Goal: Task Accomplishment & Management: Manage account settings

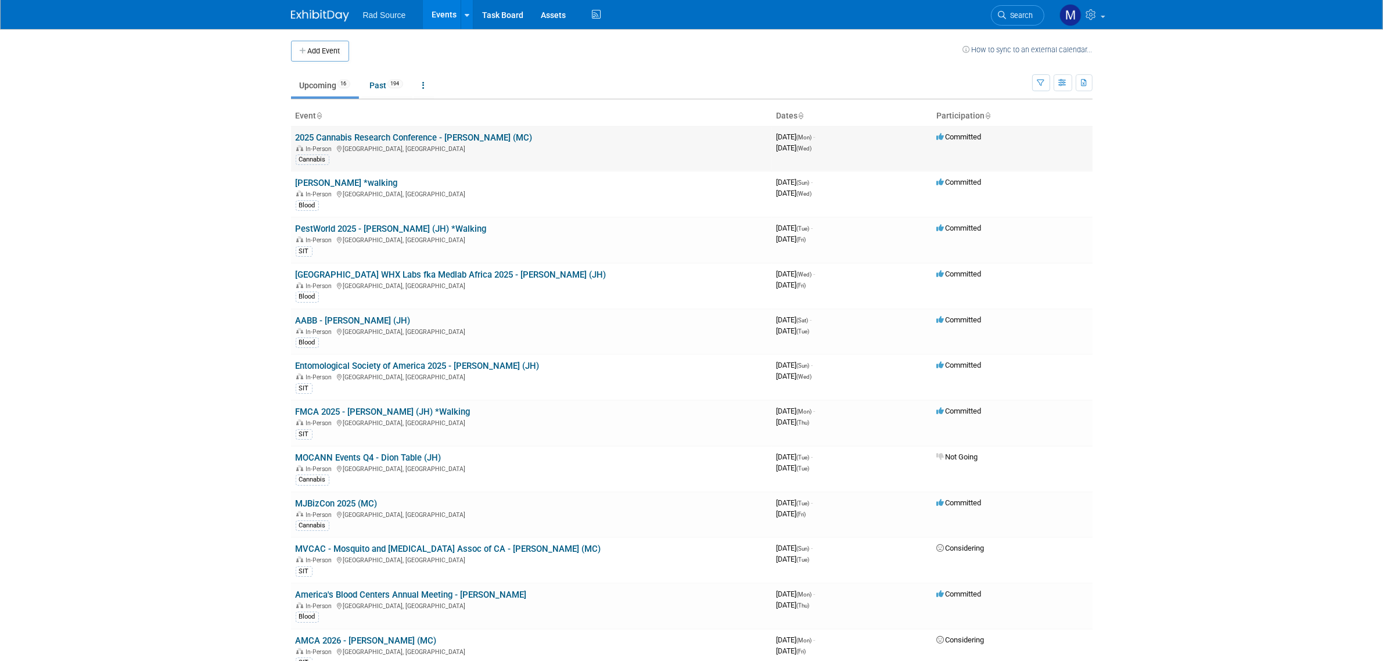
click at [356, 135] on link "2025 Cannabis Research Conference - [PERSON_NAME] (MC)" at bounding box center [414, 137] width 237 height 10
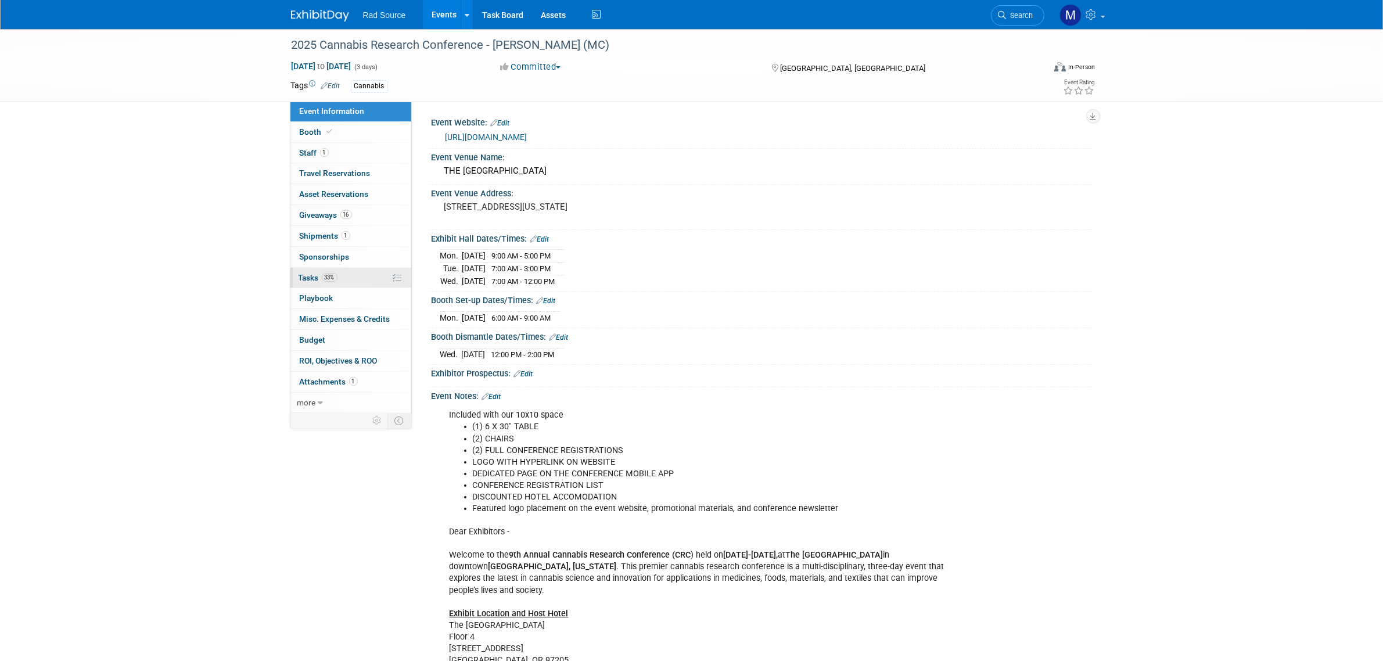
click at [351, 279] on link "33% Tasks 33%" at bounding box center [350, 278] width 121 height 20
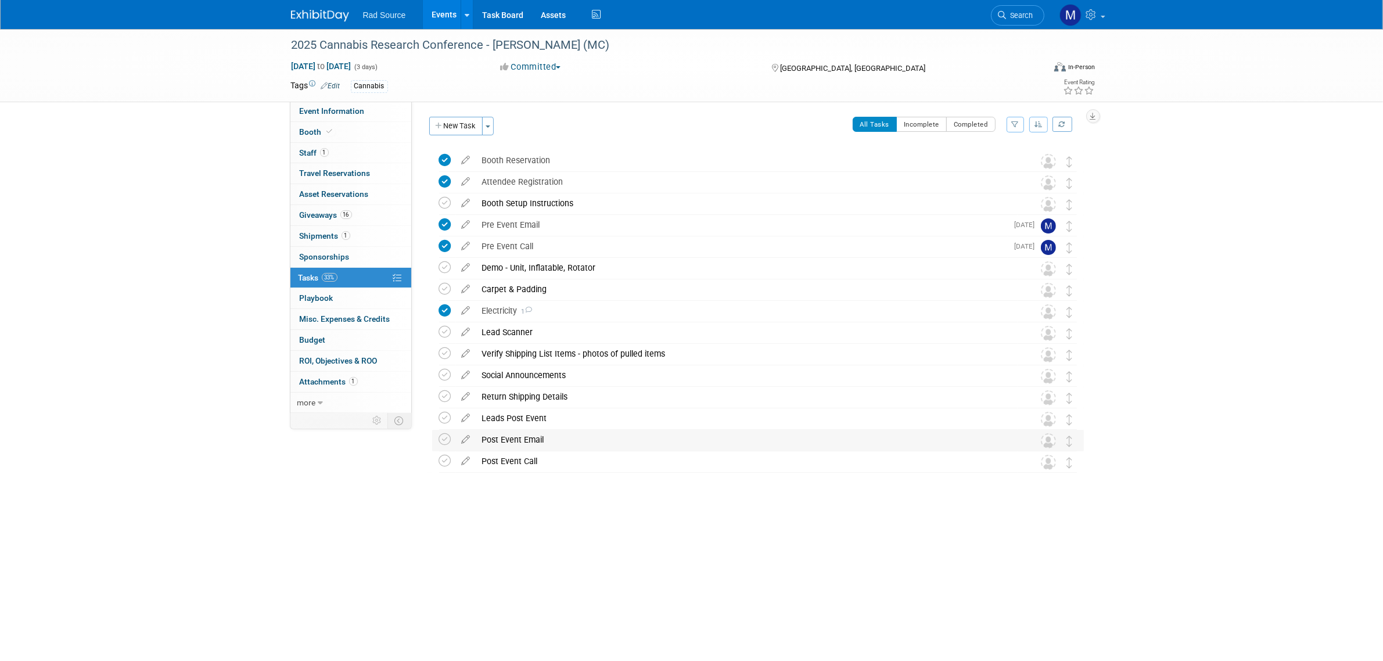
click at [523, 437] on div "Post Event Email" at bounding box center [746, 440] width 541 height 20
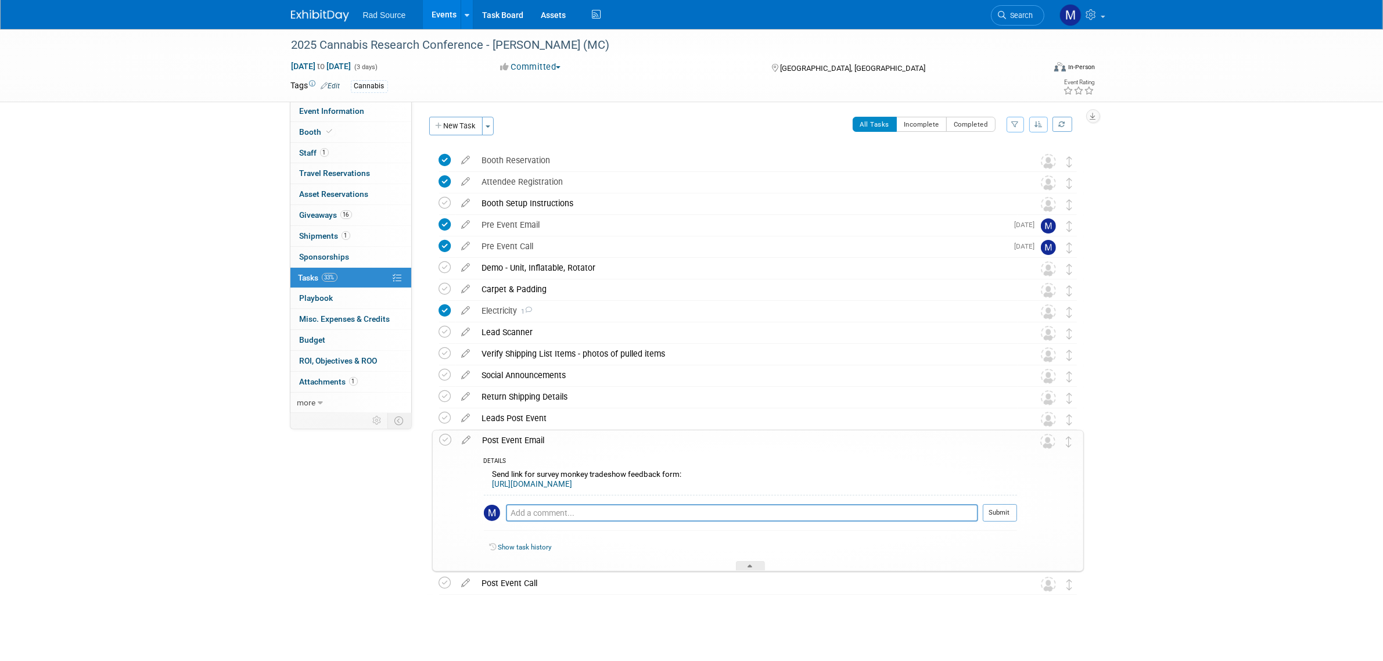
drag, startPoint x: 652, startPoint y: 483, endPoint x: 487, endPoint y: 486, distance: 164.9
click at [487, 486] on div "Send link for survey monkey tradeshow feedback form: https://www.surveymonkey.c…" at bounding box center [750, 480] width 533 height 27
copy link "https://www.surveymonkey.com/r/D6GQKHH"
click at [321, 15] on img at bounding box center [320, 16] width 58 height 12
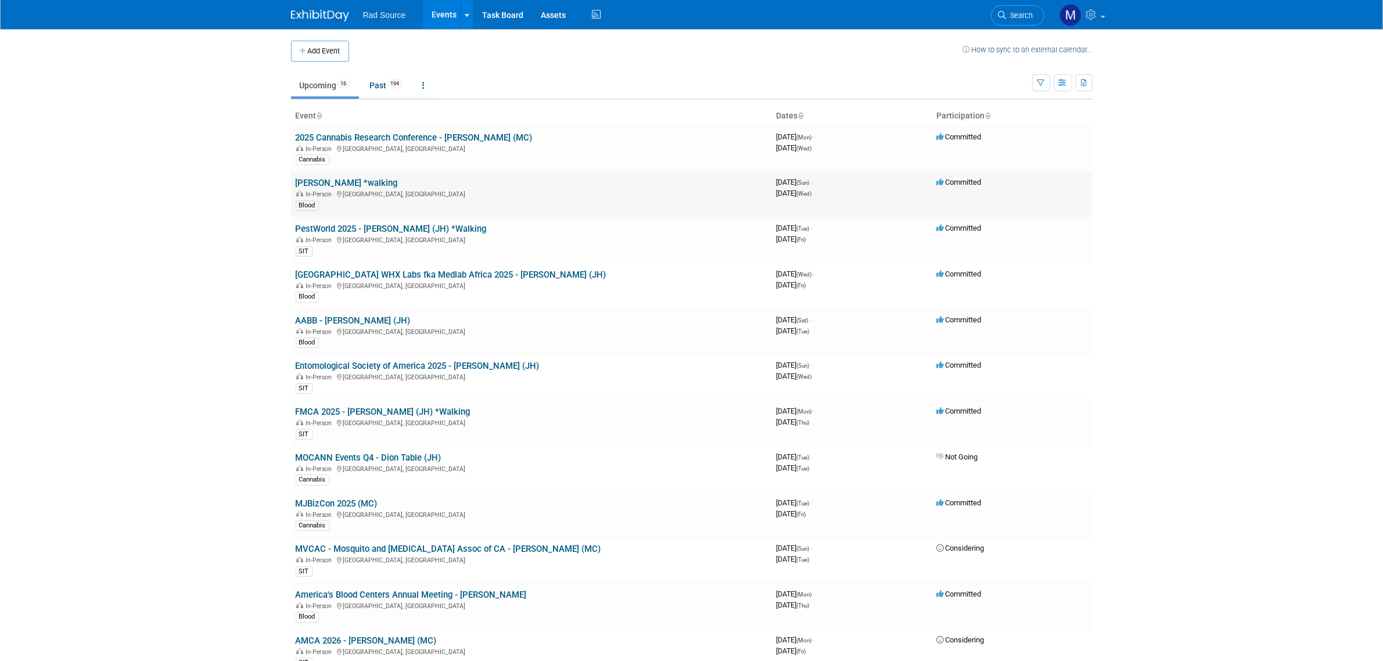
click at [367, 182] on link "[PERSON_NAME] *walking" at bounding box center [347, 183] width 102 height 10
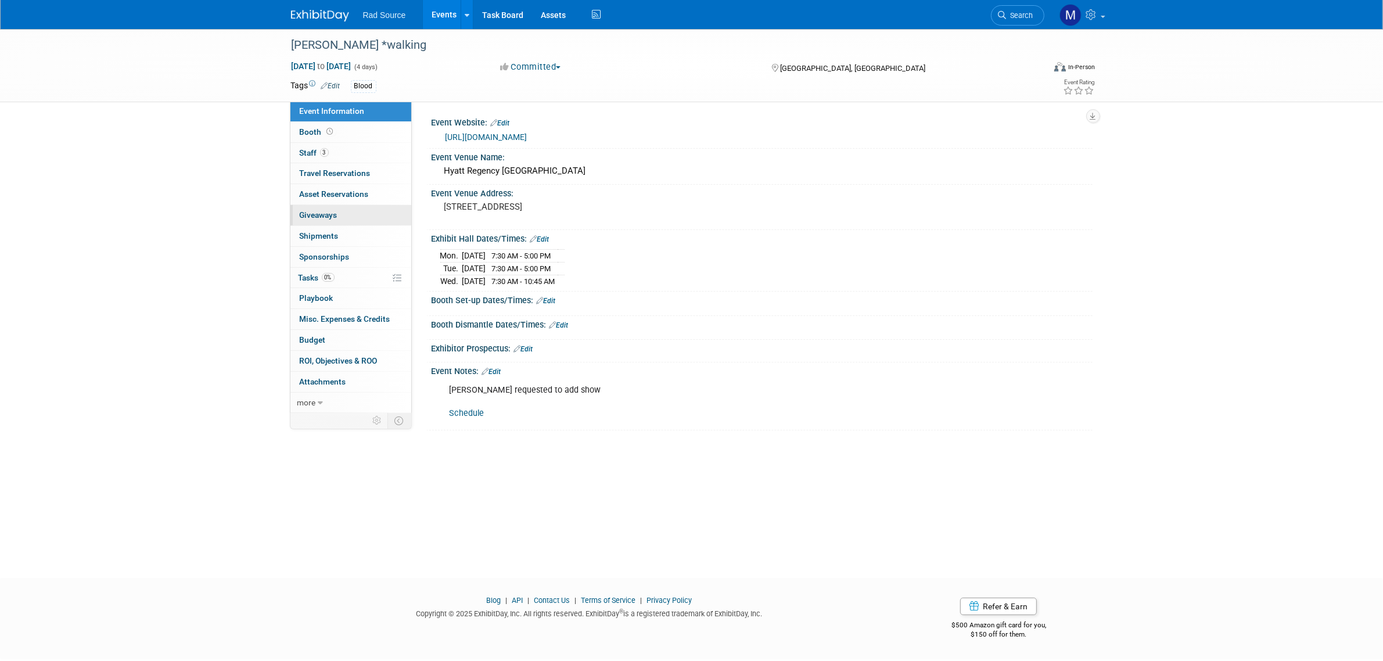
click at [369, 214] on link "0 Giveaways 0" at bounding box center [350, 215] width 121 height 20
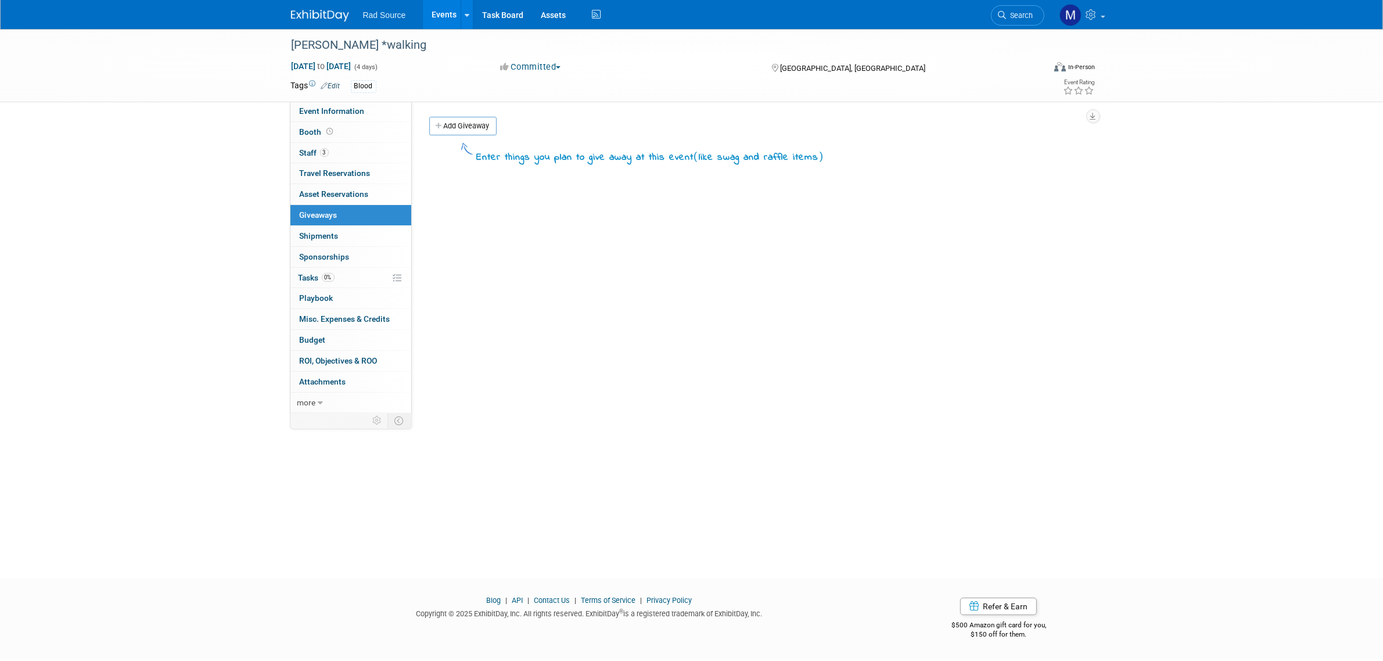
drag, startPoint x: 318, startPoint y: 19, endPoint x: 309, endPoint y: 100, distance: 82.3
click at [318, 19] on img at bounding box center [320, 16] width 58 height 12
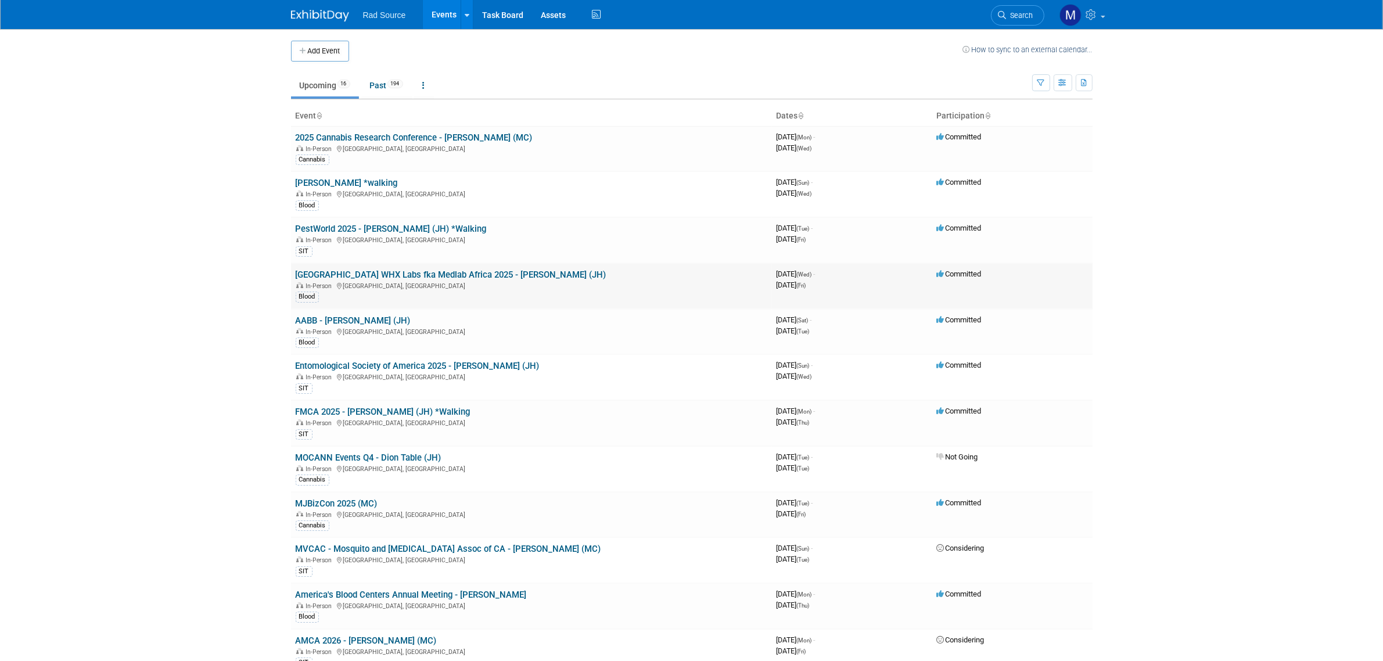
click at [382, 271] on link "[GEOGRAPHIC_DATA] WHX Labs fka Medlab Africa 2025 - [PERSON_NAME] (JH)" at bounding box center [451, 274] width 311 height 10
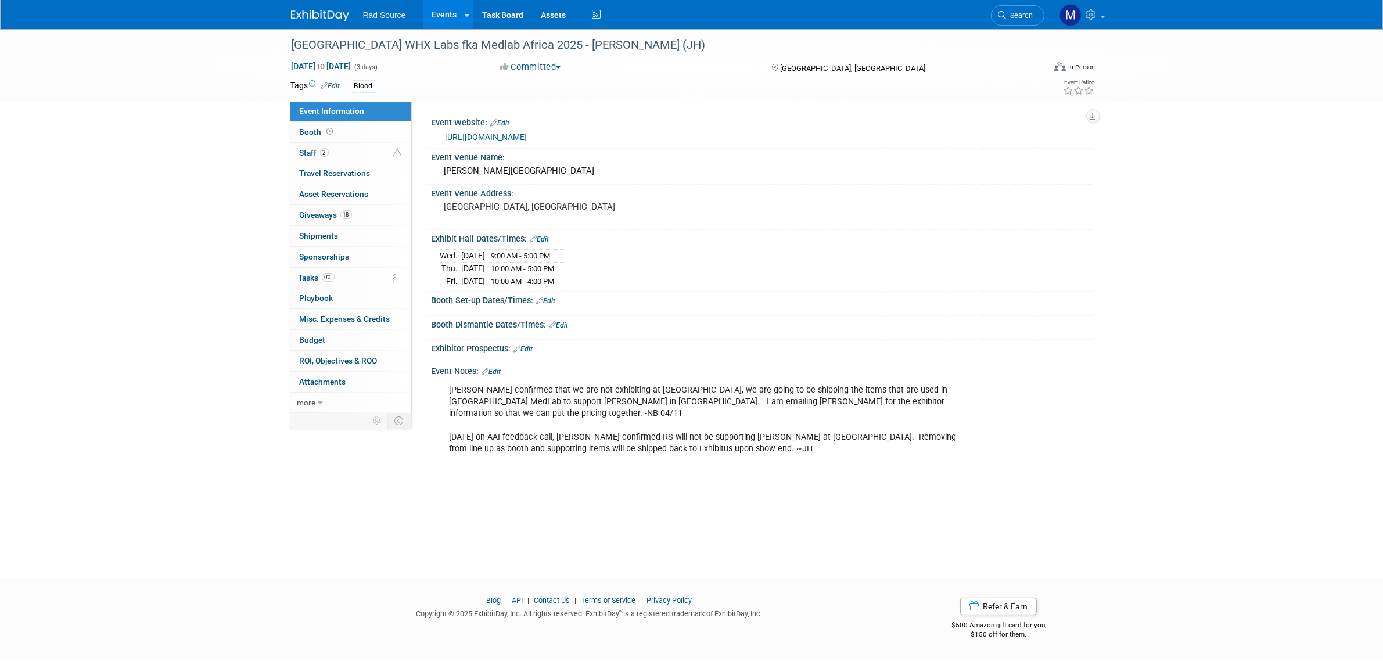
click at [499, 375] on link "Edit" at bounding box center [491, 372] width 19 height 8
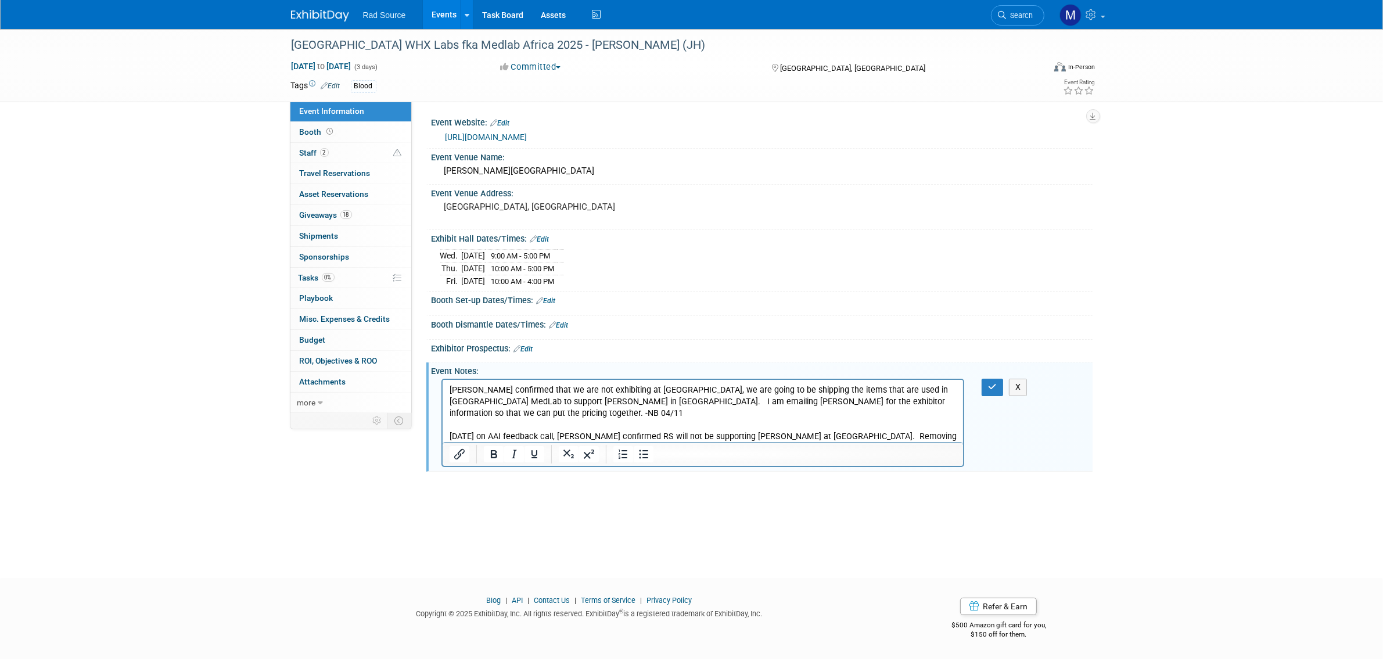
click at [687, 439] on p "[PERSON_NAME] confirmed that we are not exhibiting at [GEOGRAPHIC_DATA], we are…" at bounding box center [703, 419] width 508 height 70
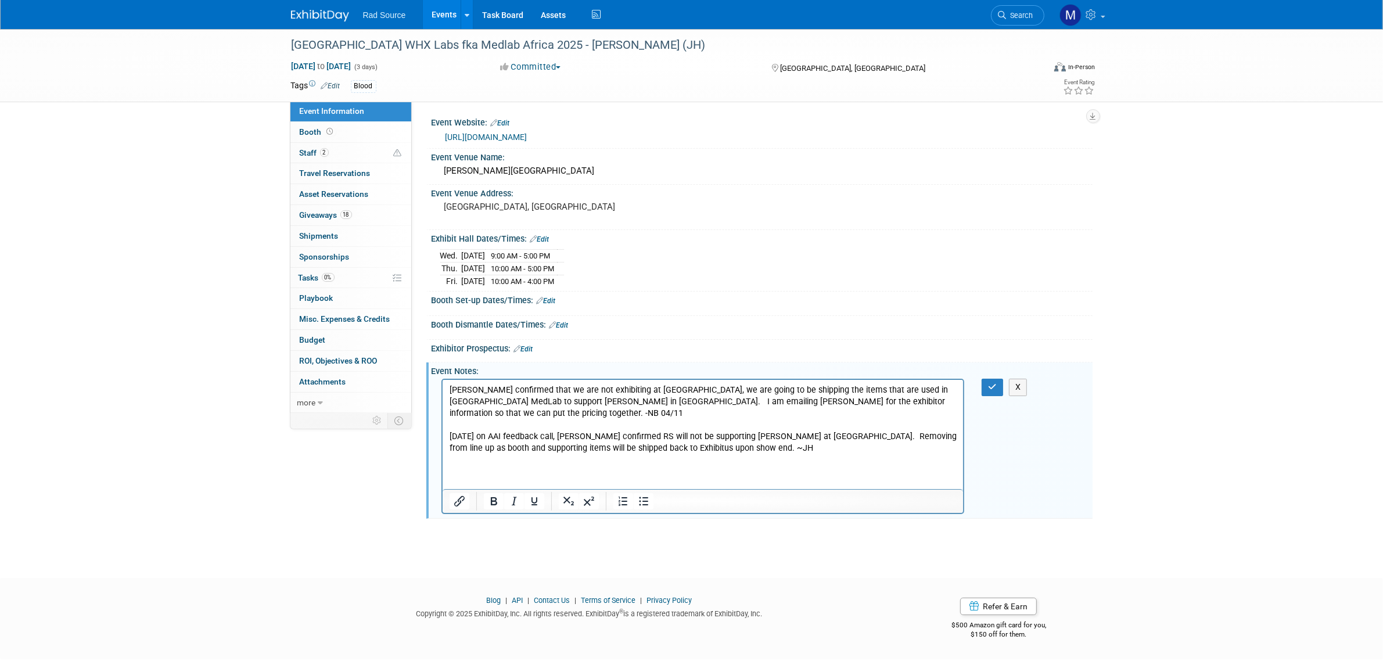
paste body "Rich Text Area. Press ALT-0 for help."
click at [458, 478] on p "Rich Text Area. Press ALT-0 for help." at bounding box center [703, 484] width 508 height 12
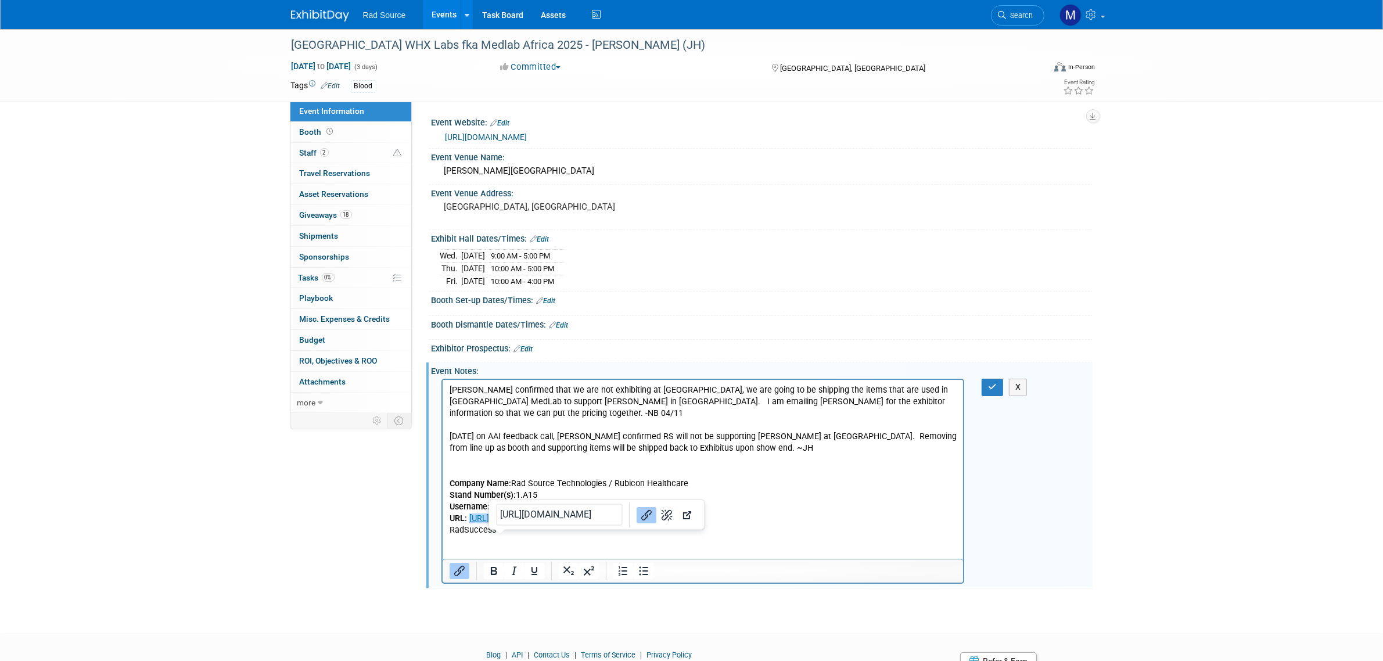
click at [497, 524] on p "URL: https://informage.my.site.com/CustomerCenter/login?c=6U.d3AJE4176foUiUdE8H…" at bounding box center [703, 519] width 508 height 12
drag, startPoint x: 499, startPoint y: 517, endPoint x: 668, endPoint y: 515, distance: 169.0
click at [668, 515] on div "https://informage.my.site.com/CustomerCenter/login?c=6U.d3AJE4176foUiUdE8HUqJKo…" at bounding box center [596, 515] width 215 height 30
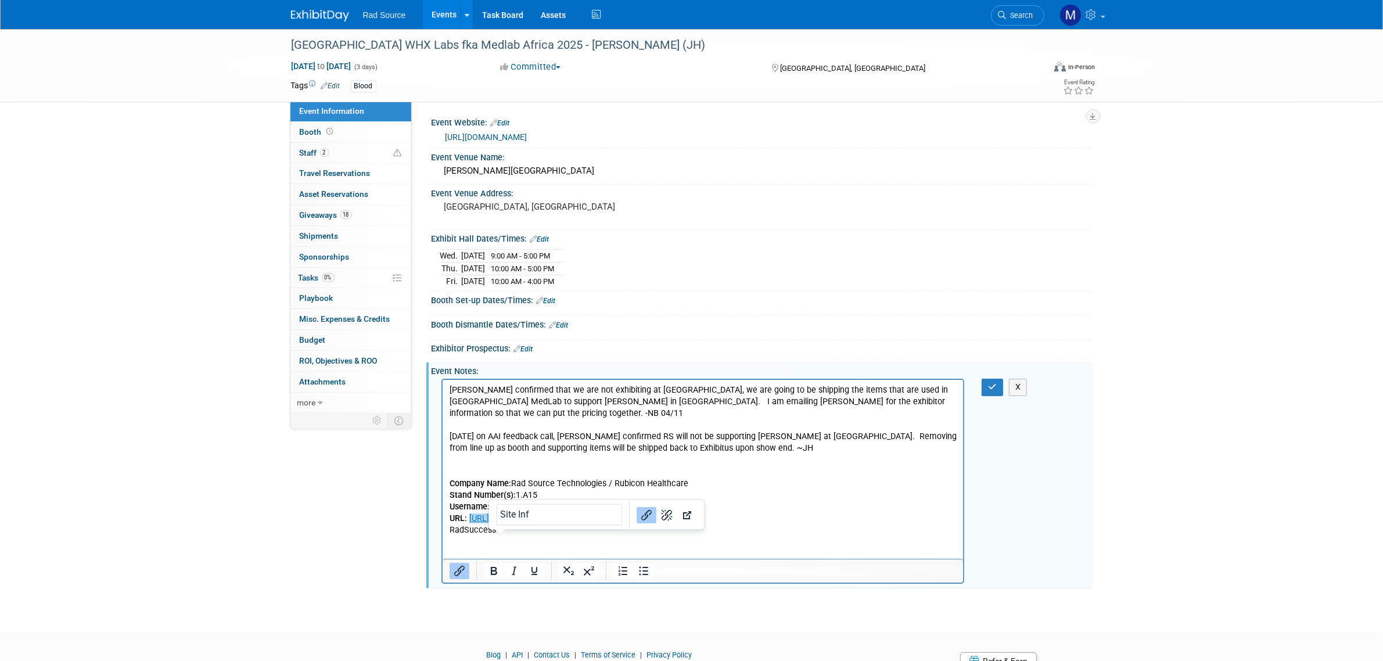
type input "Site Info"
drag, startPoint x: 492, startPoint y: 538, endPoint x: 472, endPoint y: 503, distance: 40.1
click at [472, 513] on p "URL: https://informage.my.site.com/CustomerCenter/login?c=6U.d3AJE4176foUiUdE8H…" at bounding box center [703, 519] width 508 height 12
click at [504, 523] on link "https://informage.my.site.com/CustomerCenter/login?c=6U.d3AJE4176foUiUdE8HUqJKo…" at bounding box center [510, 518] width 83 height 10
drag, startPoint x: 501, startPoint y: 541, endPoint x: 468, endPoint y: 505, distance: 48.5
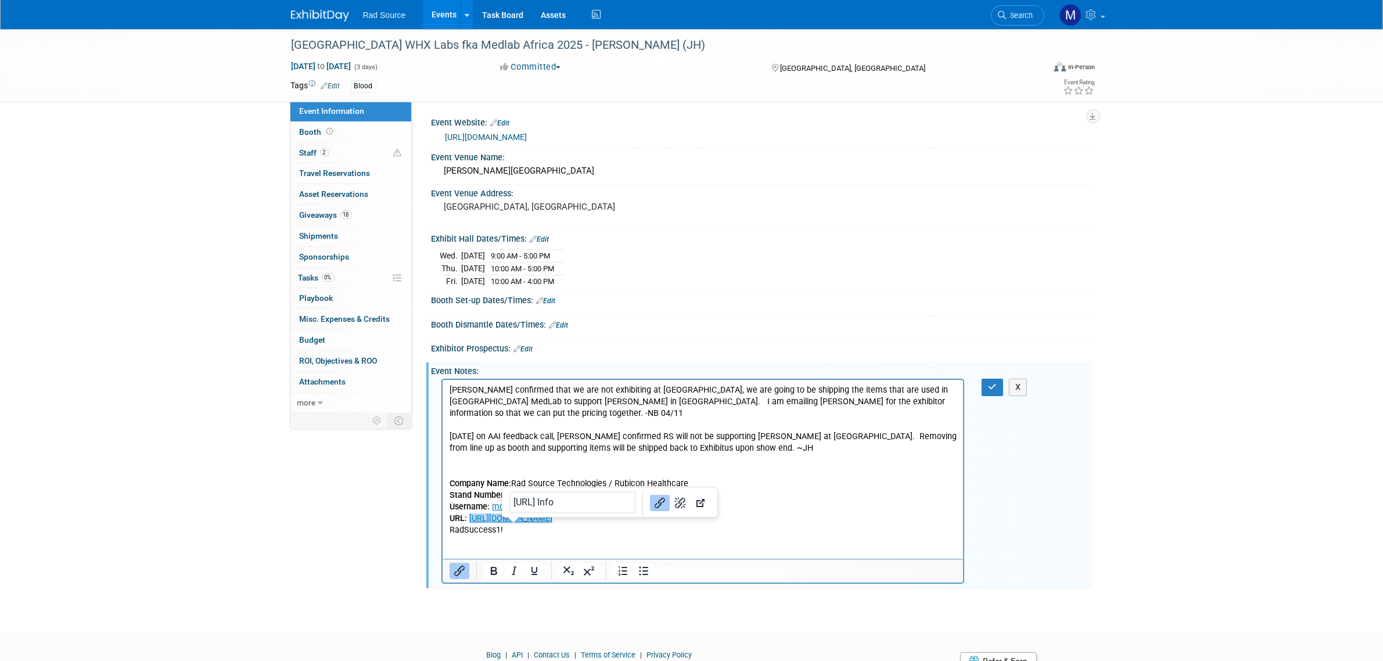
click at [468, 513] on p "URL: https://informage.my.site.com/CustomerCenter/login?c=6U.d3AJE4176foUiUdE8H…" at bounding box center [703, 519] width 508 height 12
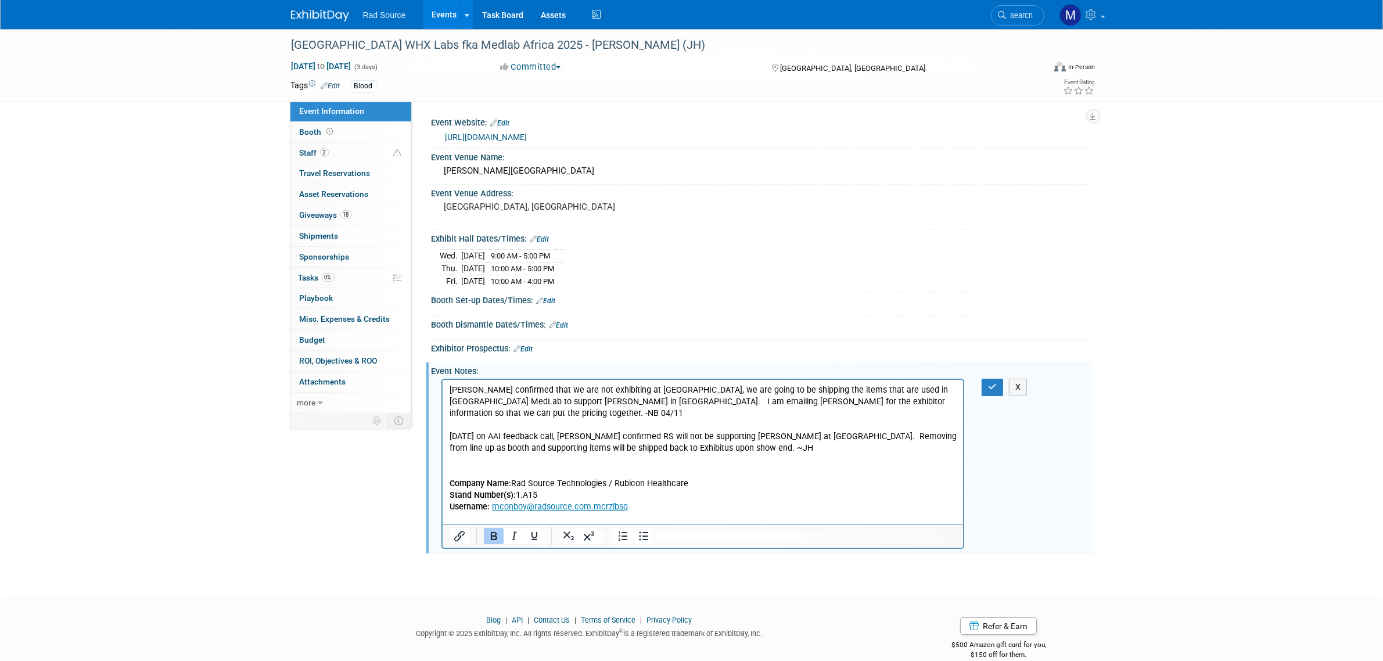
click at [464, 513] on p "﻿" at bounding box center [703, 519] width 508 height 12
drag, startPoint x: 455, startPoint y: 506, endPoint x: 880, endPoint y: 492, distance: 425.3
click at [881, 501] on p "Username: mconboy@radsource.com.mcrzlbsq" at bounding box center [703, 507] width 508 height 12
click at [462, 513] on p "Rich Text Area. Press ALT-0 for help." at bounding box center [703, 519] width 508 height 12
click at [459, 538] on icon "Insert/edit link" at bounding box center [459, 536] width 10 height 10
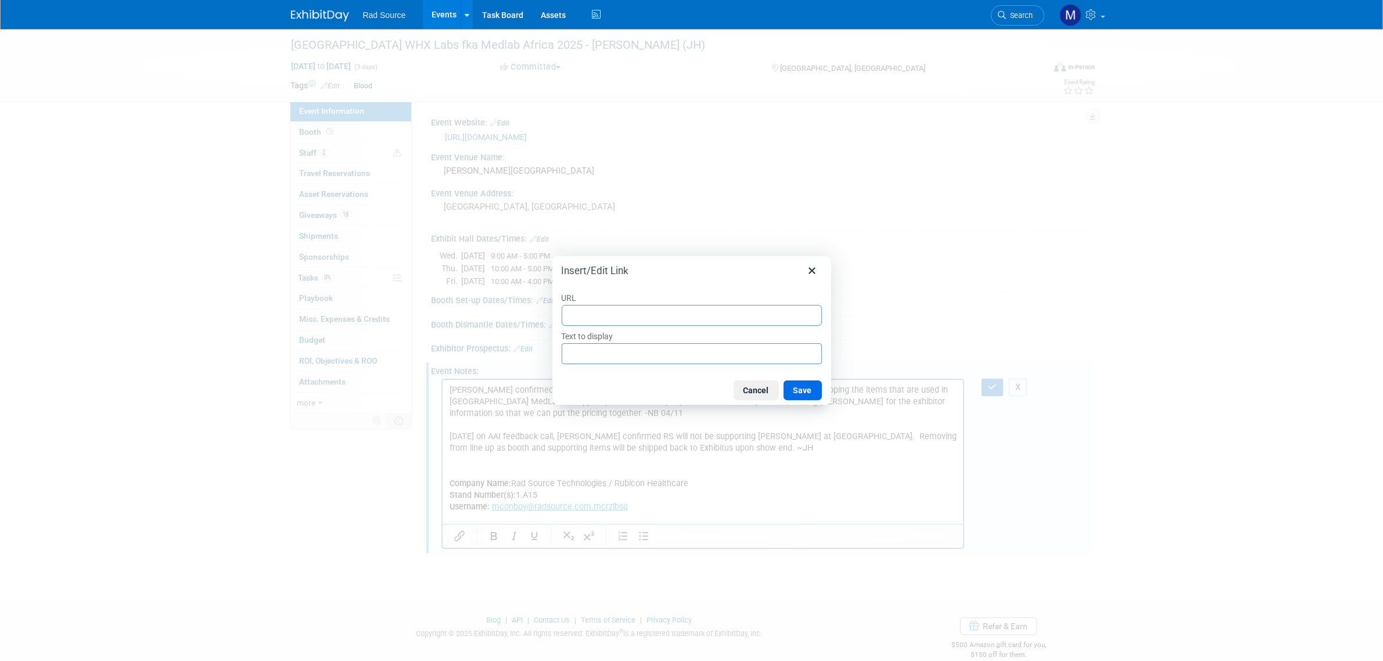
type input "https://informage.my.site.com/CustomerCenter/login?c=6U.d3AJE4176foUiUdE8HUqJKo…"
drag, startPoint x: 562, startPoint y: 357, endPoint x: 1107, endPoint y: 357, distance: 545.2
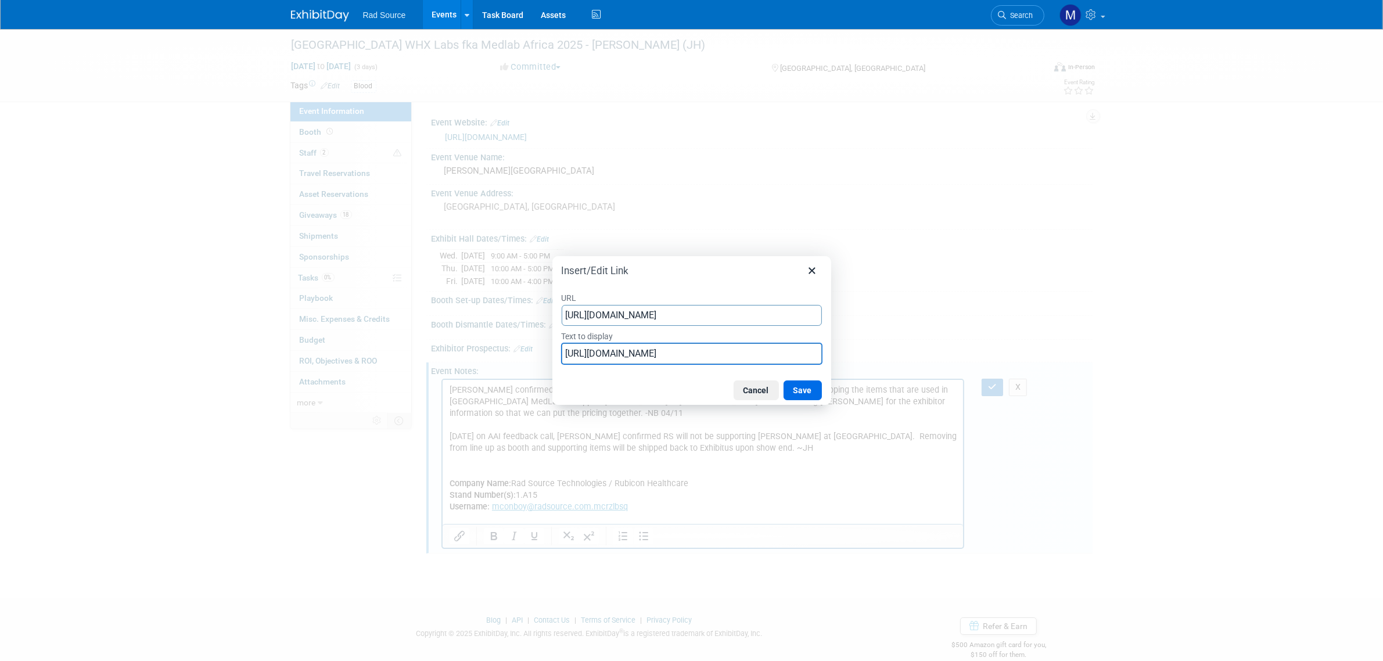
click at [1107, 357] on div "Insert/Edit Link URL https://informage.my.site.com/CustomerCenter/login?c=6U.d3…" at bounding box center [691, 330] width 1383 height 661
type input "S"
type input "Exhibitor Center"
click at [806, 386] on button "Save" at bounding box center [802, 390] width 38 height 20
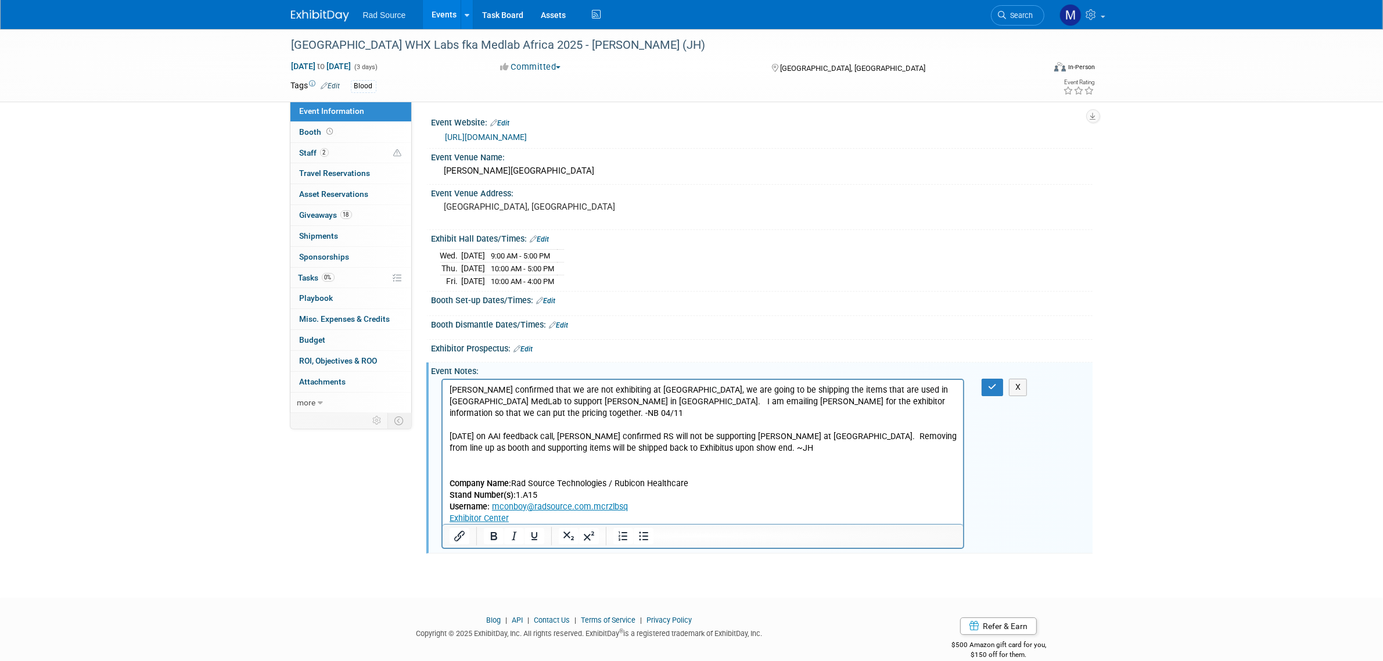
click at [449, 524] on p "RadSuccess1!" at bounding box center [703, 530] width 508 height 12
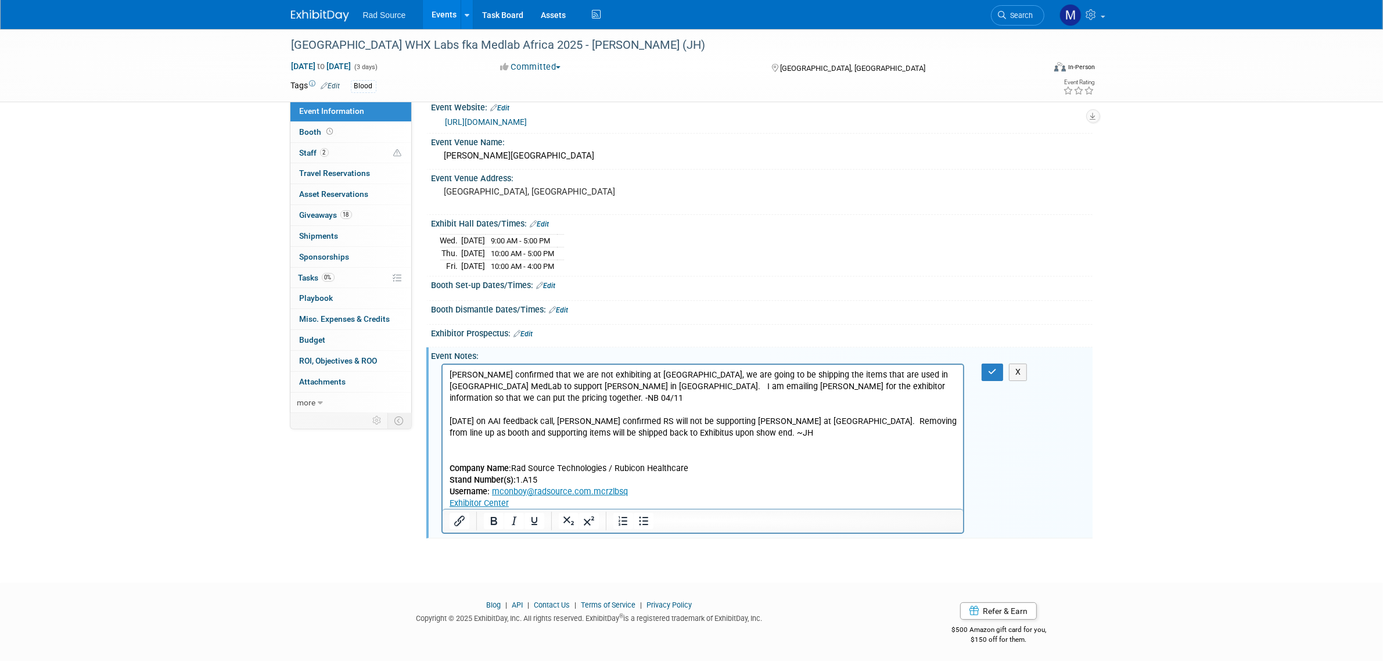
scroll to position [19, 0]
click at [988, 369] on icon "button" at bounding box center [992, 369] width 9 height 8
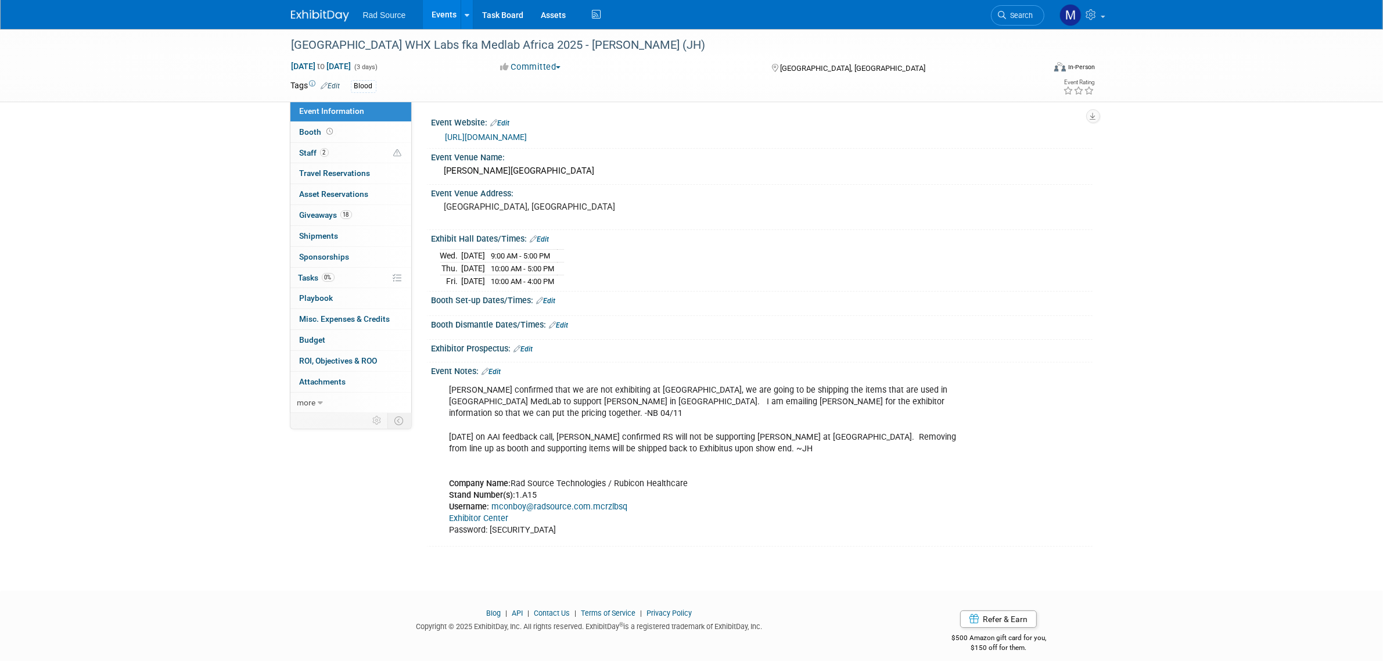
click at [498, 375] on link "Edit" at bounding box center [491, 372] width 19 height 8
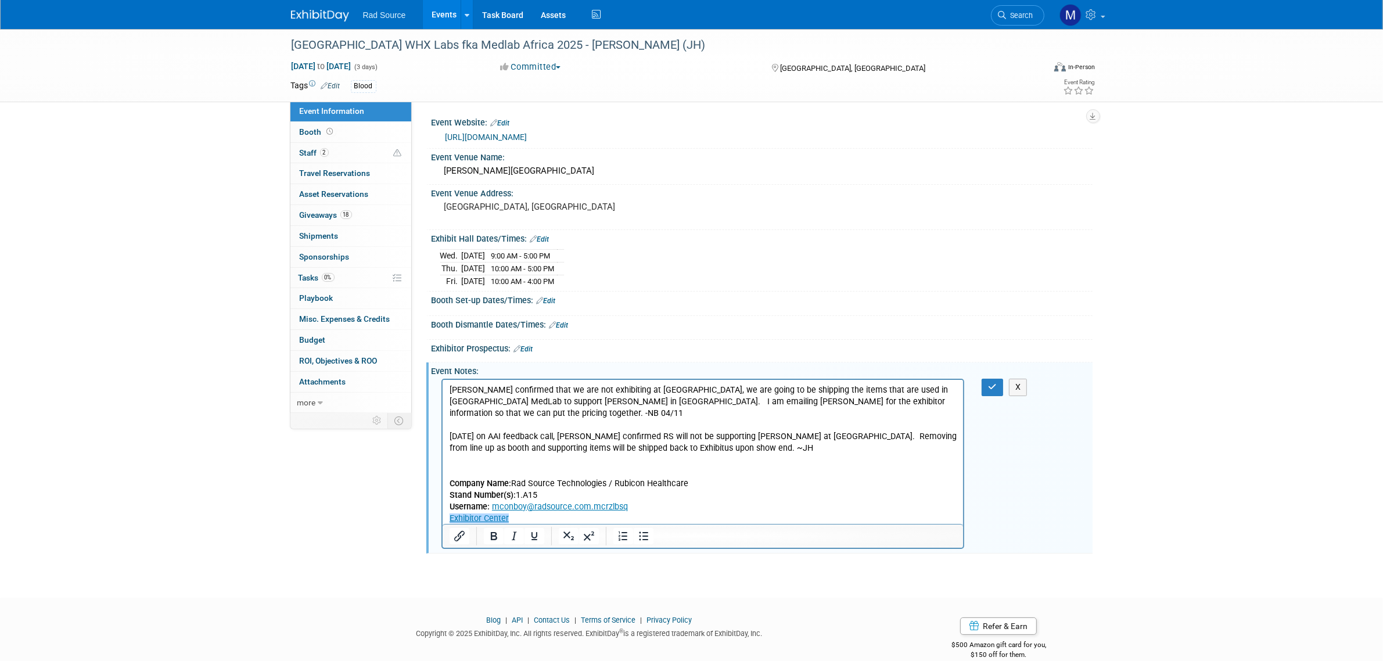
click at [478, 513] on link "Exhibitor Center" at bounding box center [478, 518] width 59 height 10
drag, startPoint x: 931, startPoint y: 862, endPoint x: 775, endPoint y: 476, distance: 416.0
type input "https://informage.my.site.com/CustomerCenter/s/?eventcode=MDEA25&eventedition=A…"
drag, startPoint x: 510, startPoint y: 503, endPoint x: 444, endPoint y: 508, distance: 66.4
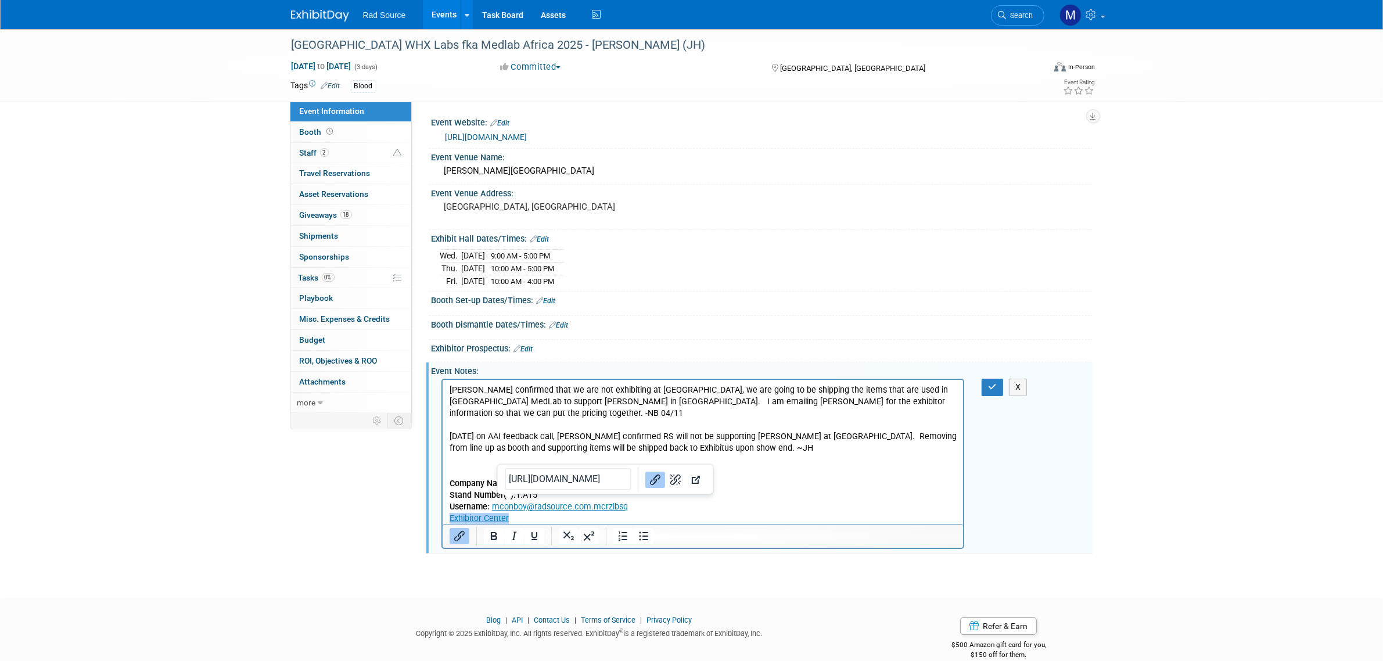
click at [444, 508] on html "George confirmed that we are not exhibiting at Niarobi, we are going to be ship…" at bounding box center [702, 458] width 521 height 156
click at [876, 465] on p "George confirmed that we are not exhibiting at Niarobi, we are going to be ship…" at bounding box center [703, 460] width 508 height 152
click at [985, 384] on button "button" at bounding box center [991, 387] width 21 height 17
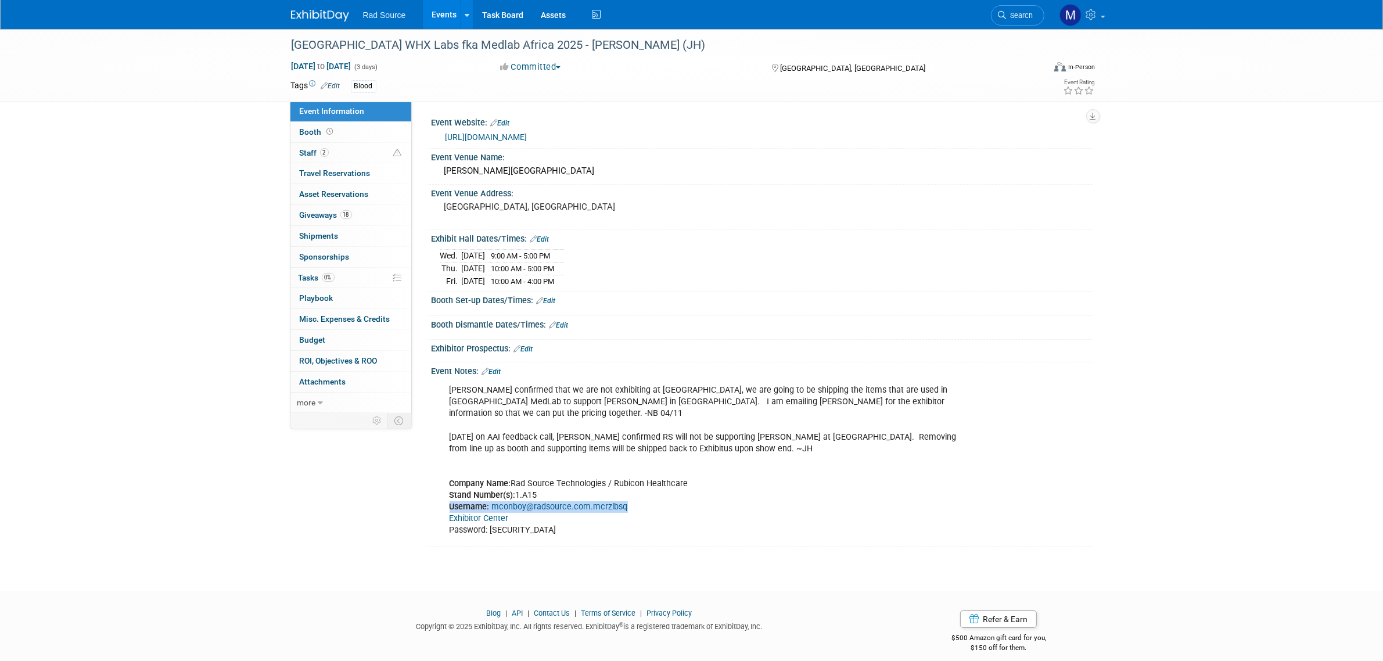
drag, startPoint x: 629, startPoint y: 497, endPoint x: 451, endPoint y: 498, distance: 178.3
click at [451, 498] on div "George confirmed that we are not exhibiting at Niarobi, we are going to be ship…" at bounding box center [702, 460] width 523 height 163
copy div "Username: mconboy@radsource.com.mcrzlbsq"
drag, startPoint x: 547, startPoint y: 517, endPoint x: 448, endPoint y: 526, distance: 99.7
click at [448, 526] on div "George confirmed that we are not exhibiting at Niarobi, we are going to be ship…" at bounding box center [702, 460] width 523 height 163
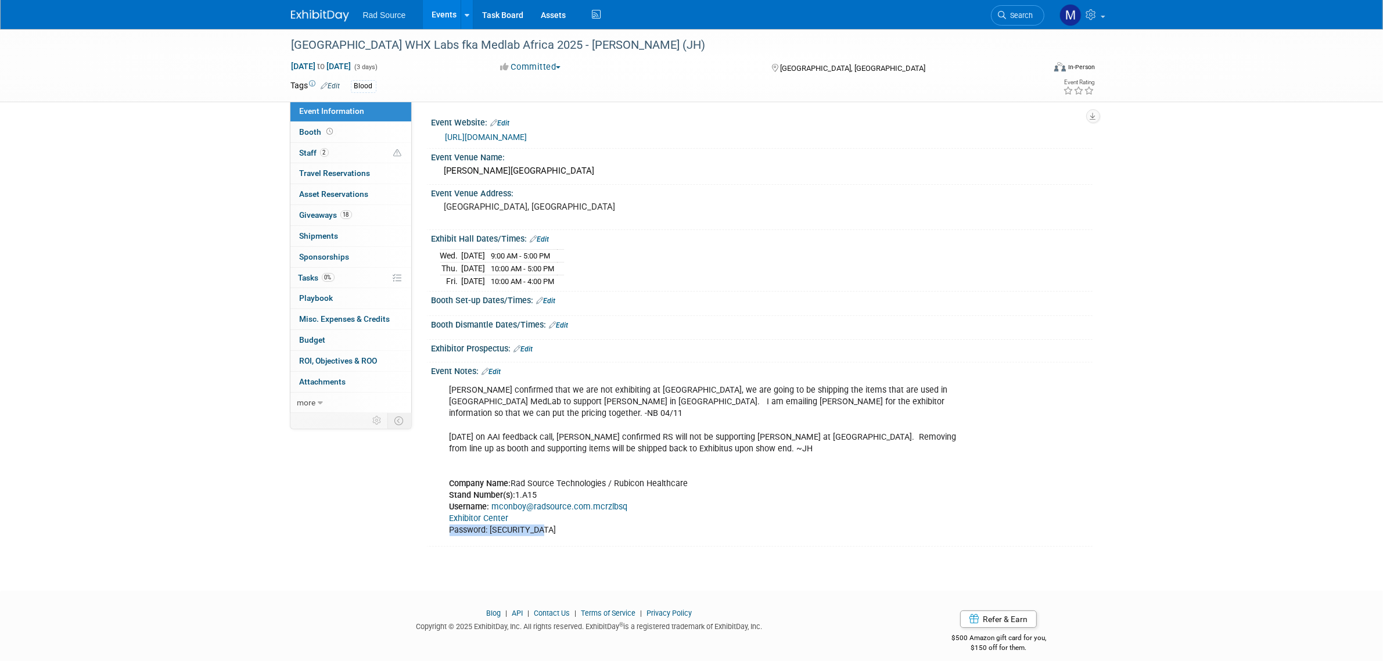
copy div "Password: [SECURITY_DATA]"
click at [382, 208] on link "18 Giveaways 18" at bounding box center [350, 215] width 121 height 20
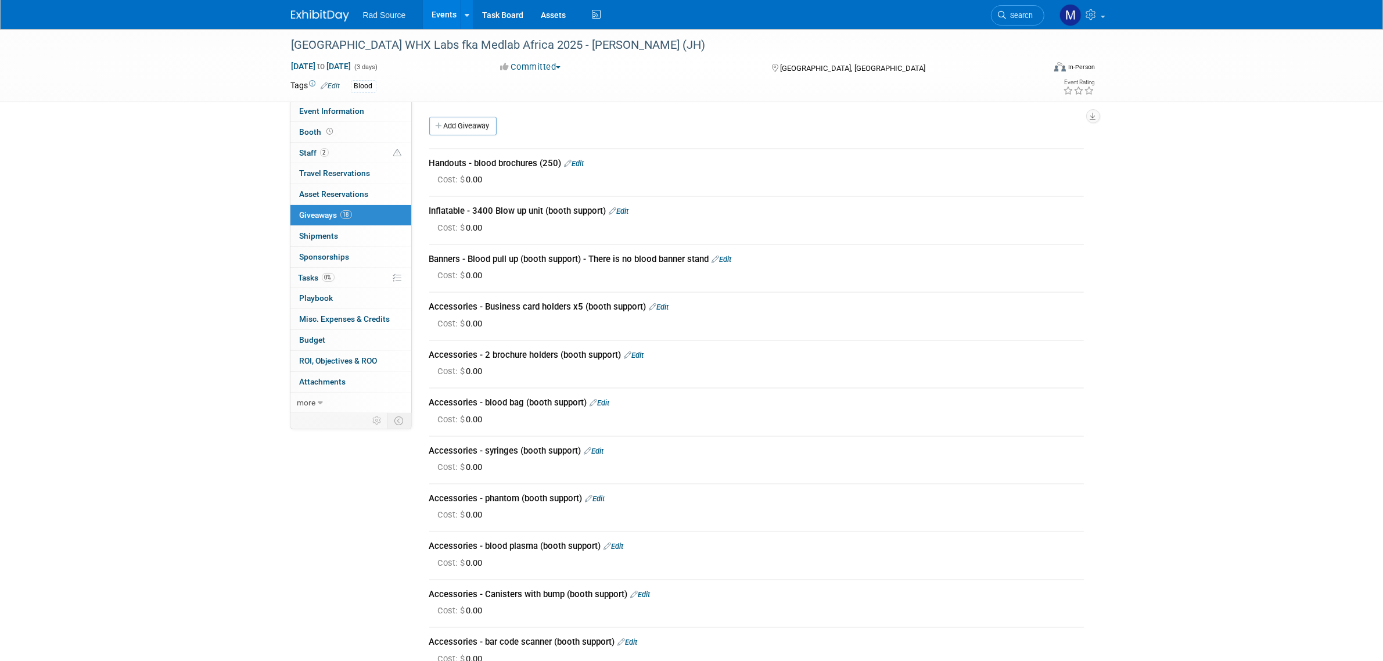
click at [628, 210] on link "Edit" at bounding box center [619, 211] width 20 height 9
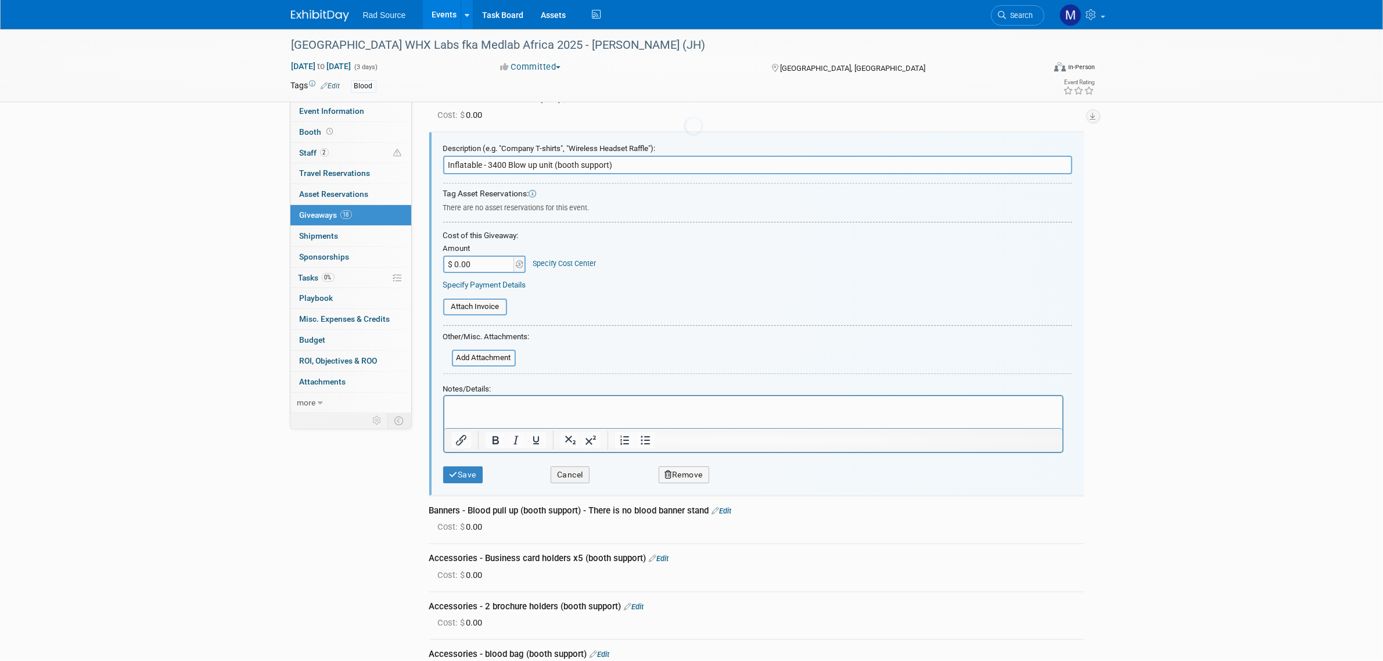
scroll to position [0, 0]
click at [678, 471] on button "Remove" at bounding box center [683, 474] width 51 height 17
click at [750, 480] on link "Yes" at bounding box center [750, 483] width 34 height 19
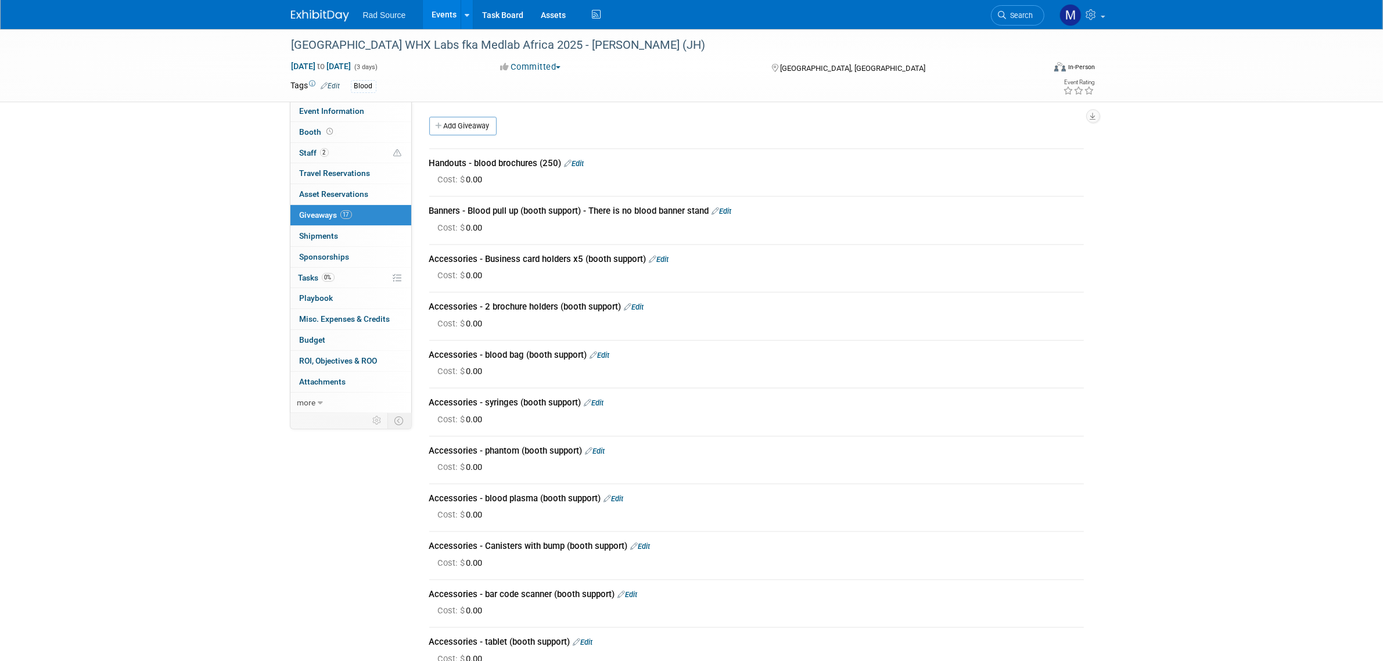
click at [728, 210] on link "Edit" at bounding box center [722, 211] width 20 height 9
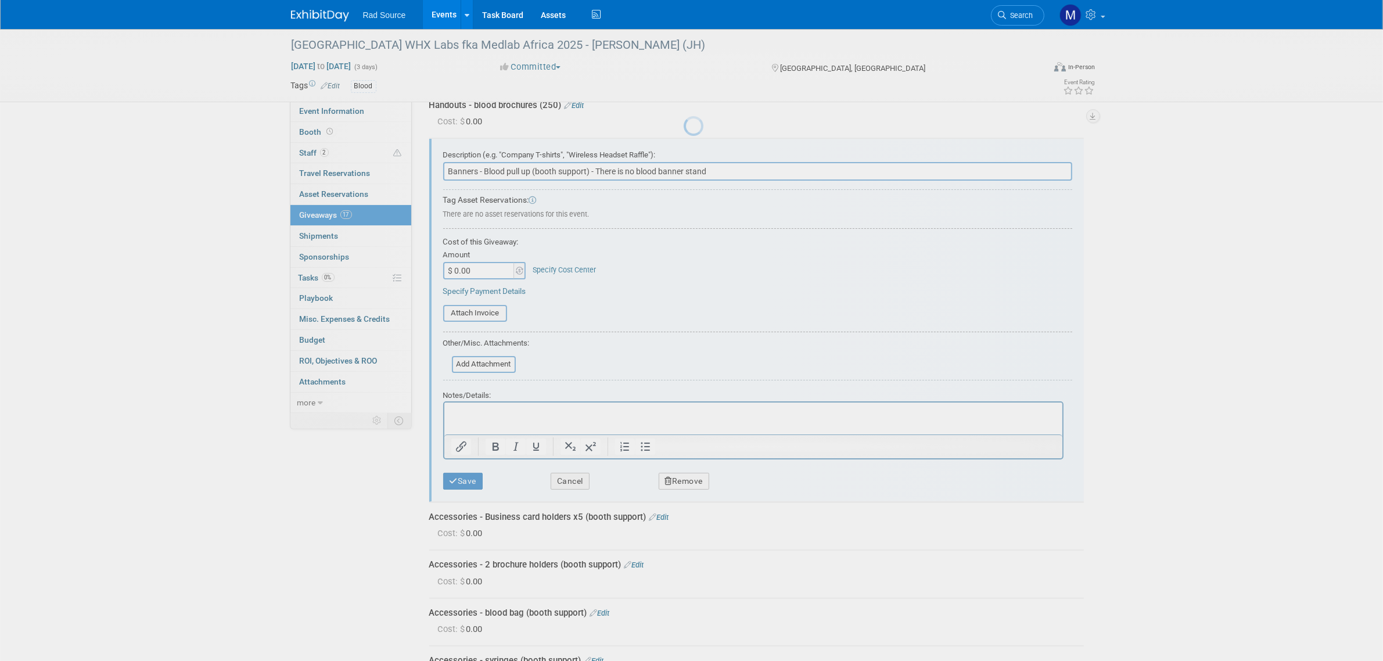
scroll to position [64, 0]
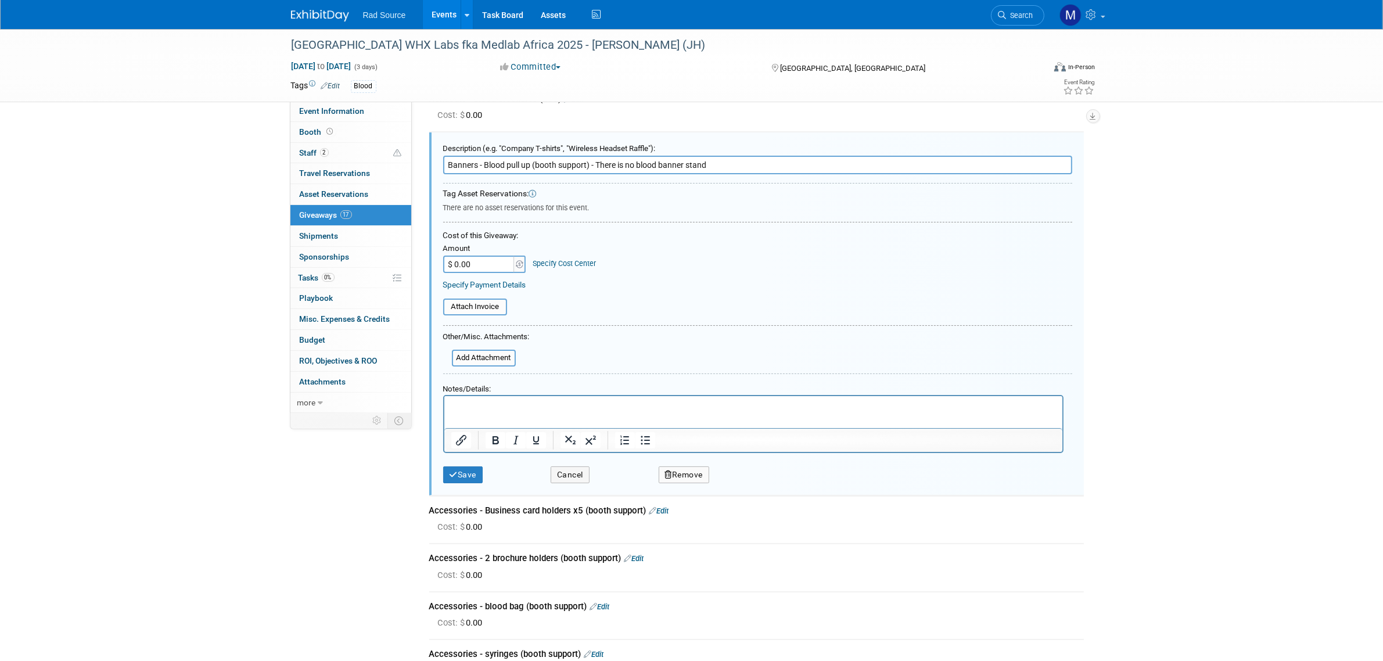
click at [669, 471] on icon "button" at bounding box center [669, 475] width 8 height 8
click at [744, 480] on link "Yes" at bounding box center [750, 483] width 34 height 19
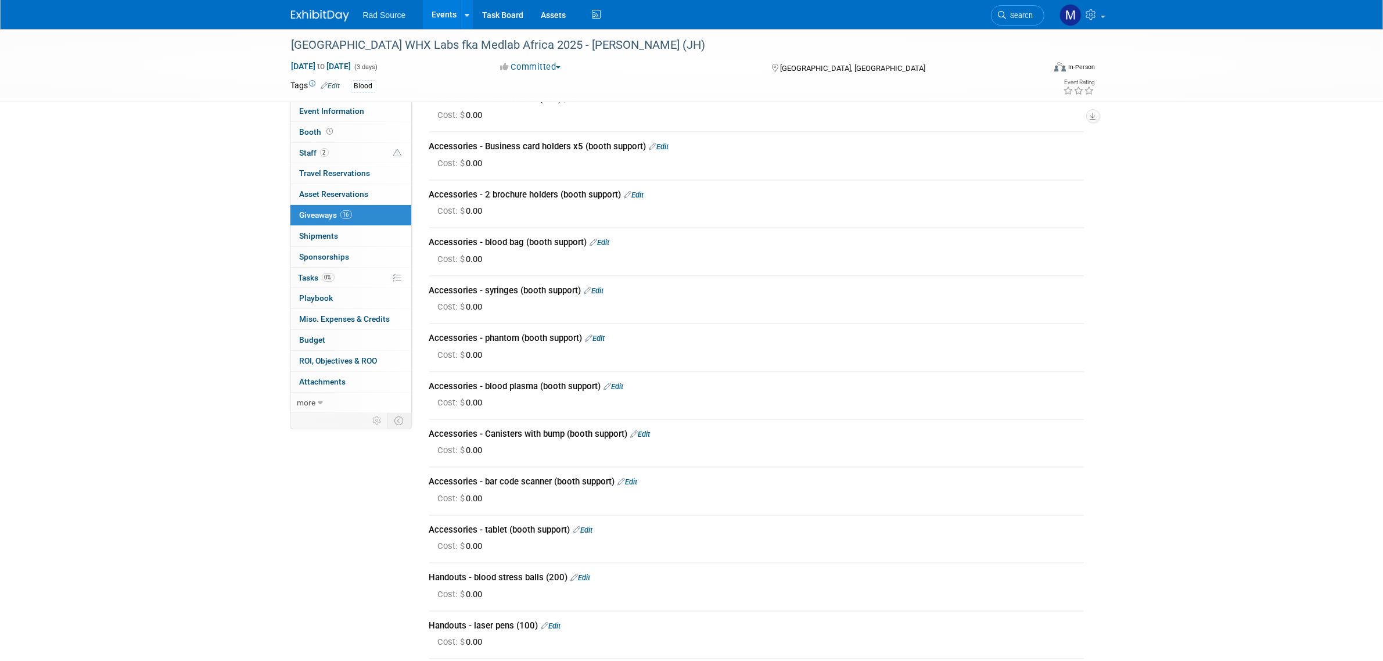
click at [666, 146] on link "Edit" at bounding box center [659, 146] width 20 height 9
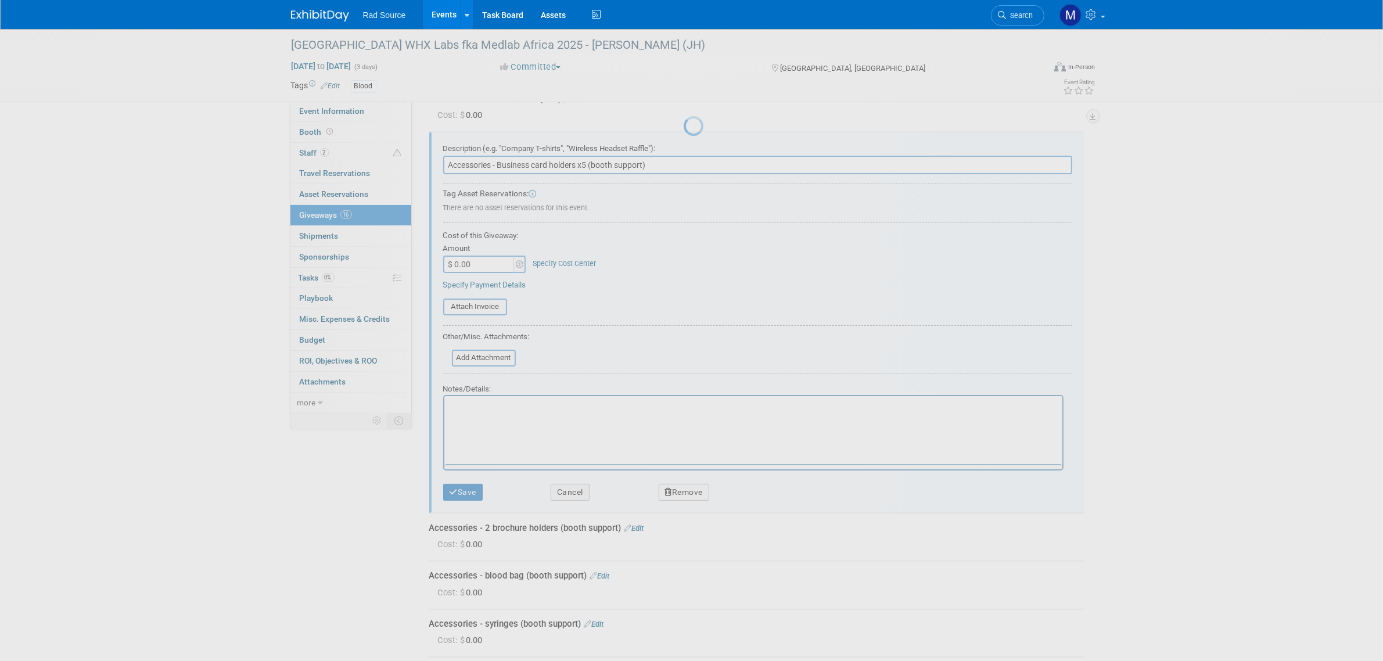
scroll to position [0, 0]
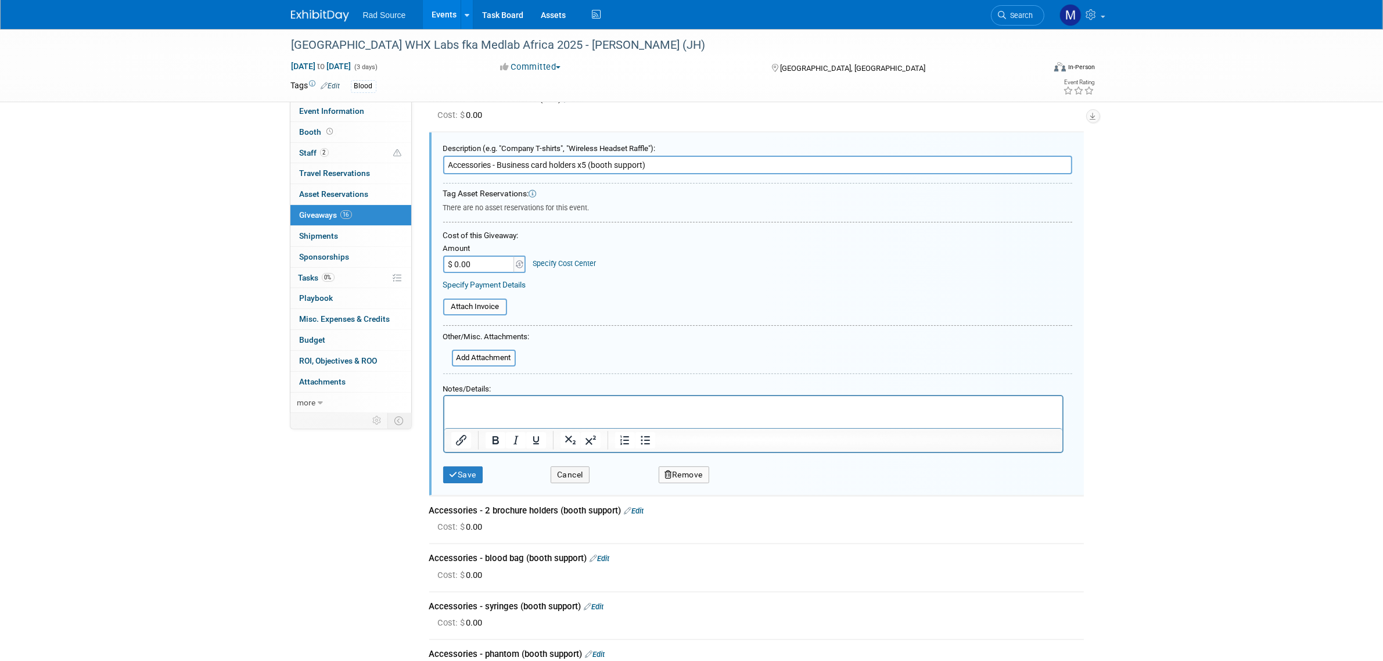
click at [680, 476] on button "Remove" at bounding box center [683, 474] width 51 height 17
click at [745, 482] on link "Yes" at bounding box center [750, 483] width 34 height 19
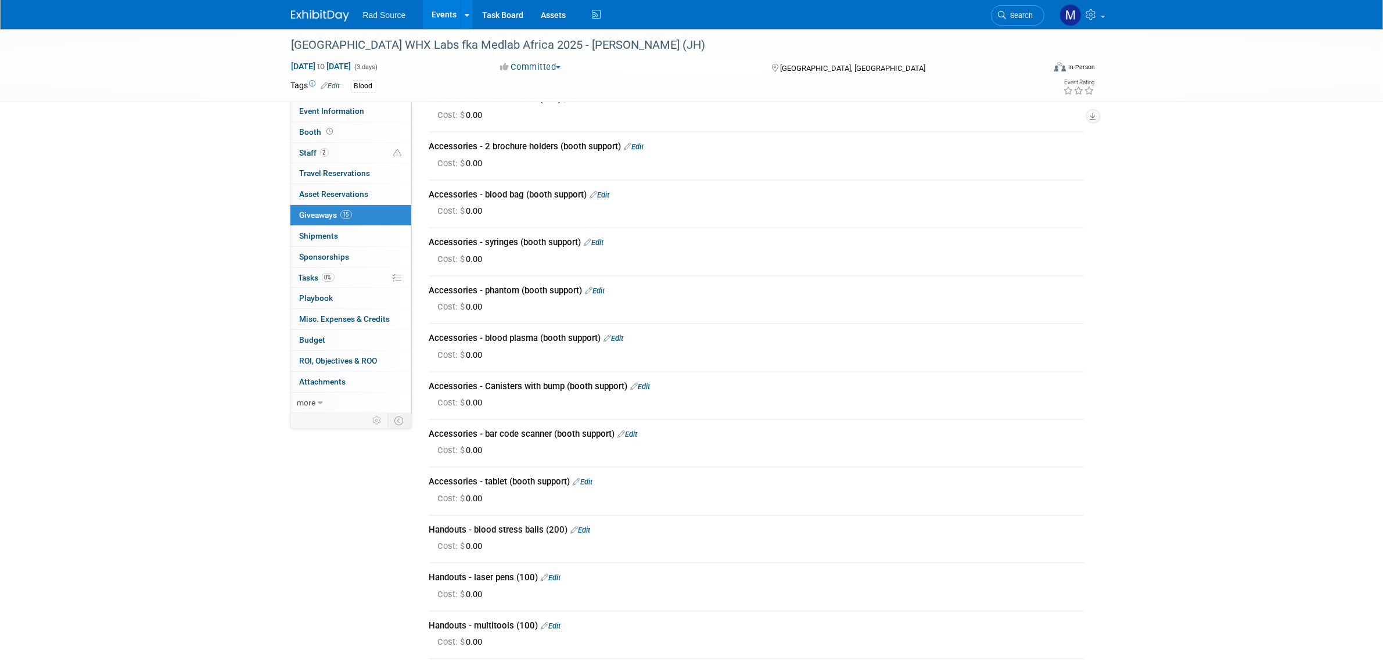
click at [644, 143] on link "Edit" at bounding box center [634, 146] width 20 height 9
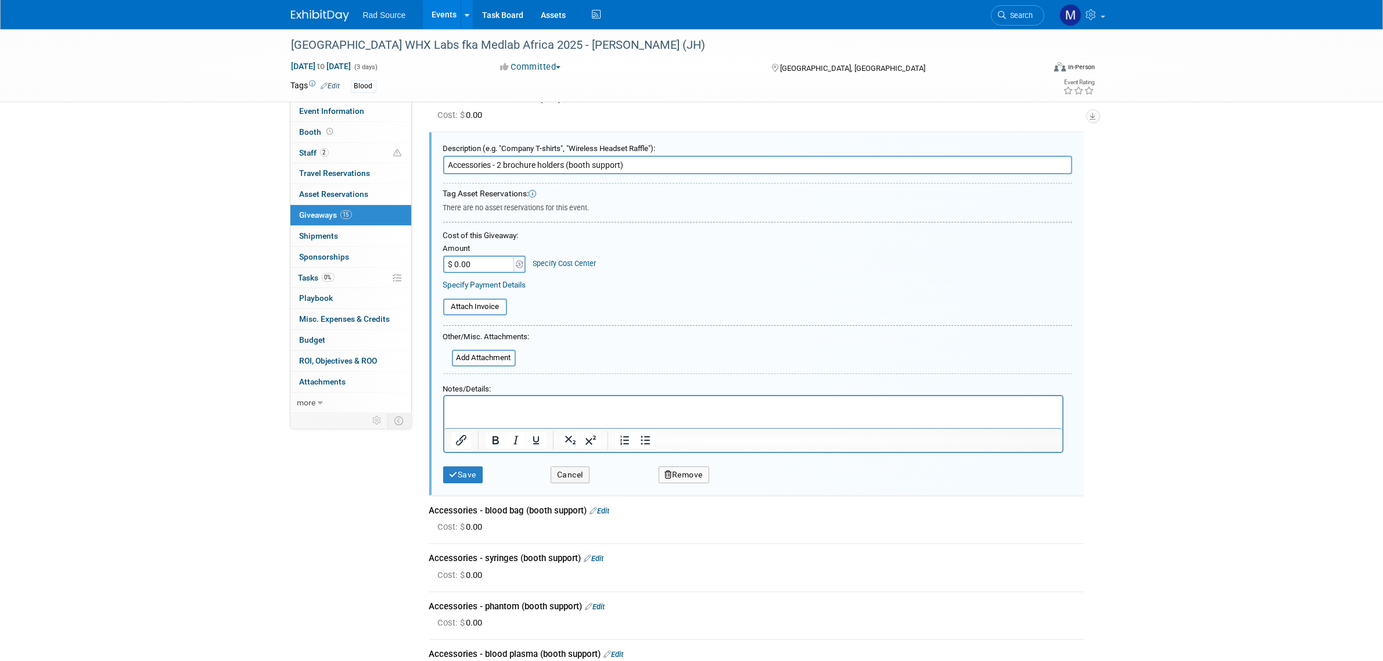
click at [688, 466] on button "Remove" at bounding box center [683, 474] width 51 height 17
click at [745, 481] on link "Yes" at bounding box center [750, 483] width 34 height 19
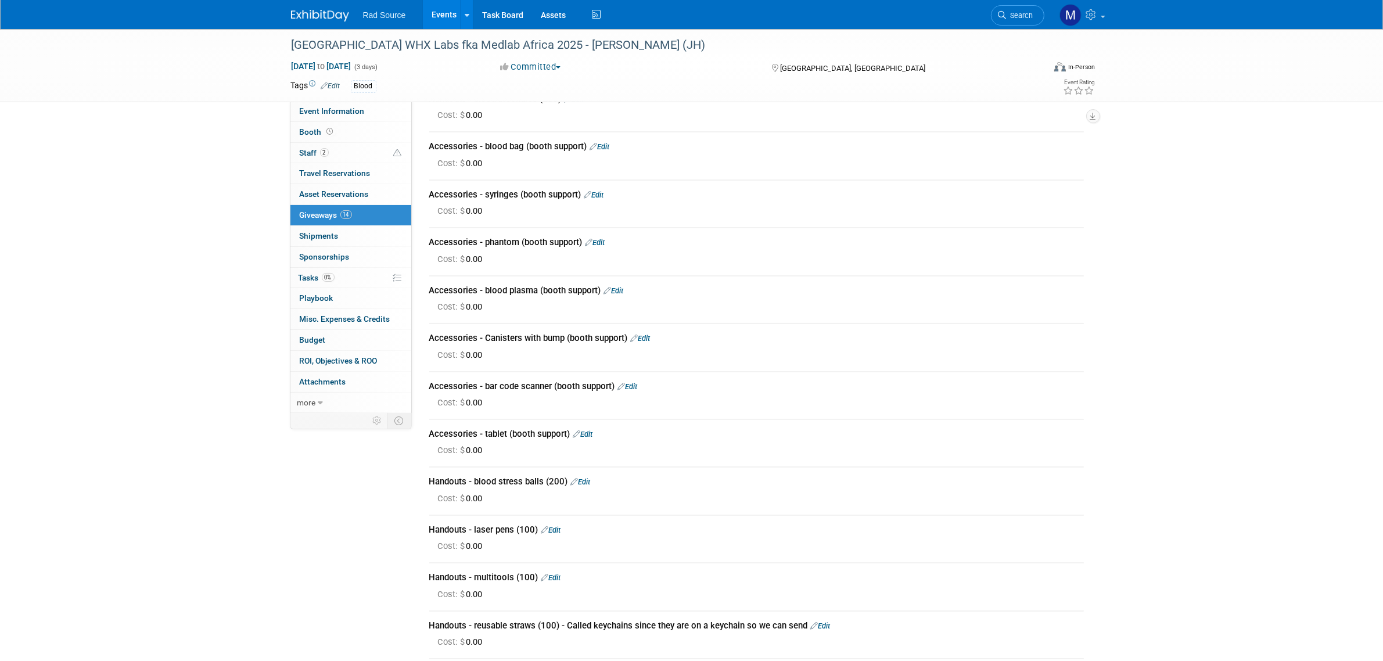
click at [614, 146] on div "Accessories - blood bag (booth support) Edit" at bounding box center [756, 147] width 654 height 12
click at [605, 147] on link "Edit" at bounding box center [600, 146] width 20 height 9
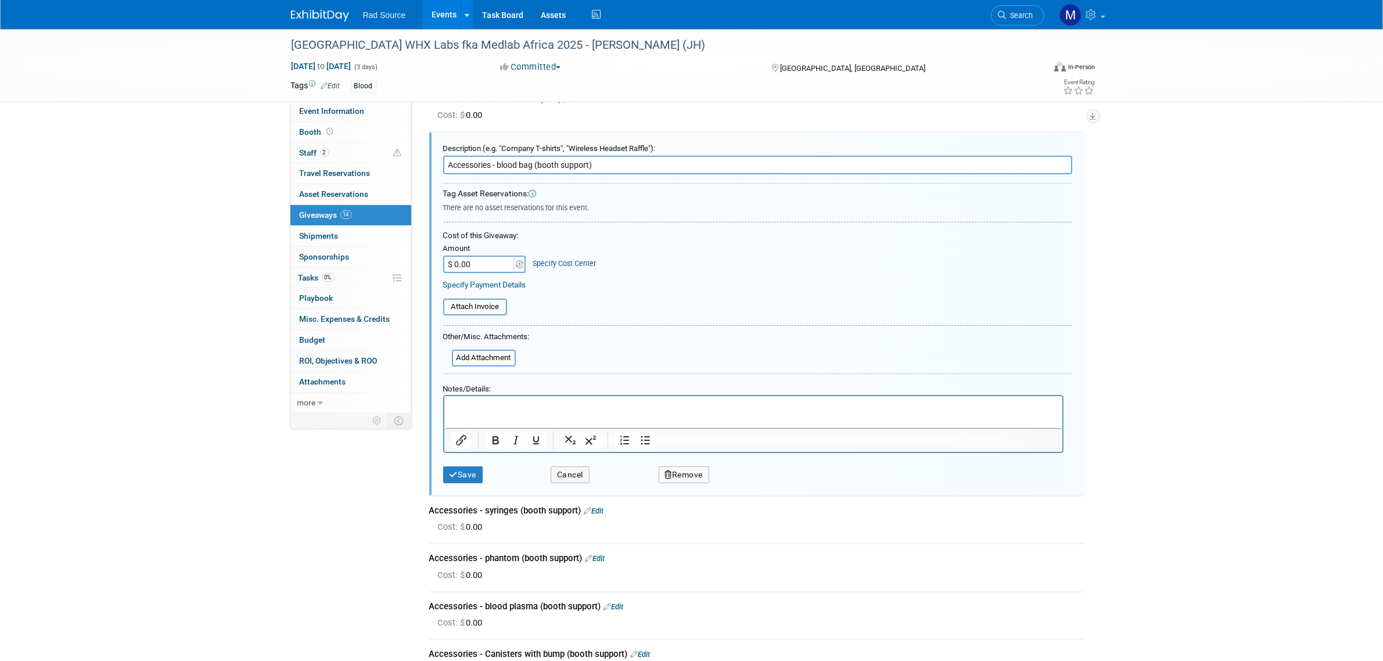
click at [697, 466] on button "Remove" at bounding box center [683, 474] width 51 height 17
click at [748, 478] on link "Yes" at bounding box center [750, 483] width 34 height 19
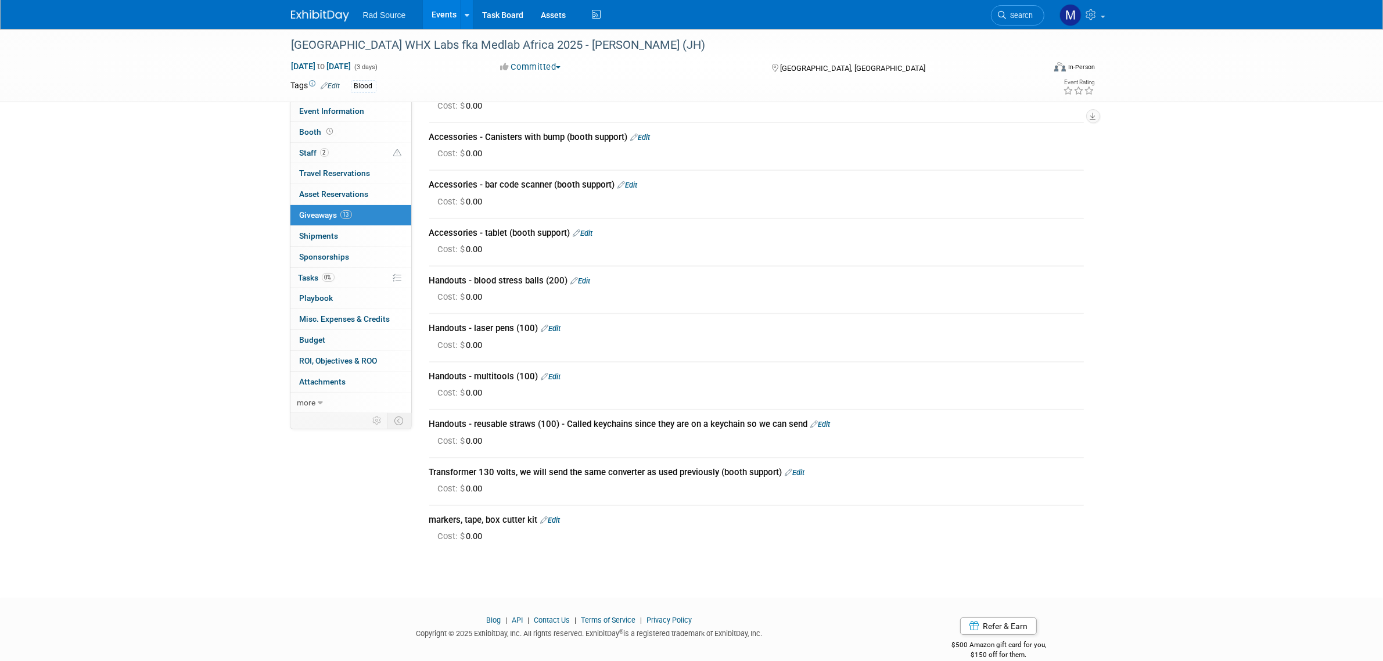
scroll to position [230, 0]
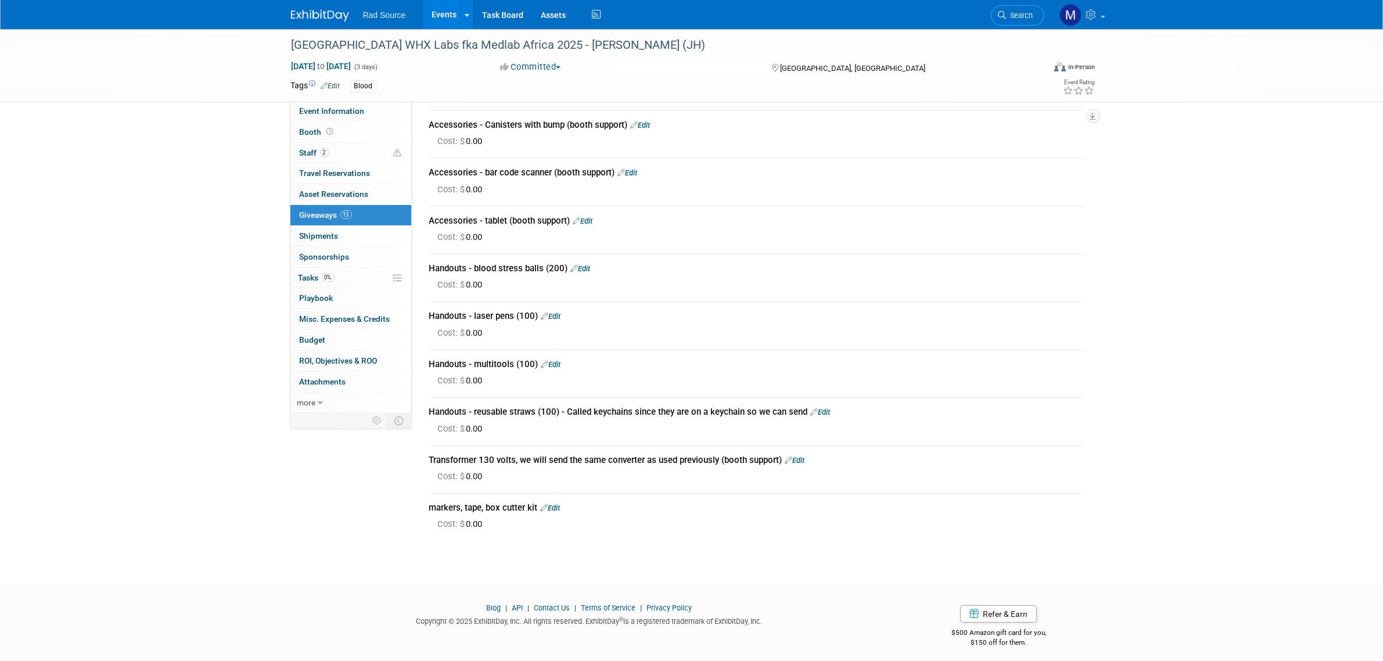
click at [558, 503] on link "Edit" at bounding box center [551, 507] width 20 height 9
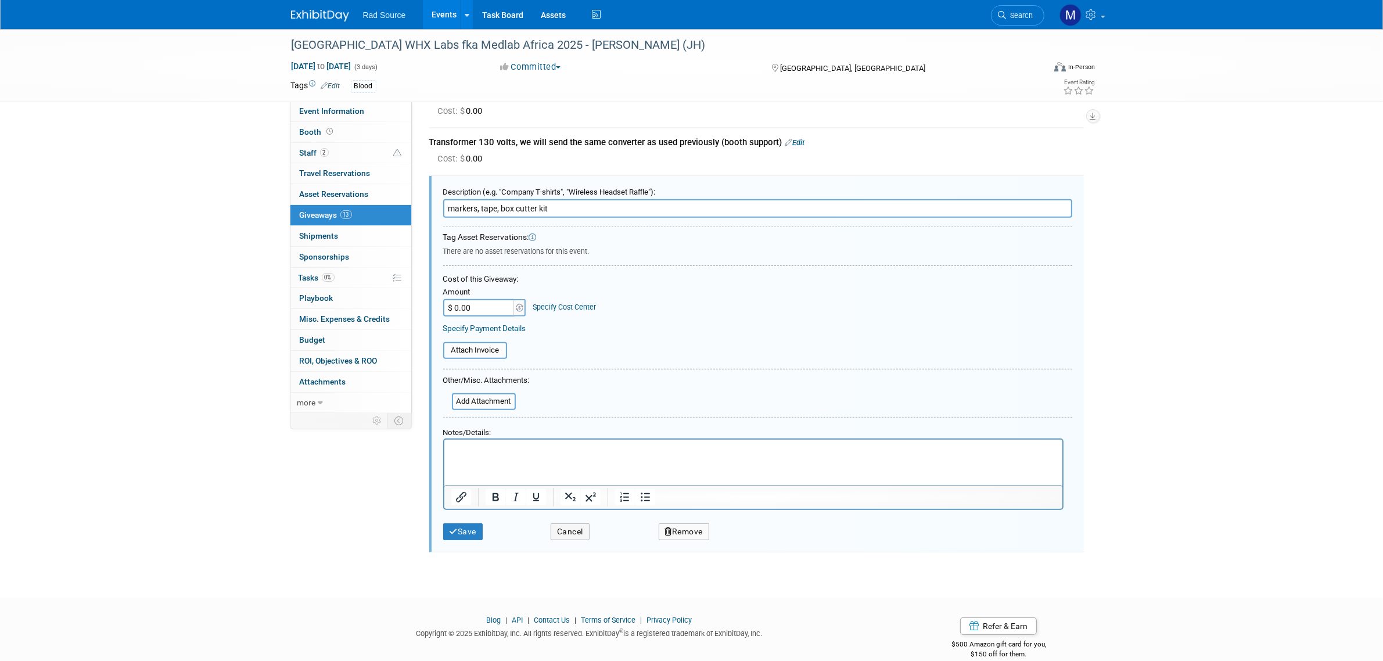
scroll to position [557, 0]
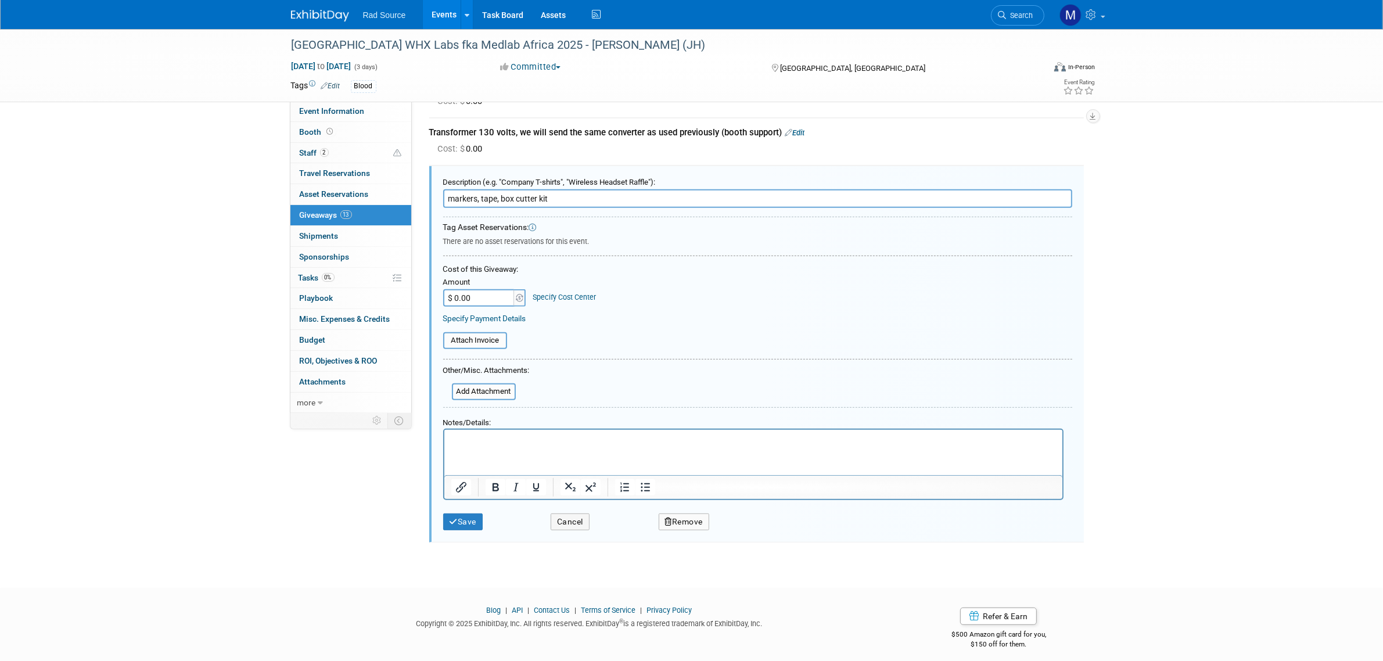
click at [679, 513] on button "Remove" at bounding box center [683, 521] width 51 height 17
click at [747, 521] on link "Yes" at bounding box center [750, 530] width 34 height 19
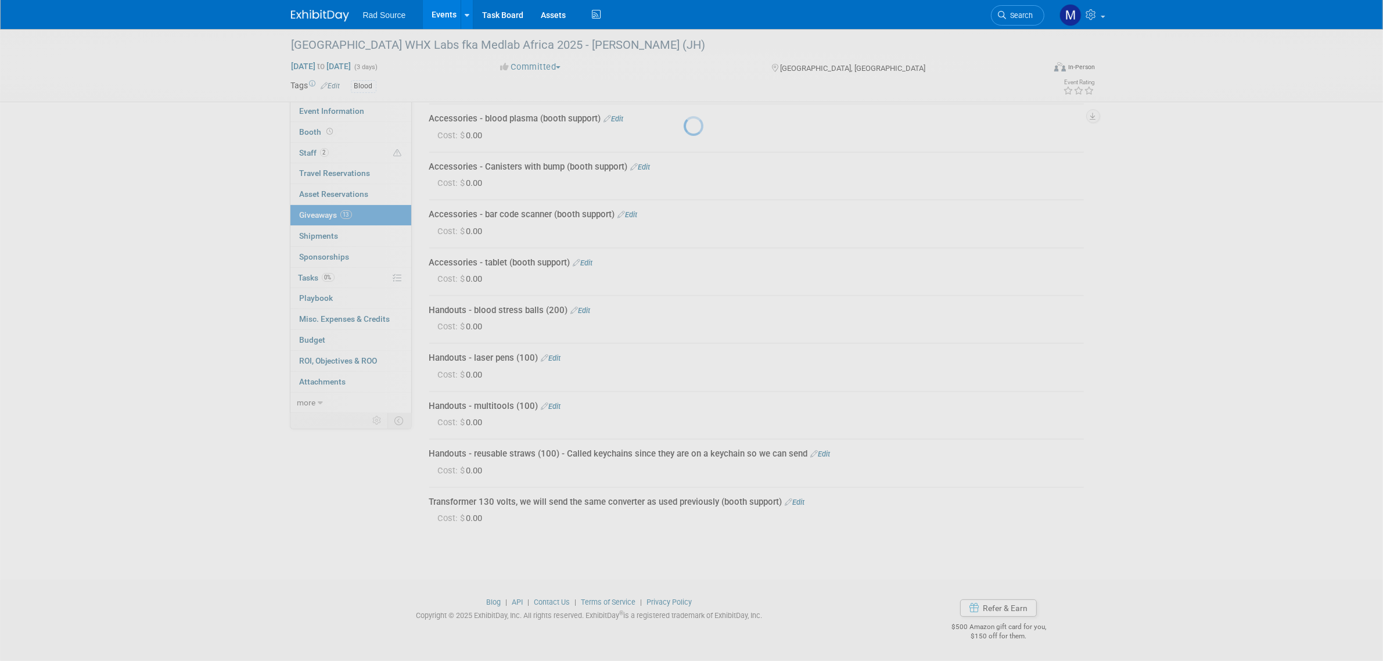
scroll to position [182, 0]
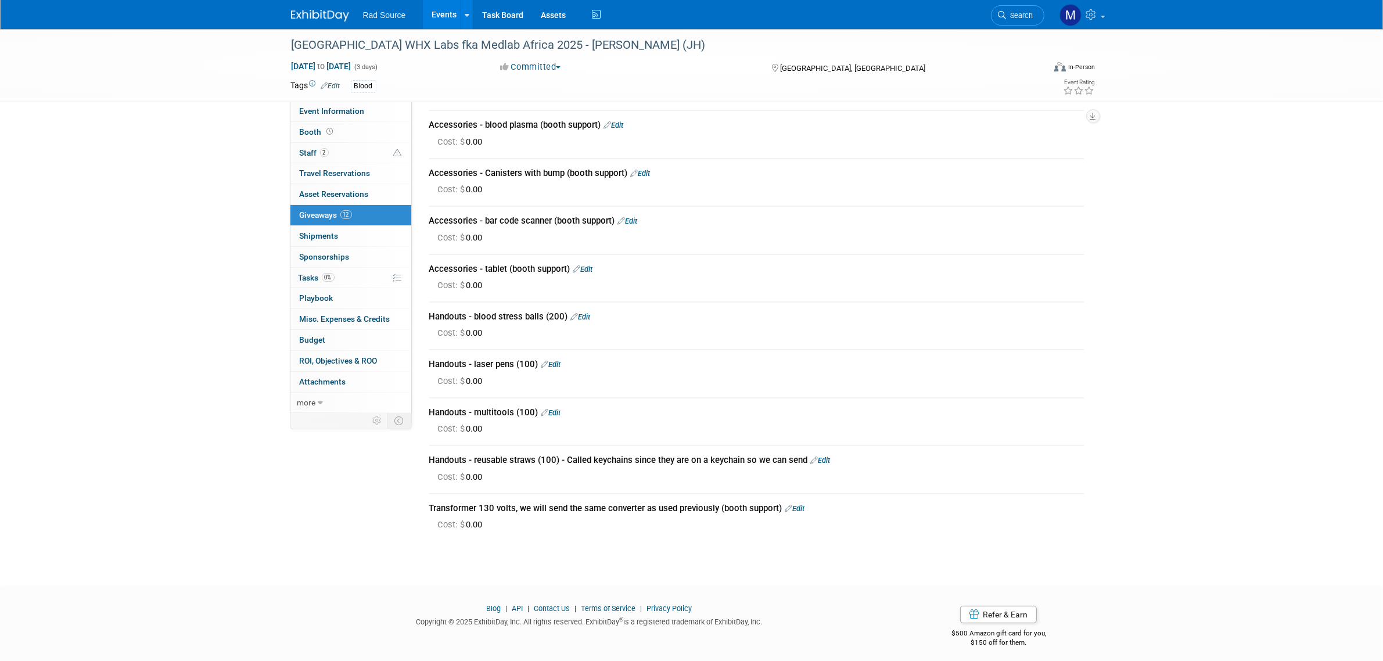
click at [801, 504] on link "Edit" at bounding box center [795, 508] width 20 height 9
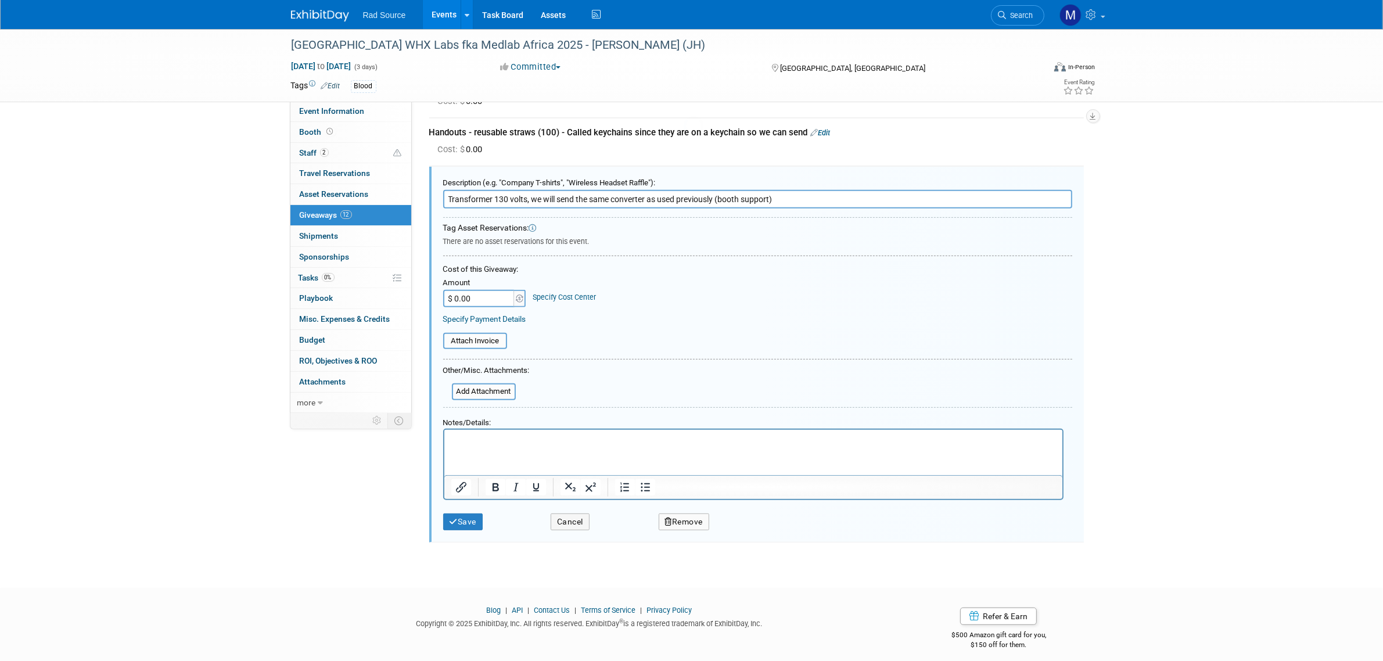
scroll to position [0, 0]
click at [691, 515] on button "Remove" at bounding box center [683, 521] width 51 height 17
click at [747, 523] on link "Yes" at bounding box center [750, 530] width 34 height 19
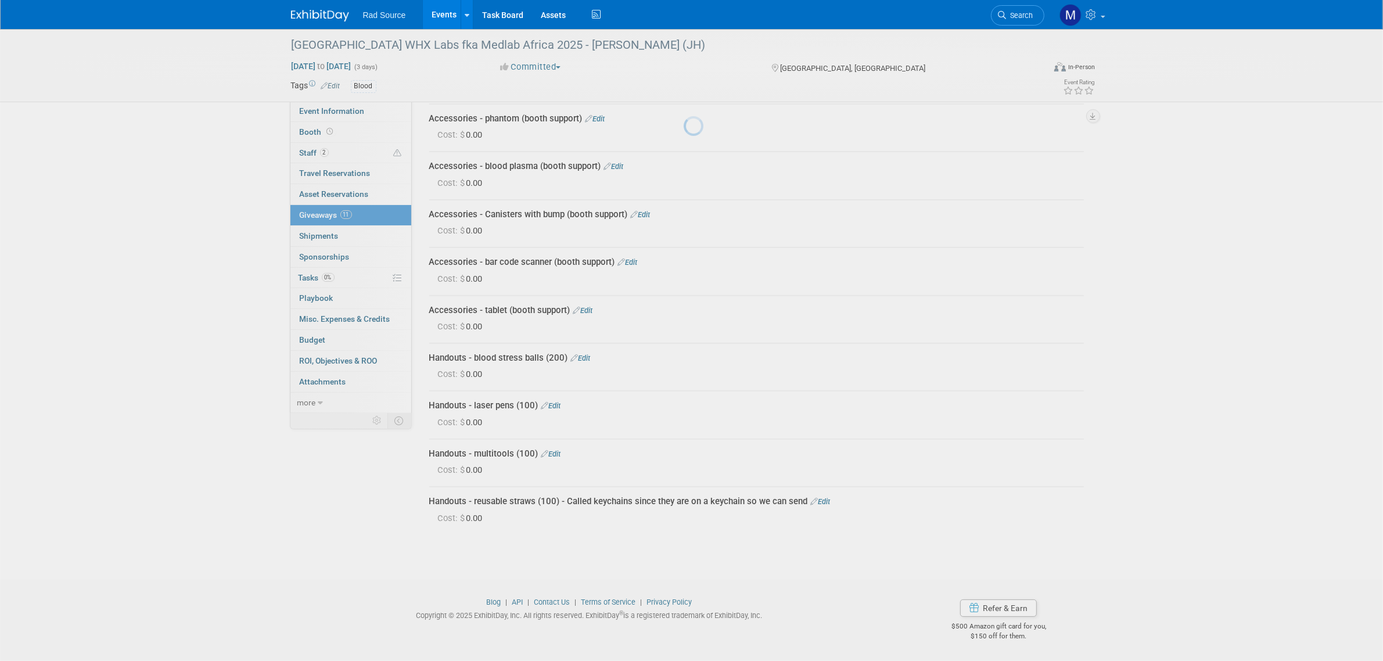
scroll to position [135, 0]
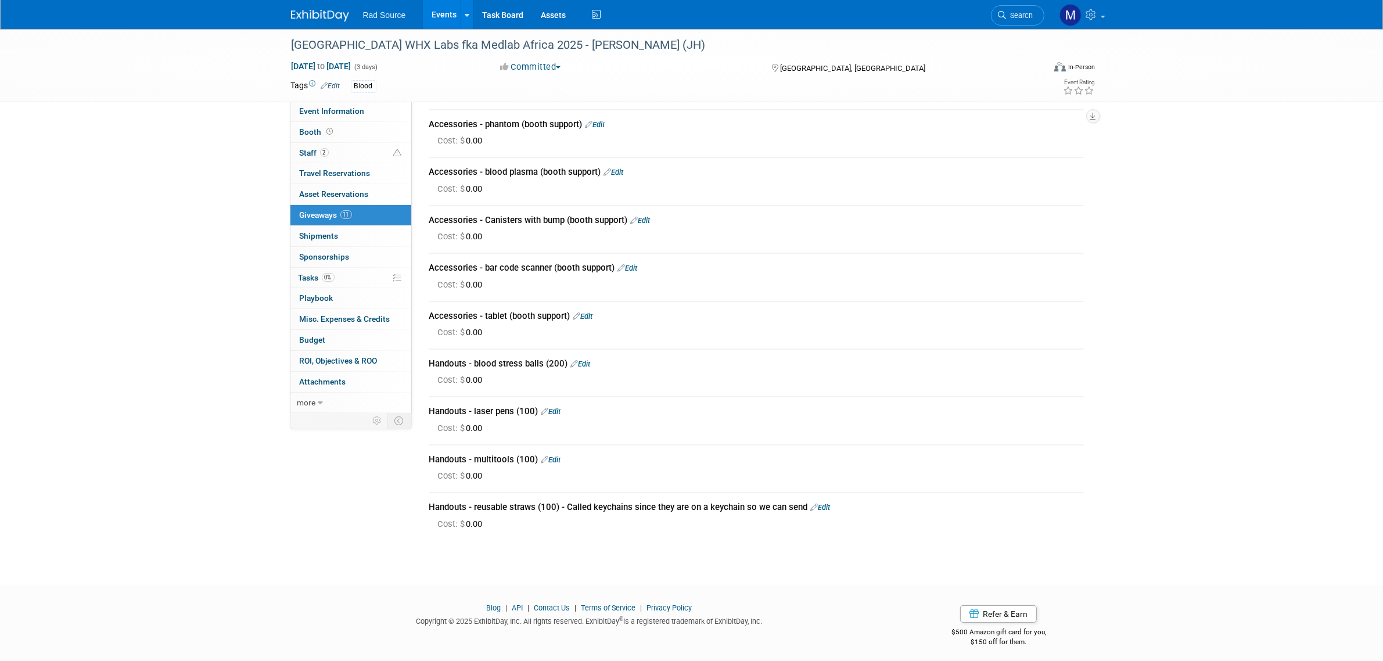
click at [825, 503] on link "Edit" at bounding box center [821, 507] width 20 height 9
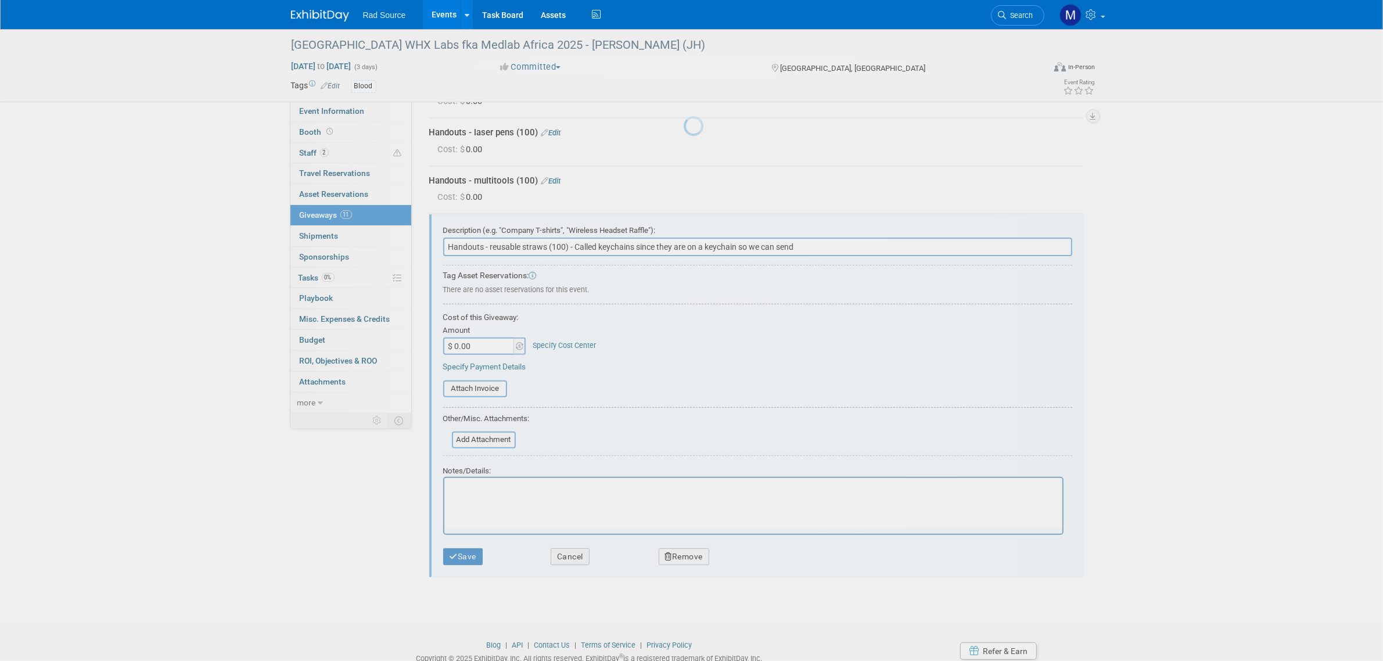
scroll to position [0, 0]
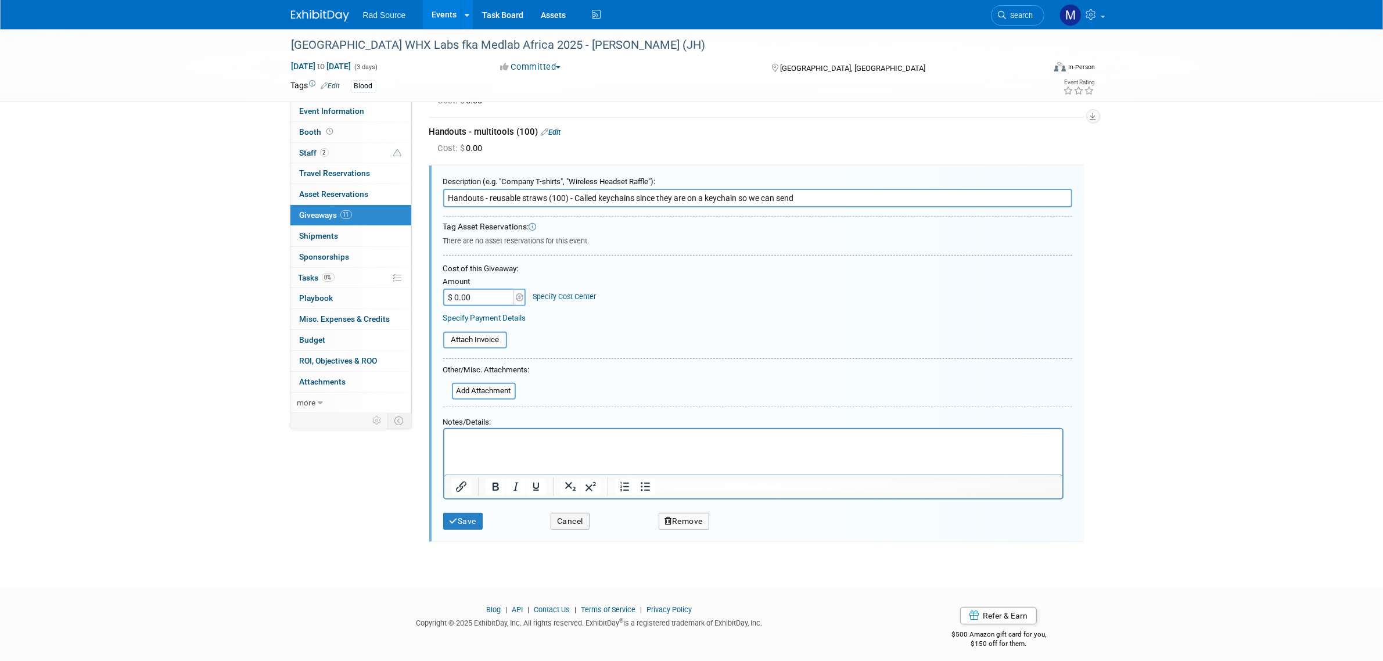
click at [685, 513] on button "Remove" at bounding box center [683, 521] width 51 height 17
click at [742, 527] on icon at bounding box center [741, 530] width 7 height 6
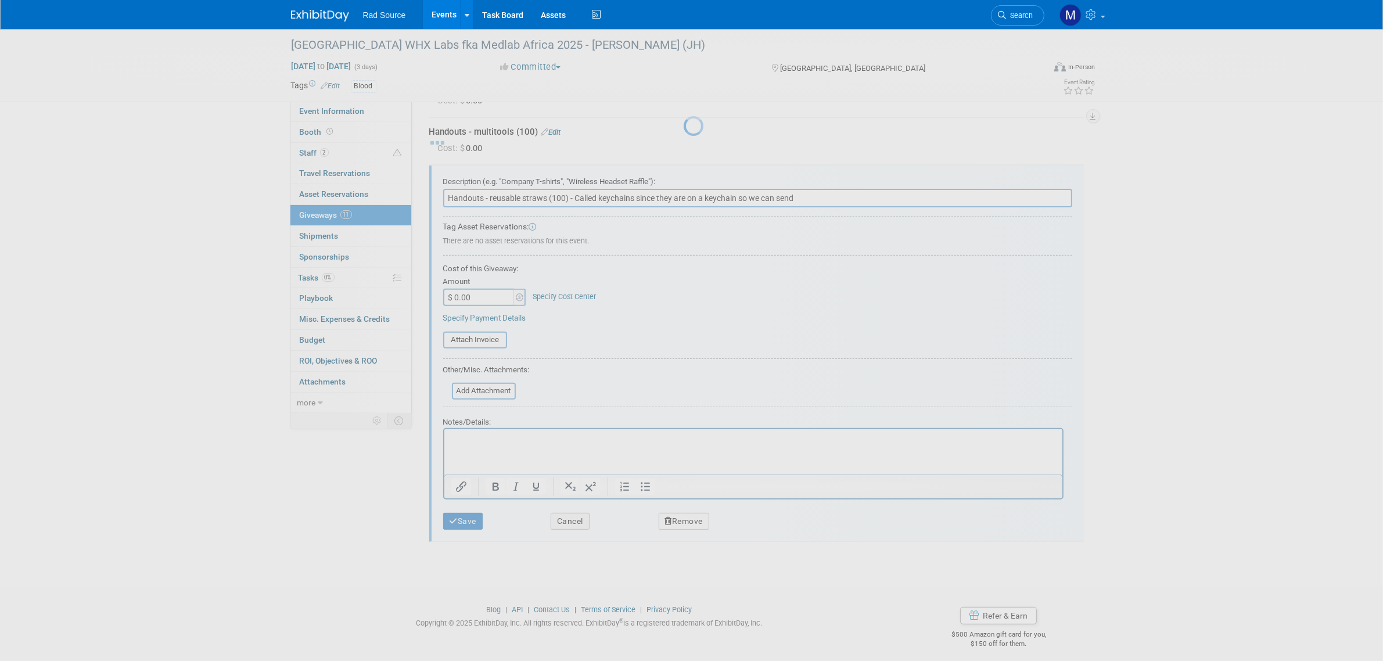
scroll to position [88, 0]
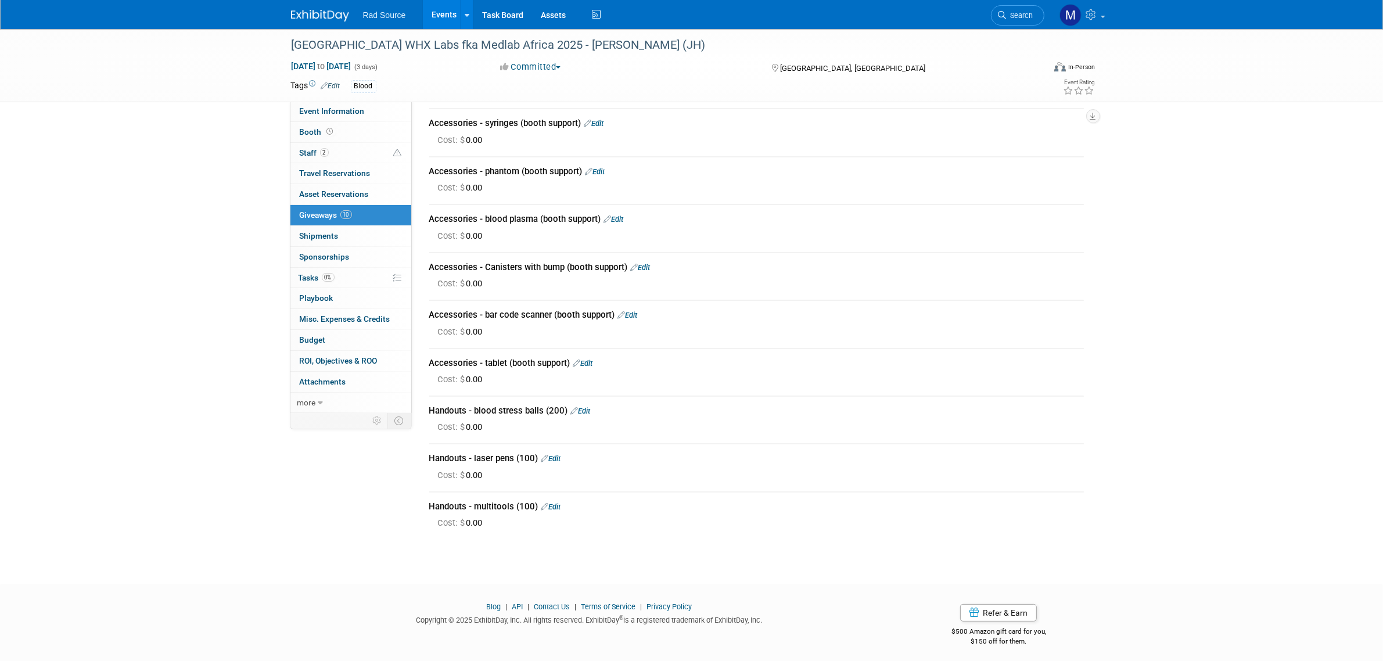
click at [560, 502] on link "Edit" at bounding box center [551, 506] width 20 height 9
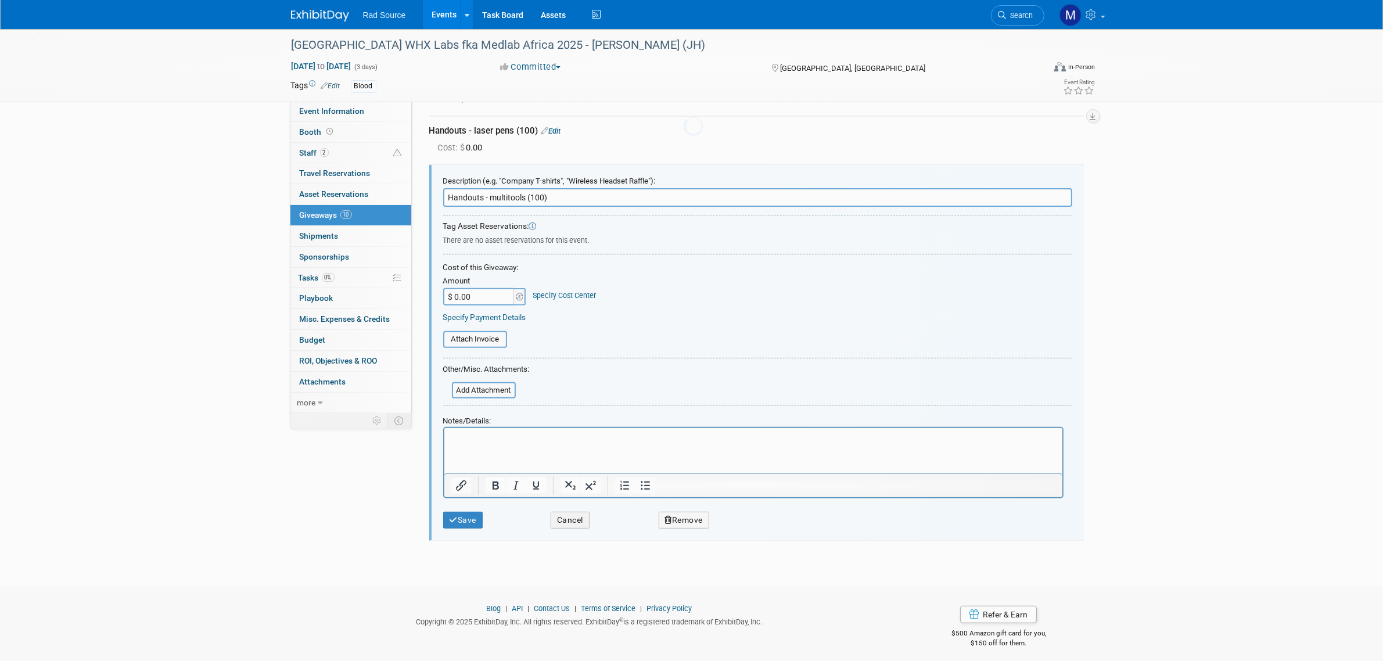
scroll to position [0, 0]
click at [667, 516] on icon "button" at bounding box center [669, 520] width 8 height 8
click at [751, 524] on link "Yes" at bounding box center [750, 529] width 34 height 19
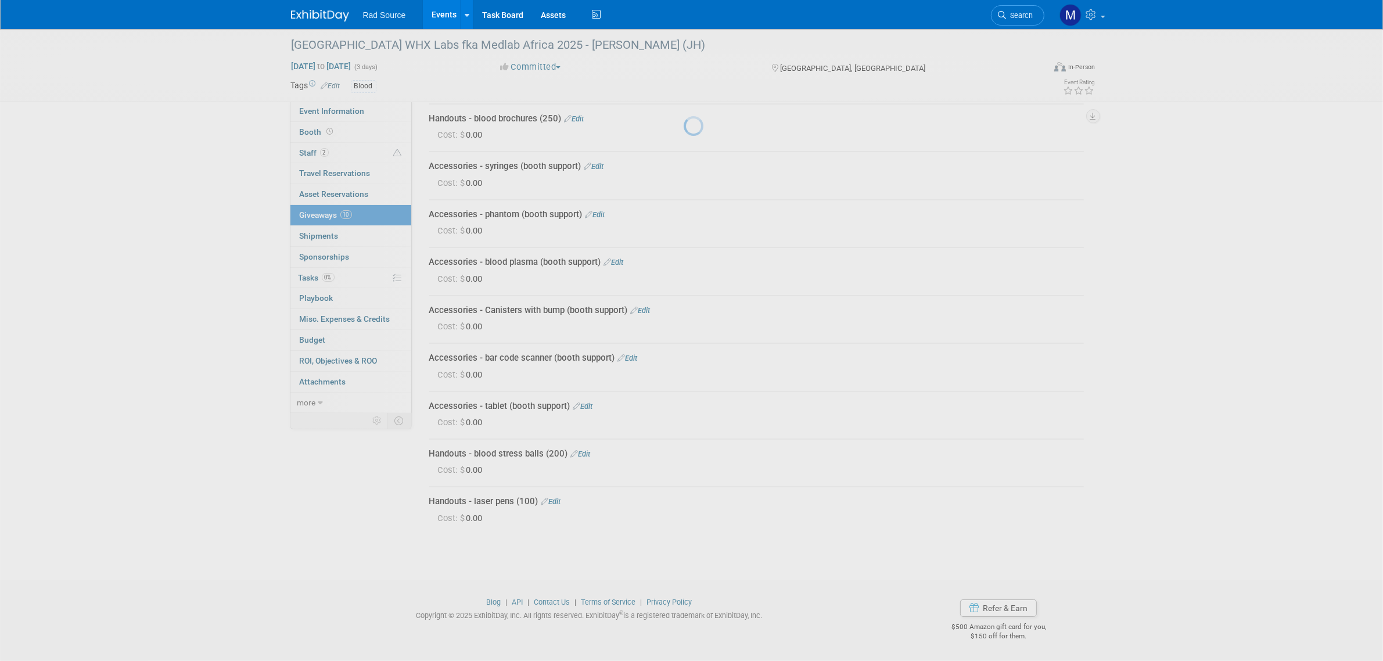
scroll to position [39, 0]
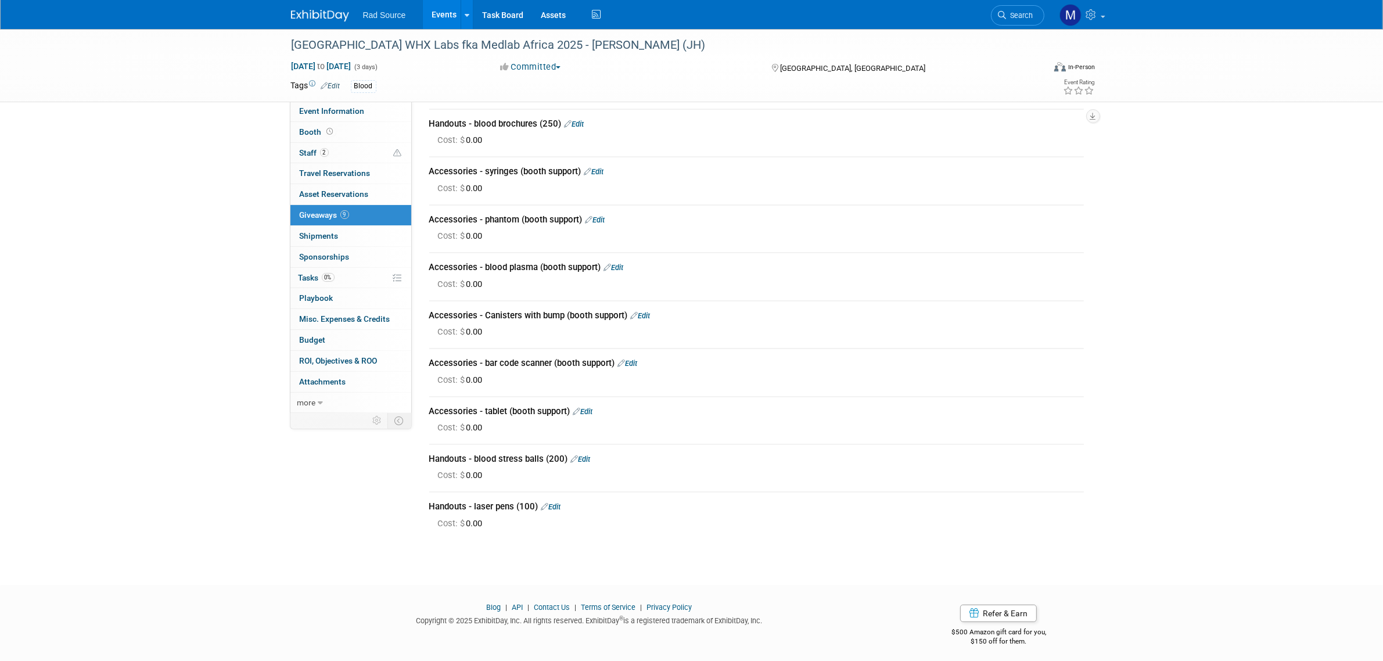
click at [558, 504] on link "Edit" at bounding box center [551, 506] width 20 height 9
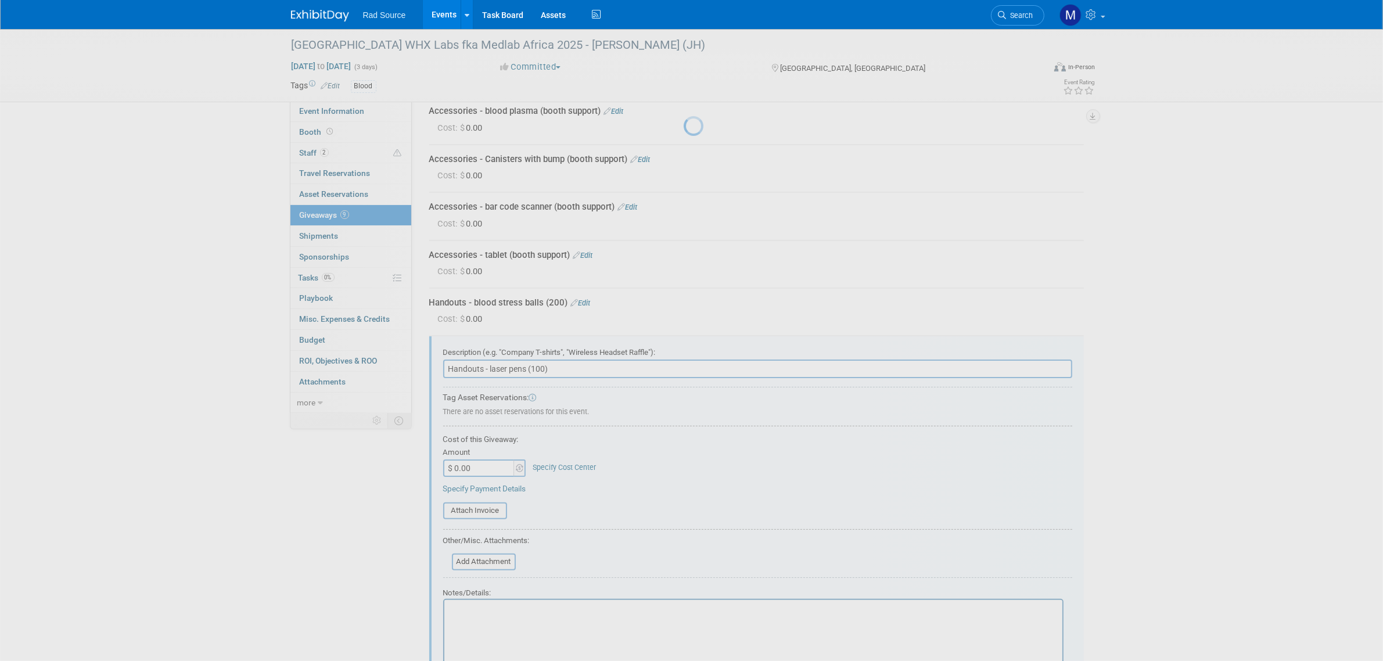
scroll to position [0, 0]
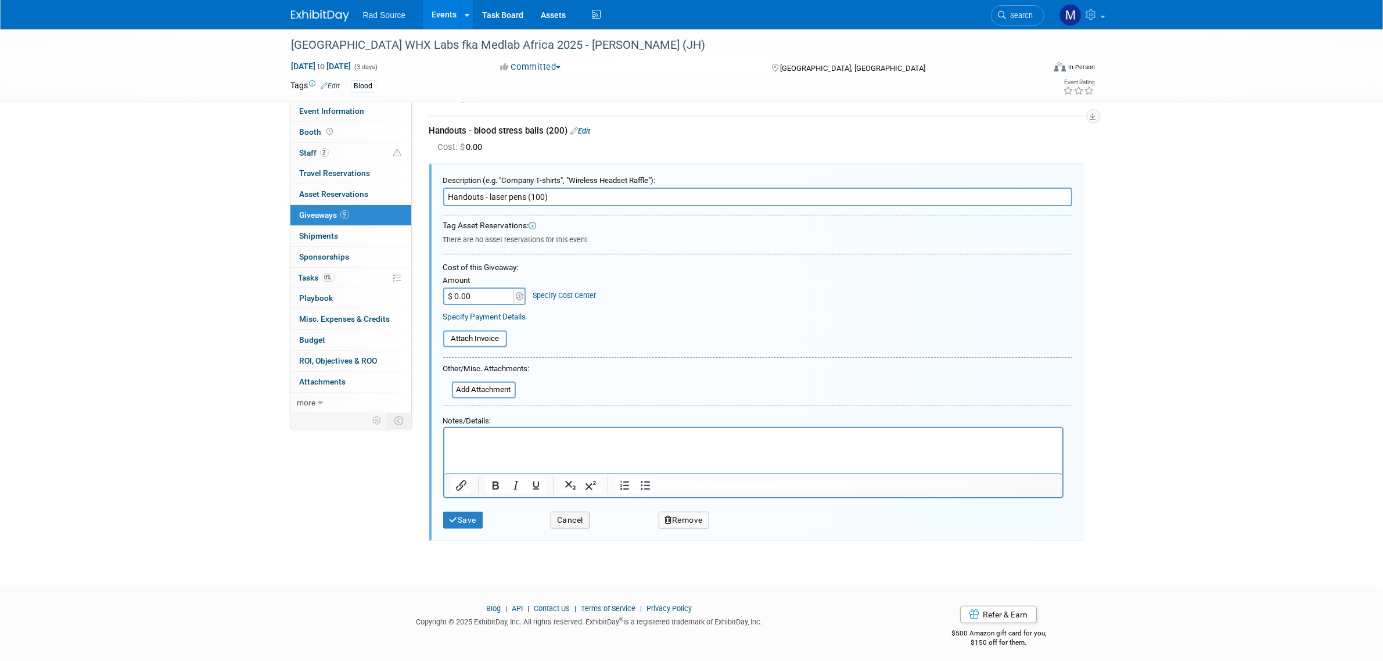
click at [694, 518] on button "Remove" at bounding box center [683, 520] width 51 height 17
click at [754, 521] on link "Yes" at bounding box center [750, 529] width 34 height 19
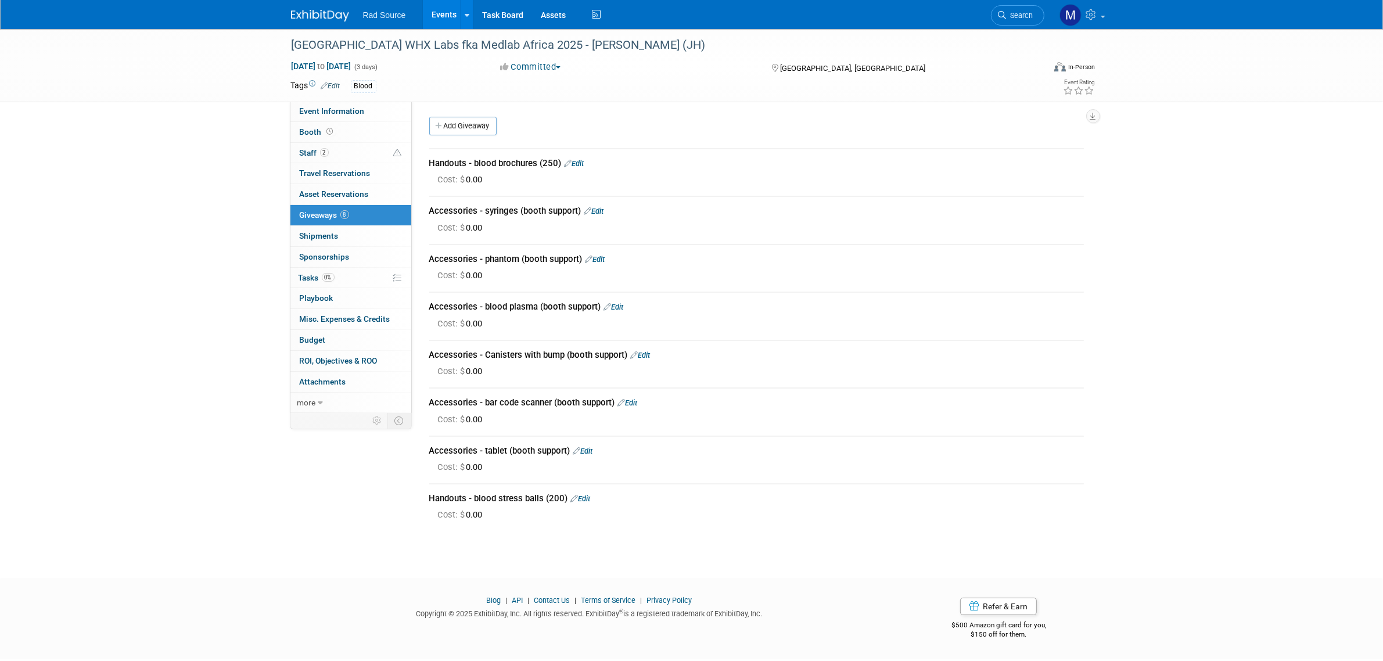
click at [585, 497] on link "Edit" at bounding box center [581, 498] width 20 height 9
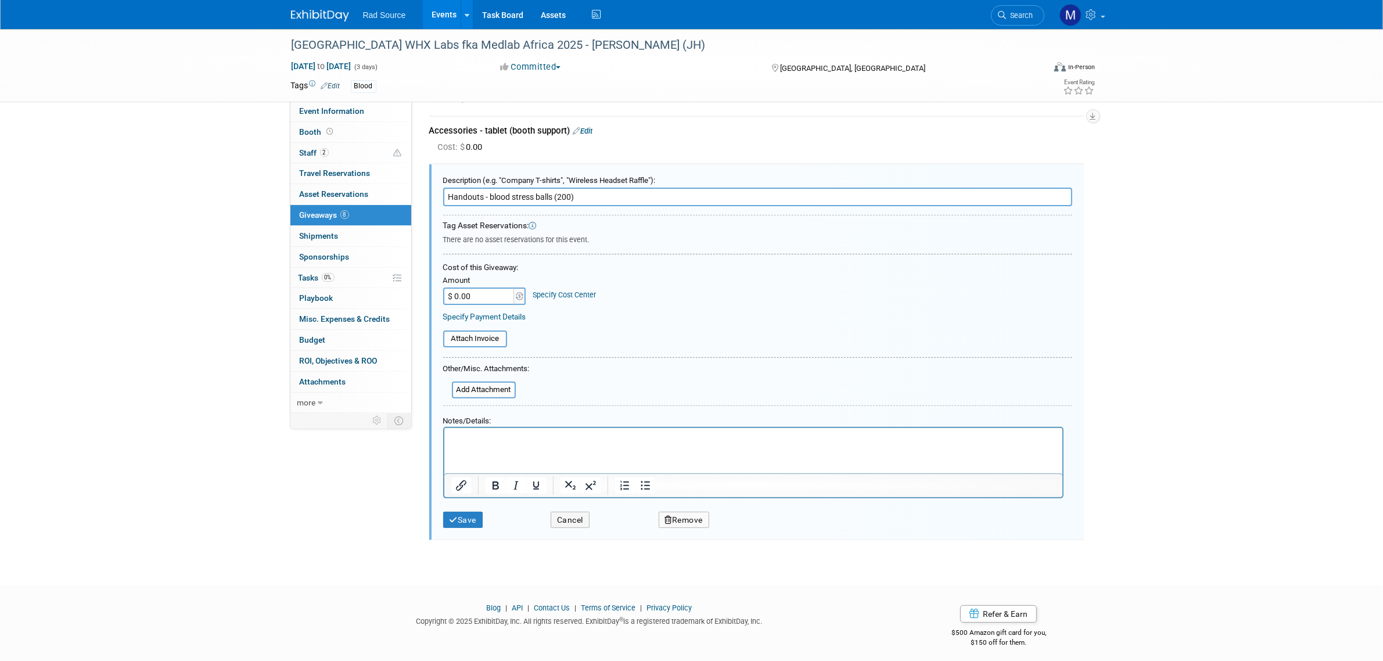
click at [683, 512] on button "Remove" at bounding box center [683, 520] width 51 height 17
click at [748, 524] on link "Yes" at bounding box center [750, 529] width 34 height 19
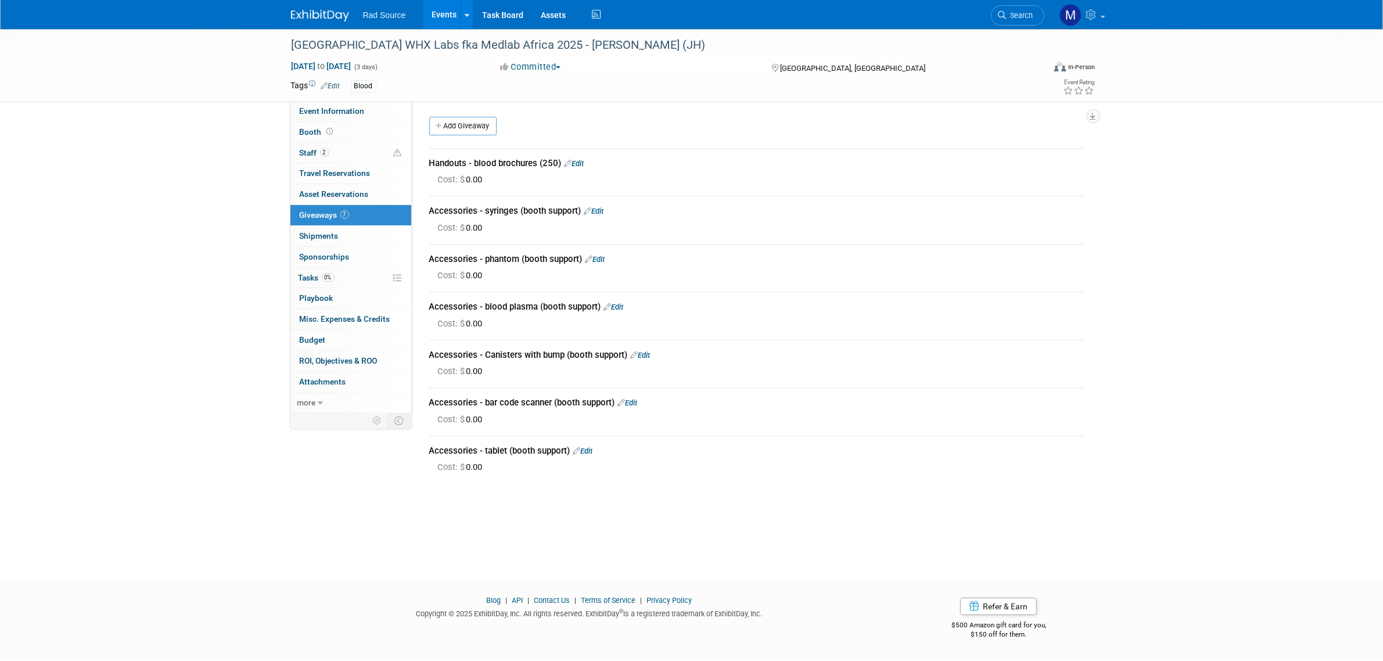
click at [578, 163] on link "Edit" at bounding box center [574, 163] width 20 height 9
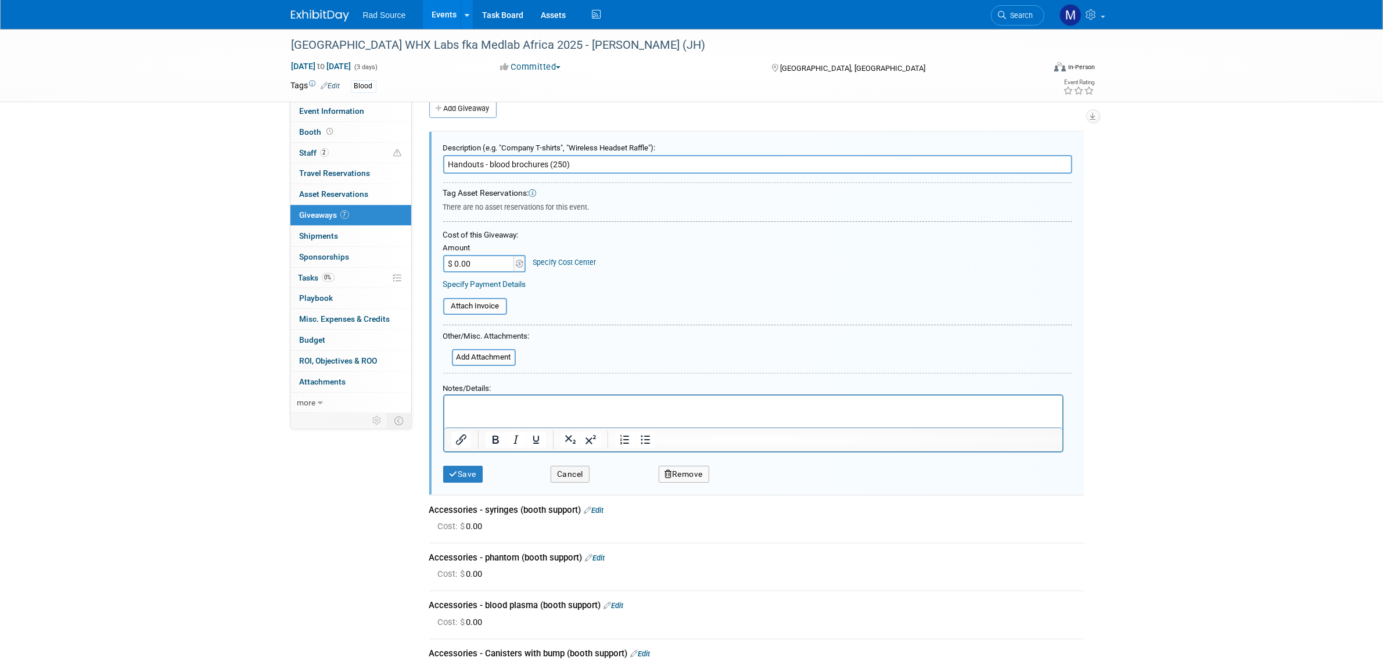
click at [691, 466] on button "Remove" at bounding box center [683, 474] width 51 height 17
click at [742, 480] on icon at bounding box center [741, 483] width 7 height 6
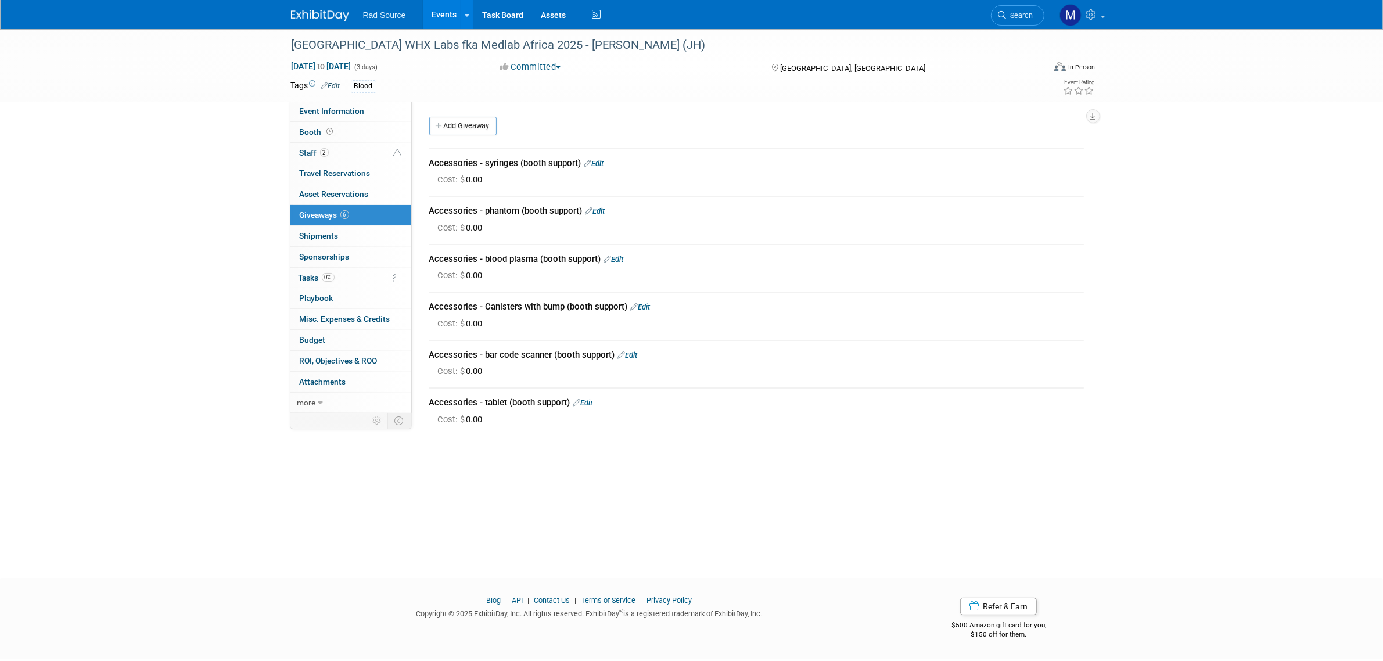
click at [595, 163] on link "Edit" at bounding box center [594, 163] width 20 height 9
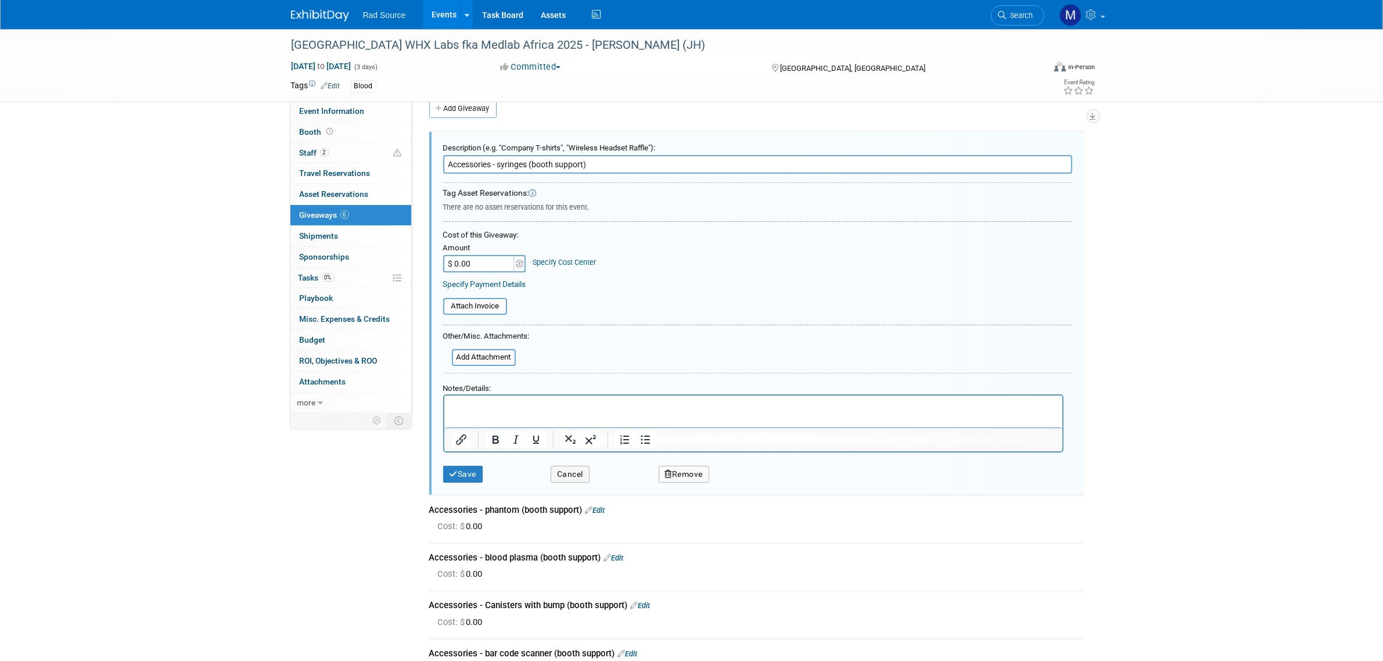
click at [671, 470] on icon "button" at bounding box center [669, 474] width 8 height 8
click at [737, 479] on link "Yes" at bounding box center [750, 483] width 34 height 19
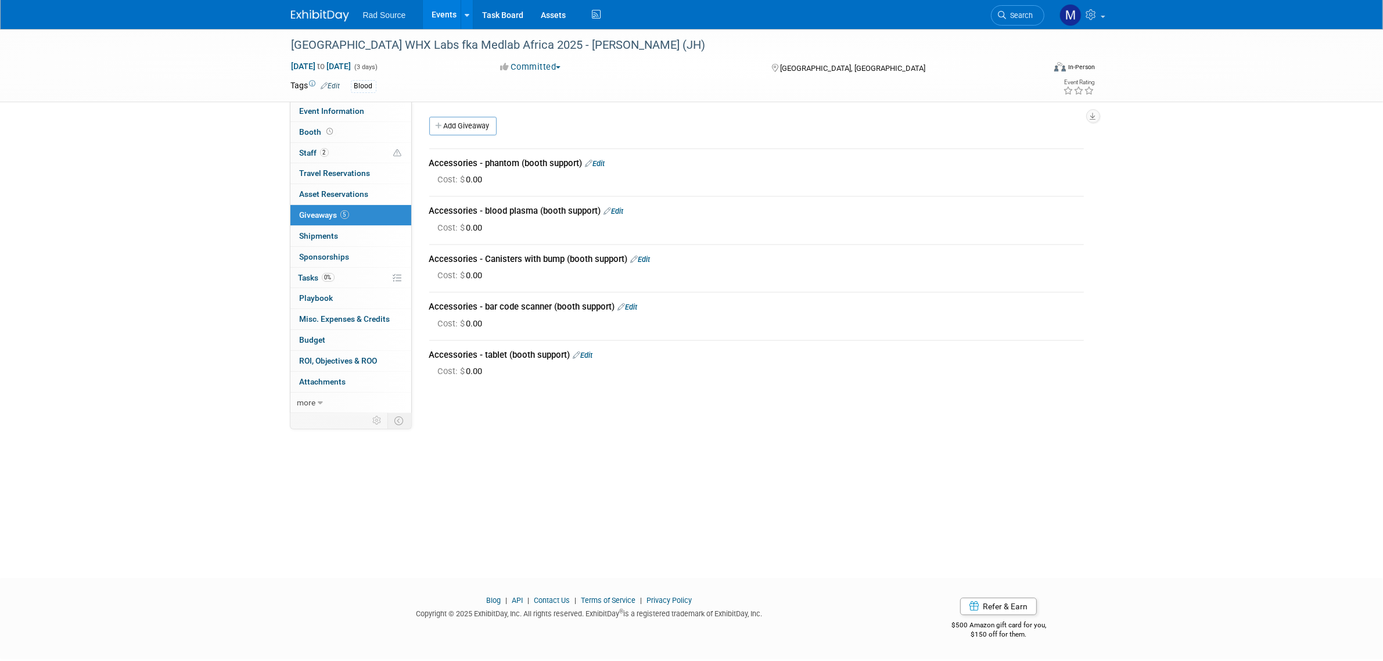
click at [603, 167] on link "Edit" at bounding box center [595, 163] width 20 height 9
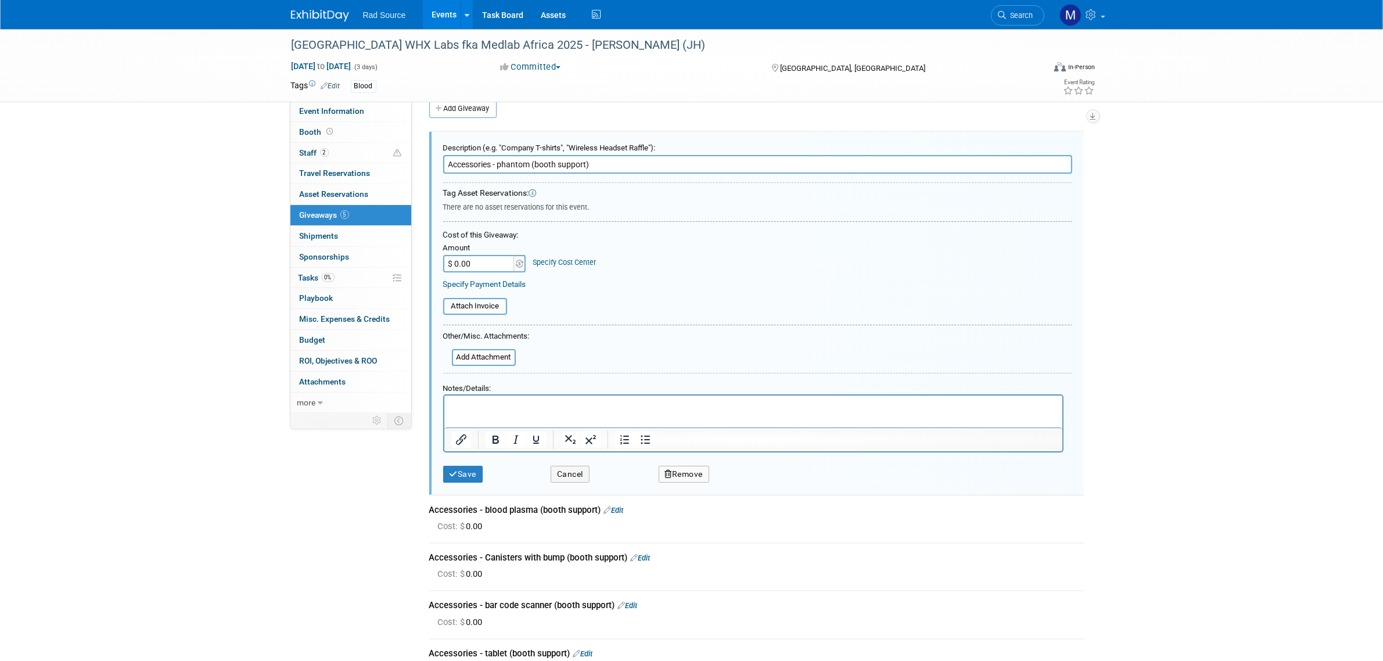
click at [679, 476] on button "Remove" at bounding box center [683, 474] width 51 height 17
click at [736, 480] on link "Yes" at bounding box center [750, 483] width 34 height 19
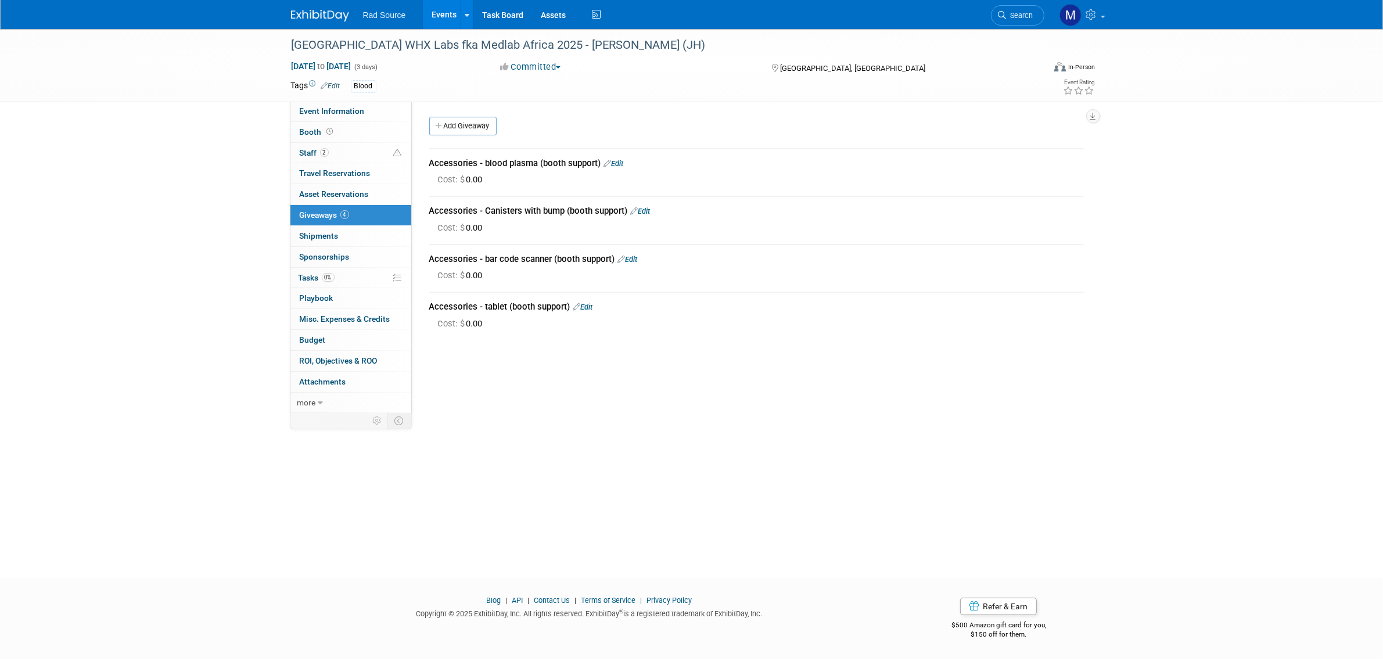
click at [623, 160] on link "Edit" at bounding box center [614, 163] width 20 height 9
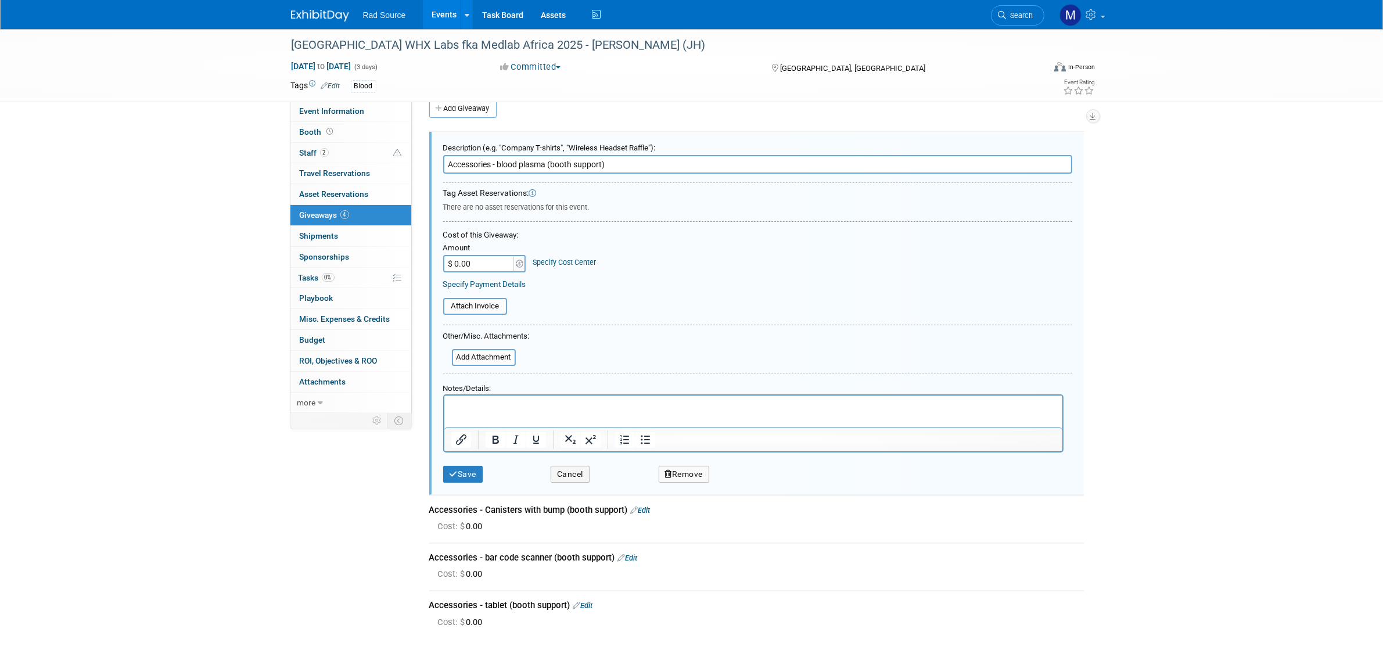
click at [694, 480] on button "Remove" at bounding box center [683, 474] width 51 height 17
click at [742, 481] on icon at bounding box center [741, 483] width 7 height 6
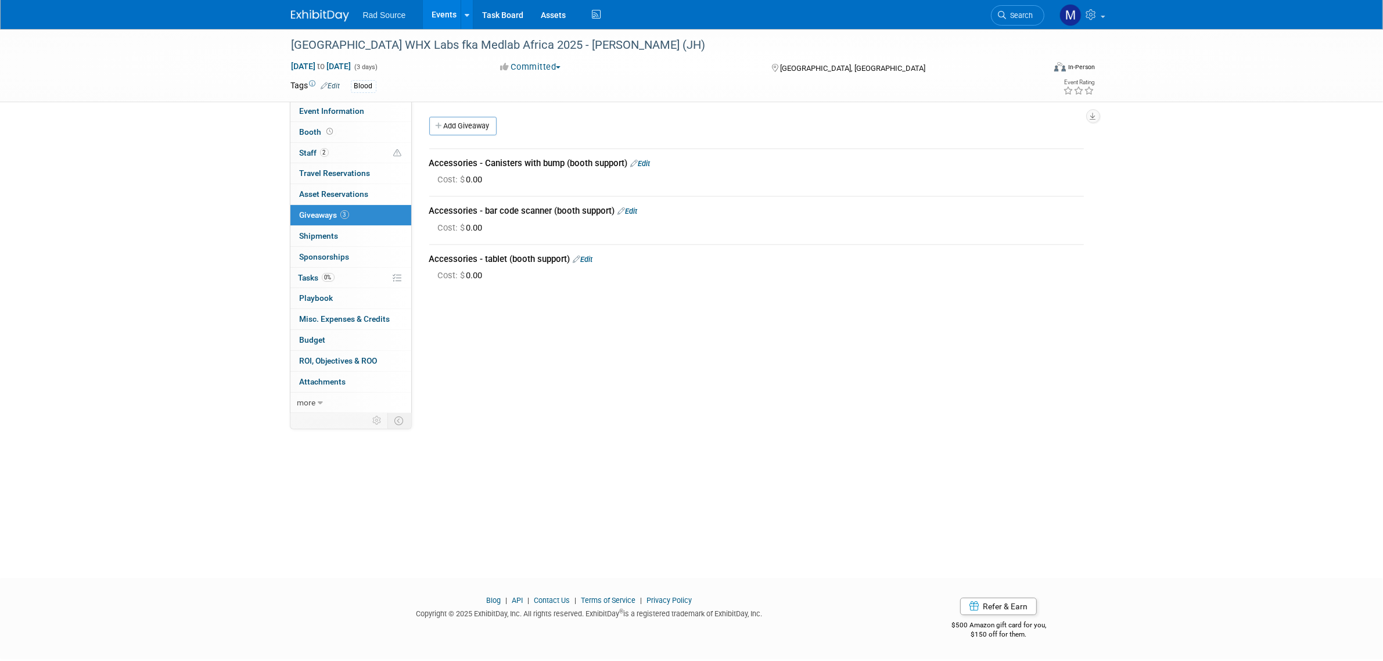
click at [649, 167] on link "Edit" at bounding box center [641, 163] width 20 height 9
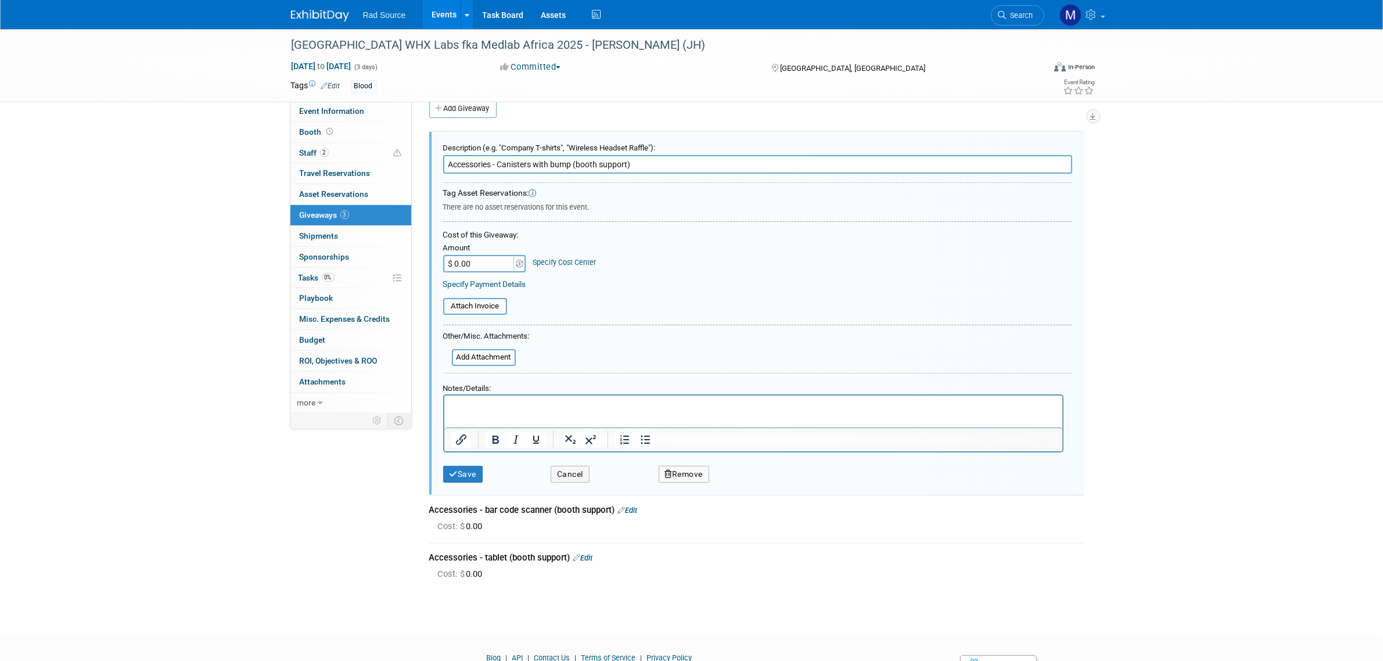
click at [678, 466] on button "Remove" at bounding box center [683, 474] width 51 height 17
click at [751, 490] on link "Yes" at bounding box center [750, 483] width 34 height 19
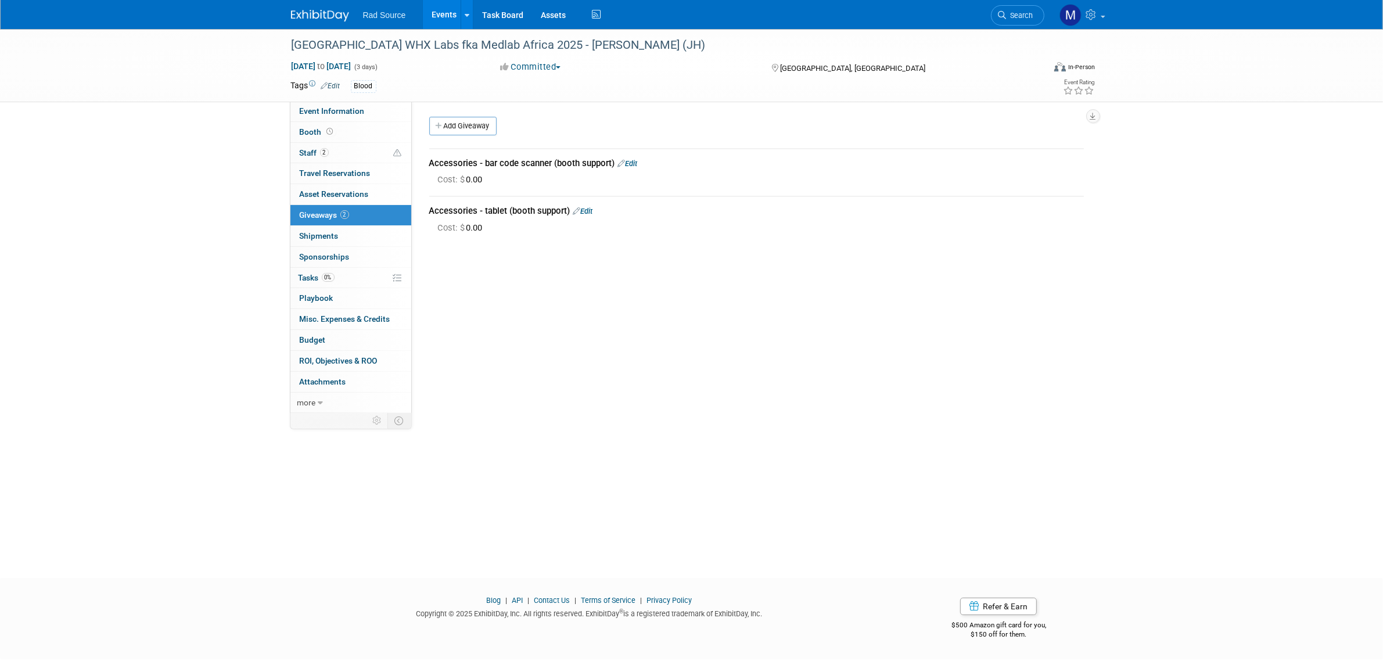
click at [628, 160] on link "Edit" at bounding box center [628, 163] width 20 height 9
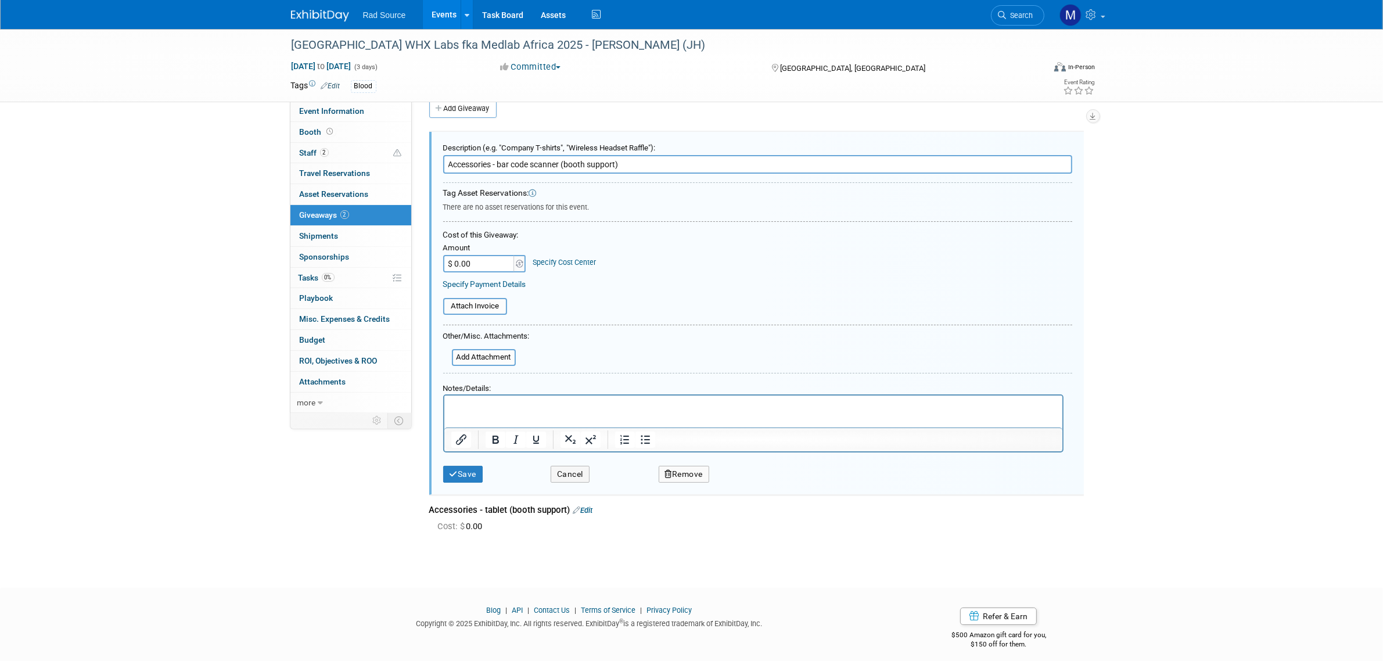
click at [677, 472] on button "Remove" at bounding box center [683, 474] width 51 height 17
click at [736, 480] on link "Yes" at bounding box center [750, 483] width 34 height 19
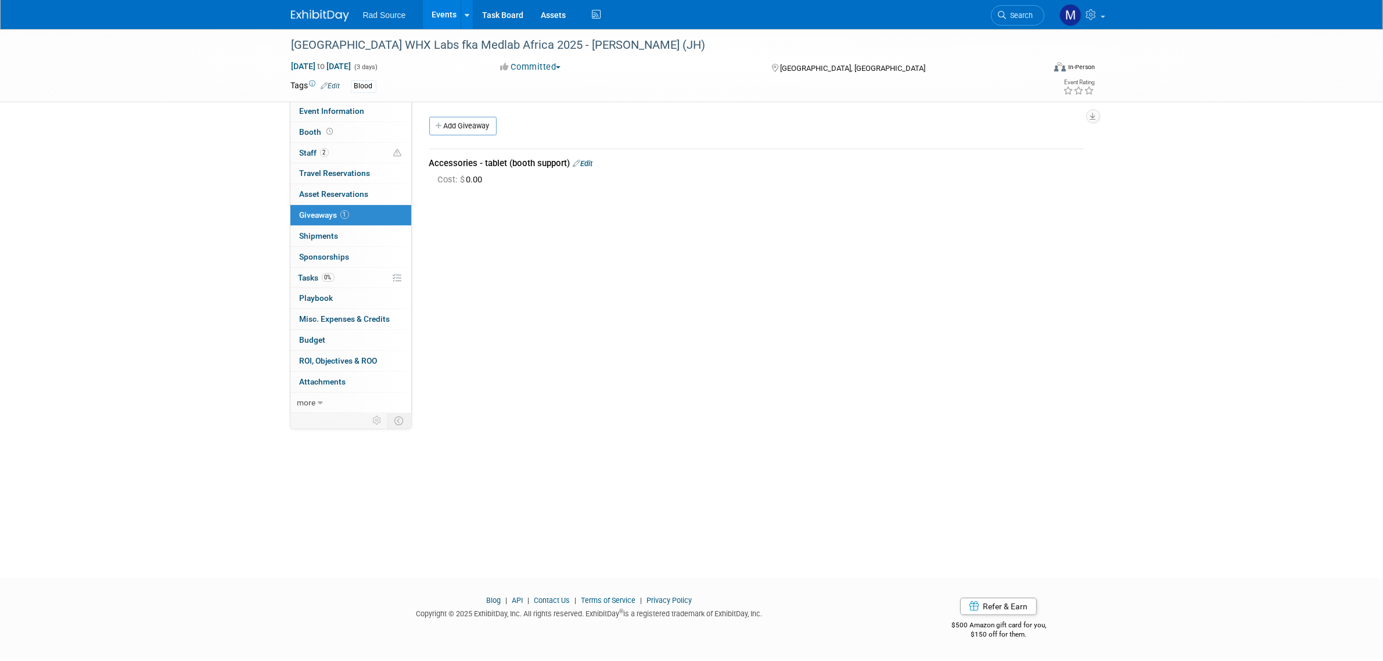
click at [591, 164] on link "Edit" at bounding box center [583, 163] width 20 height 9
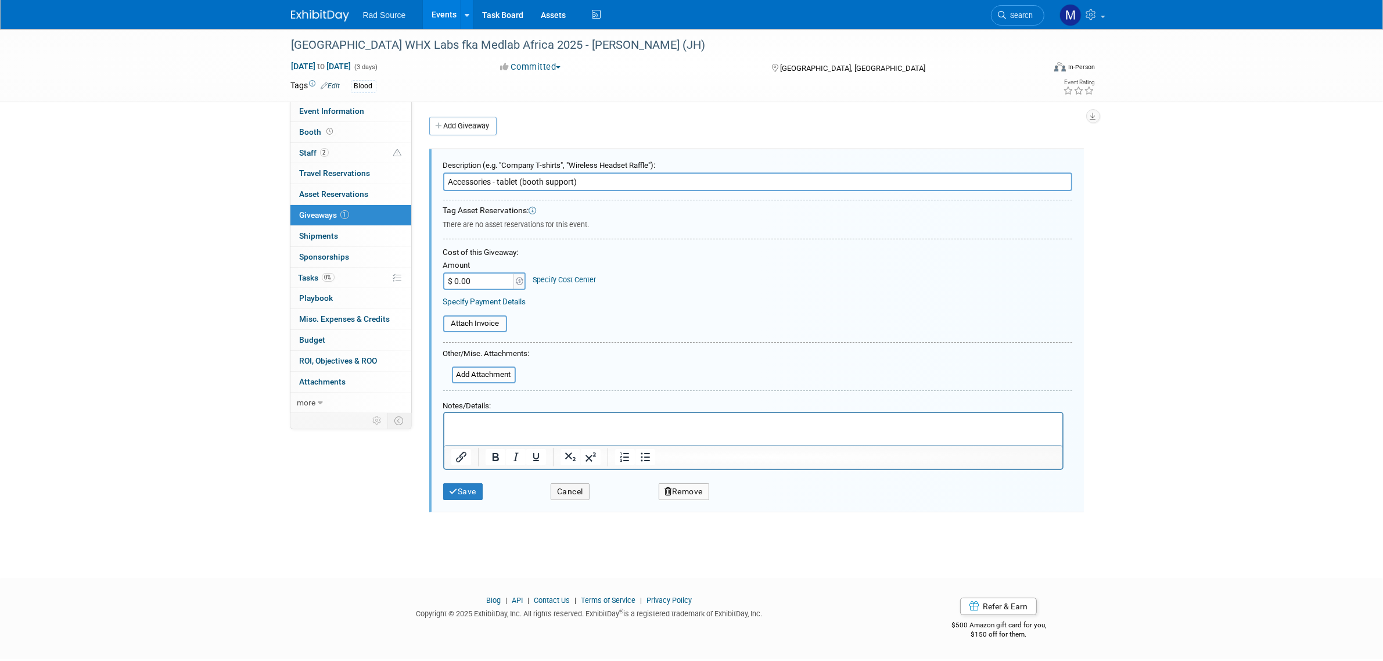
click at [694, 485] on button "Remove" at bounding box center [683, 491] width 51 height 17
click at [747, 502] on link "Yes" at bounding box center [750, 500] width 34 height 19
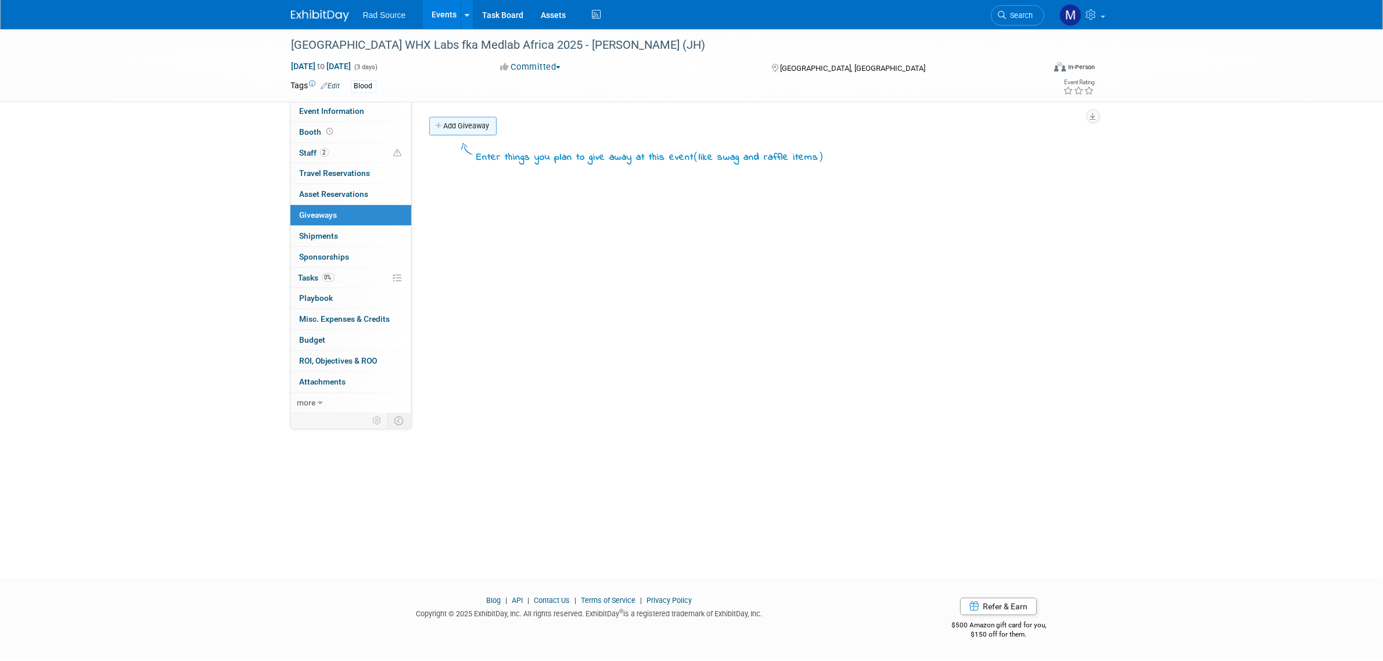
click at [471, 132] on link "Add Giveaway" at bounding box center [462, 126] width 67 height 19
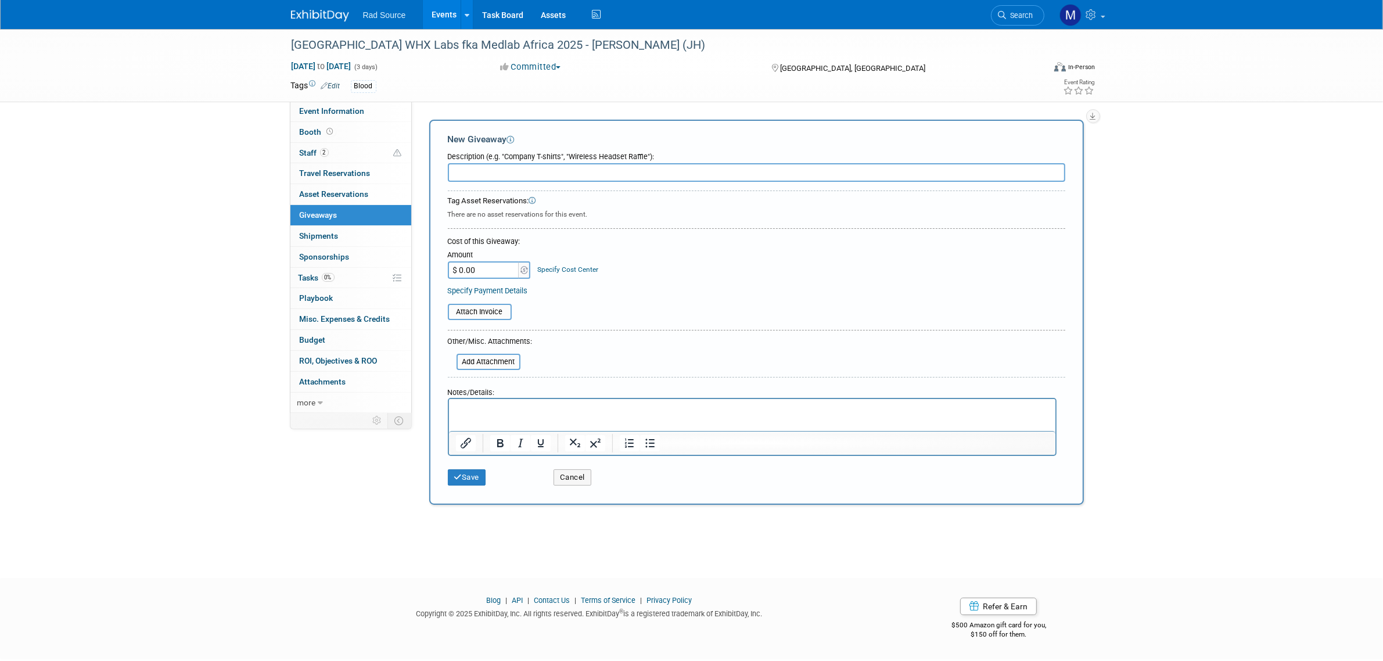
click at [510, 172] on input "text" at bounding box center [756, 172] width 617 height 19
click at [478, 170] on input "100)" at bounding box center [756, 172] width 617 height 19
paste input "Blood Brochures"
type input "100) Blood Brochures"
click at [510, 409] on p "Rich Text Area. Press ALT-0 for help." at bounding box center [751, 410] width 593 height 12
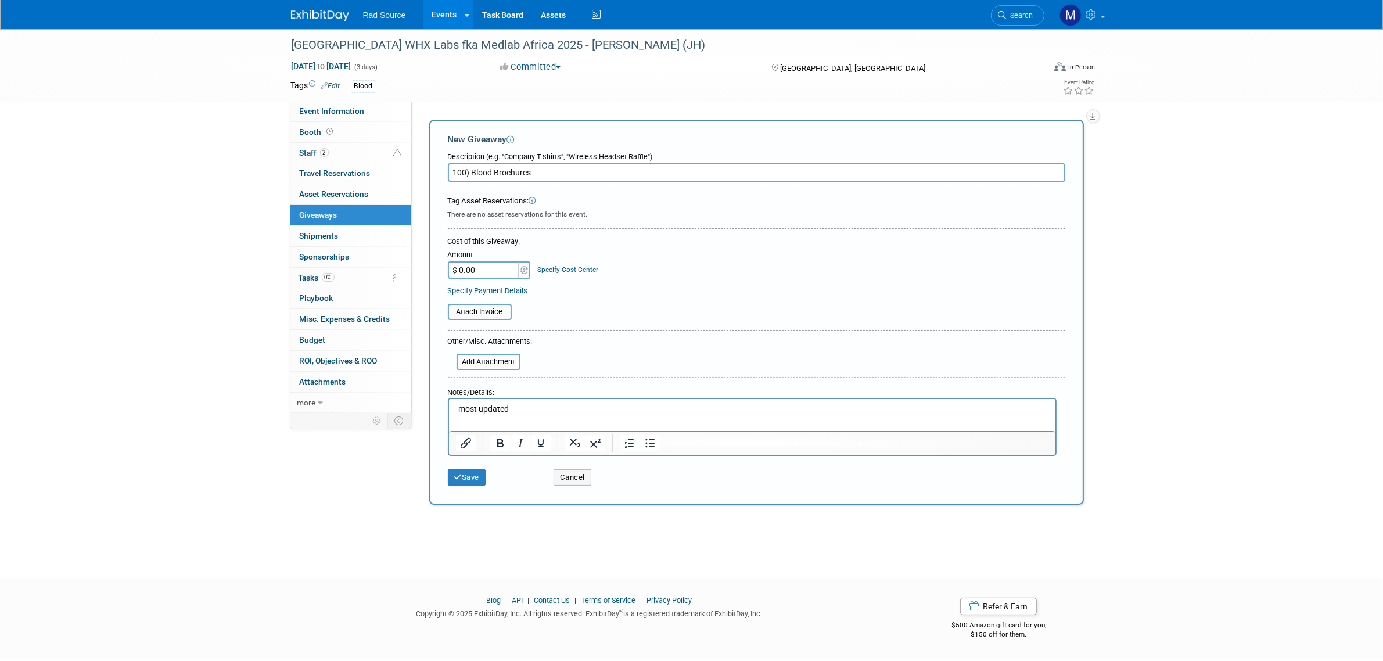
click at [564, 409] on p "-most updated" at bounding box center [751, 410] width 593 height 12
click at [467, 474] on button "Save" at bounding box center [467, 477] width 38 height 16
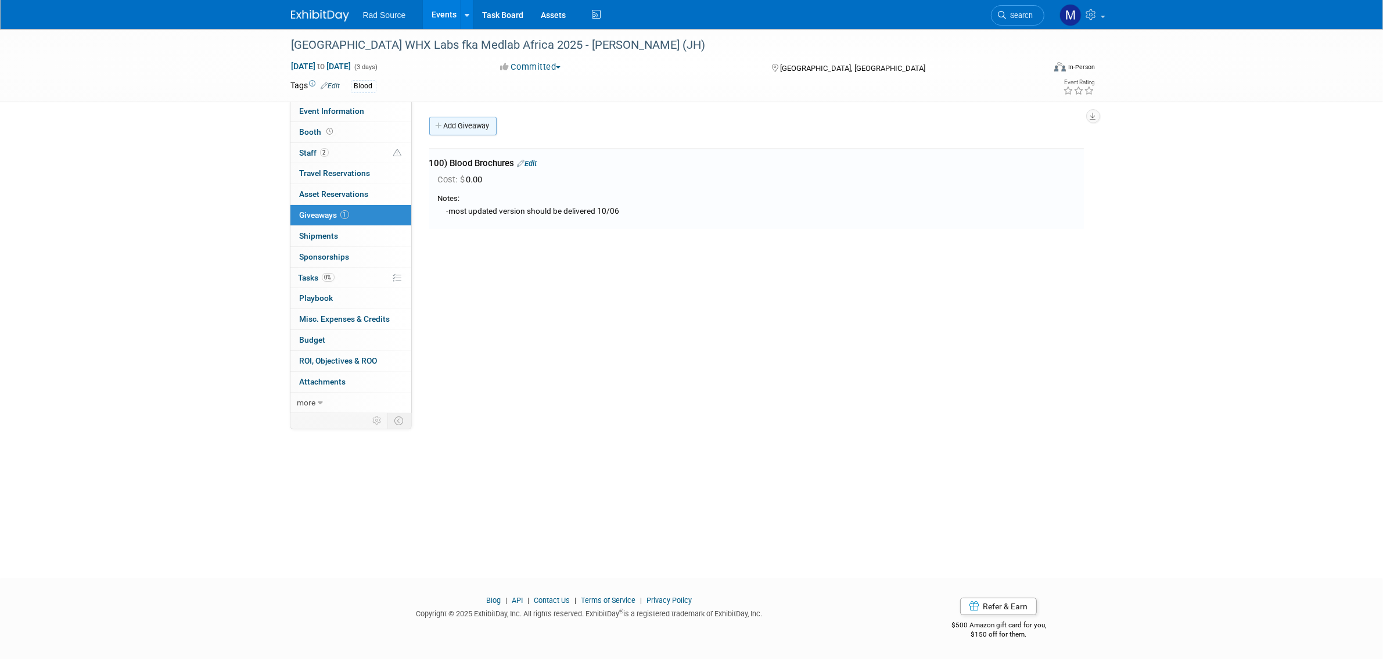
click at [482, 129] on link "Add Giveaway" at bounding box center [462, 126] width 67 height 19
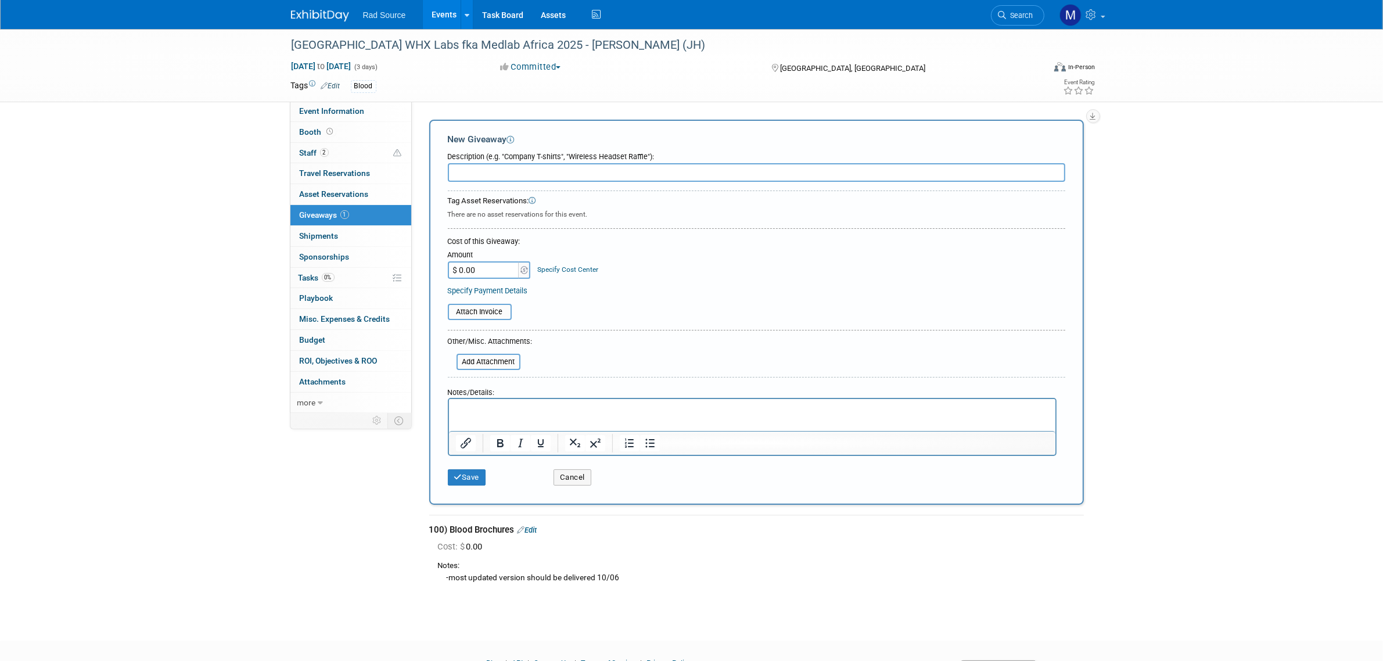
click at [481, 172] on input "text" at bounding box center [756, 172] width 617 height 19
click at [538, 171] on input "100)" at bounding box center [756, 172] width 617 height 19
paste input "Life Science Brochures (Blue DNA graphic)"
type input "100) Life Science Brochures (Blue DNA graphic)"
click at [486, 407] on p "Rich Text Area. Press ALT-0 for help." at bounding box center [751, 410] width 593 height 12
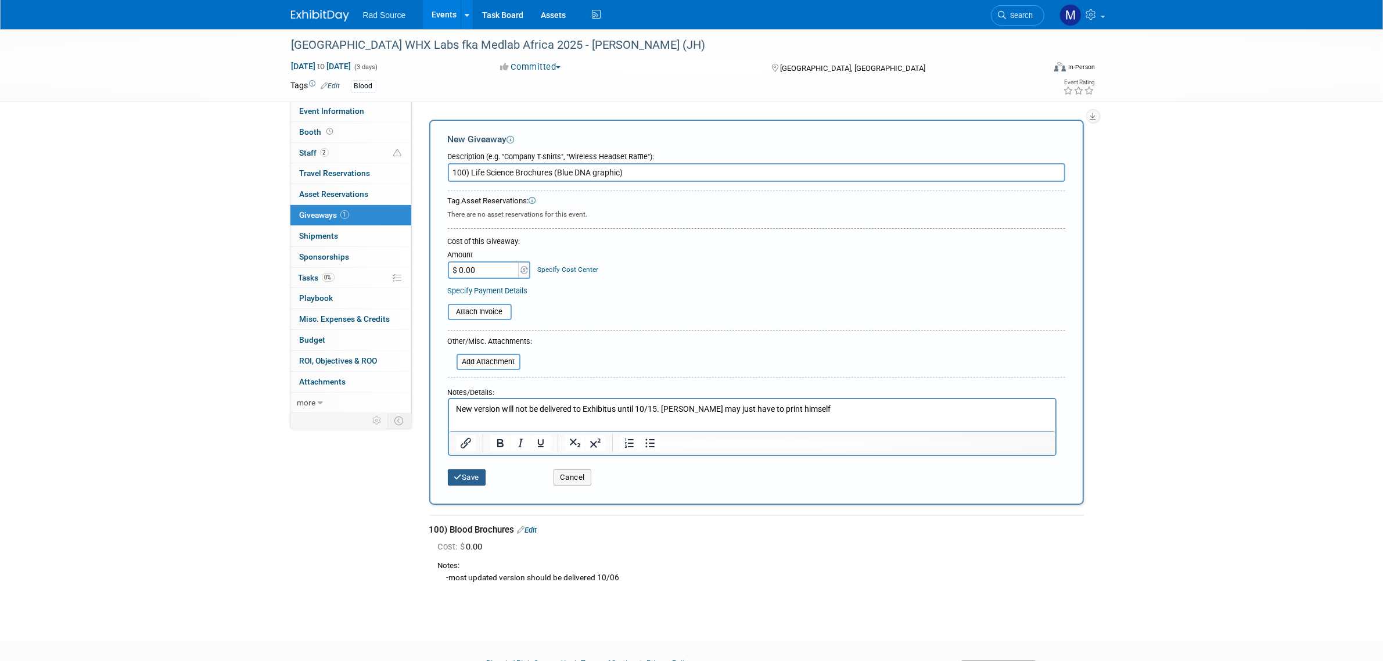
click at [476, 478] on button "Save" at bounding box center [467, 477] width 38 height 16
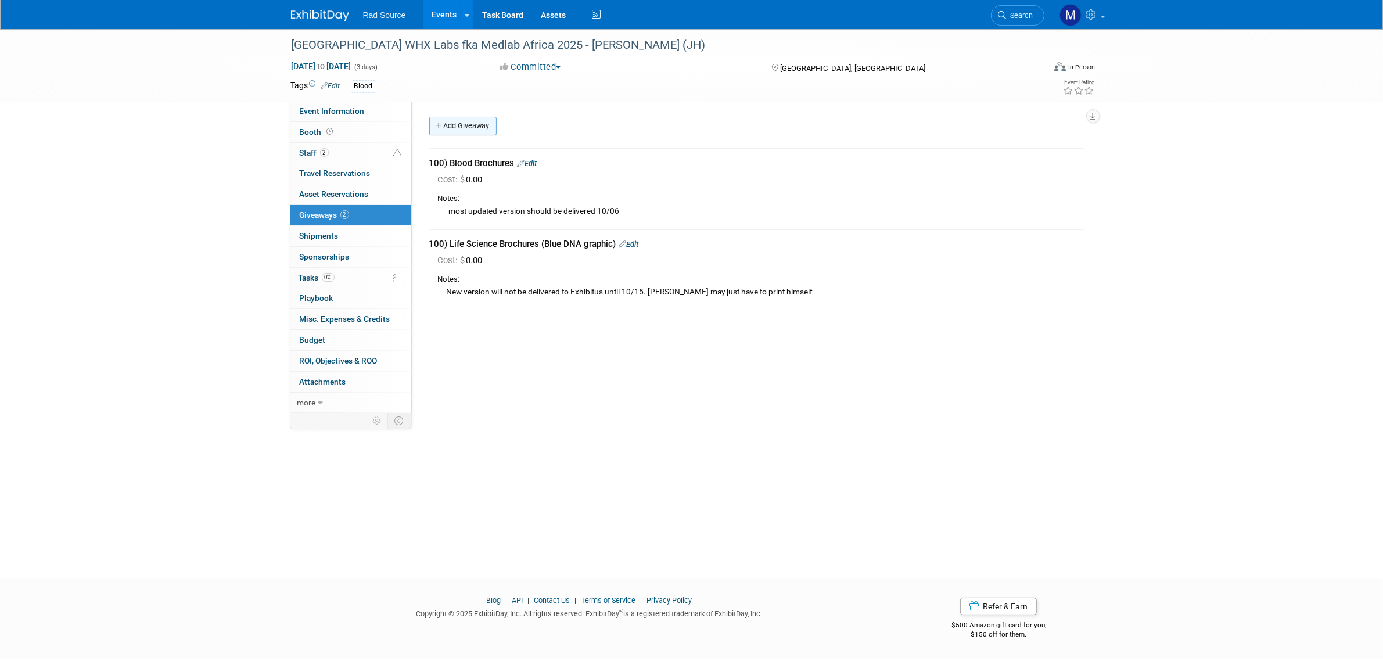
click at [479, 132] on link "Add Giveaway" at bounding box center [462, 126] width 67 height 19
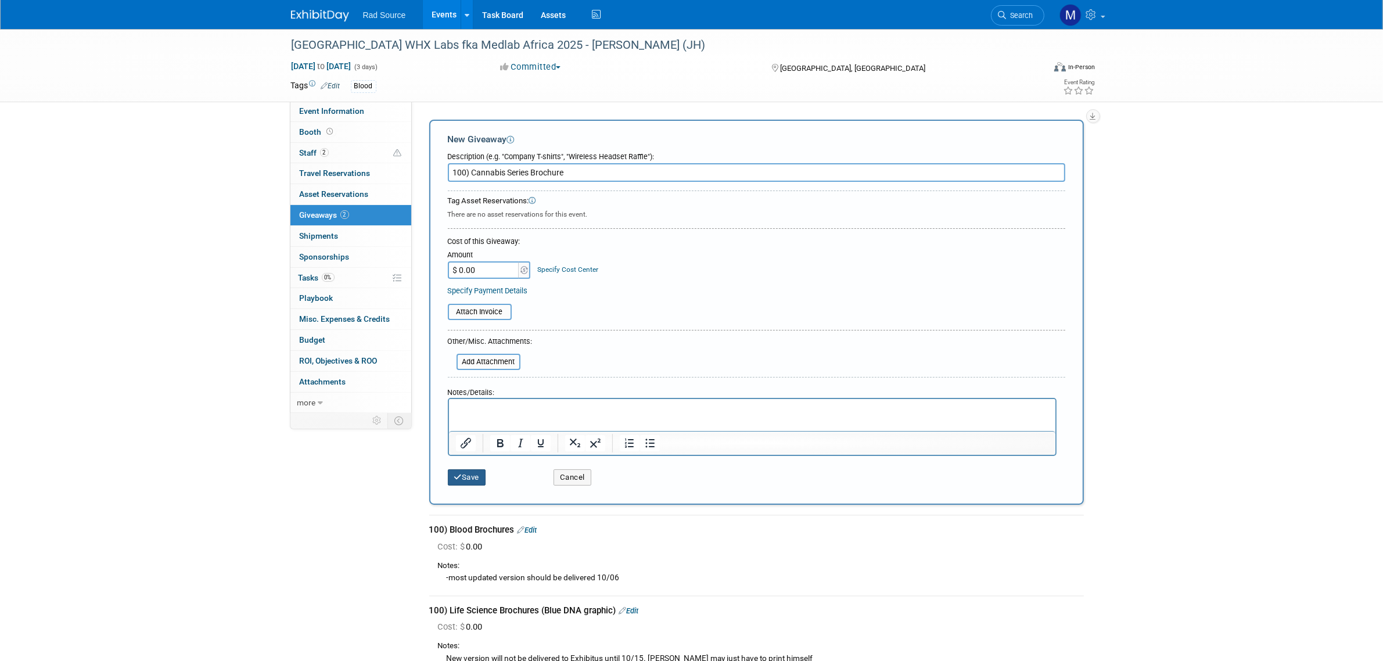
type input "100) Cannabis Series Brochure"
click at [470, 477] on button "Save" at bounding box center [467, 477] width 38 height 16
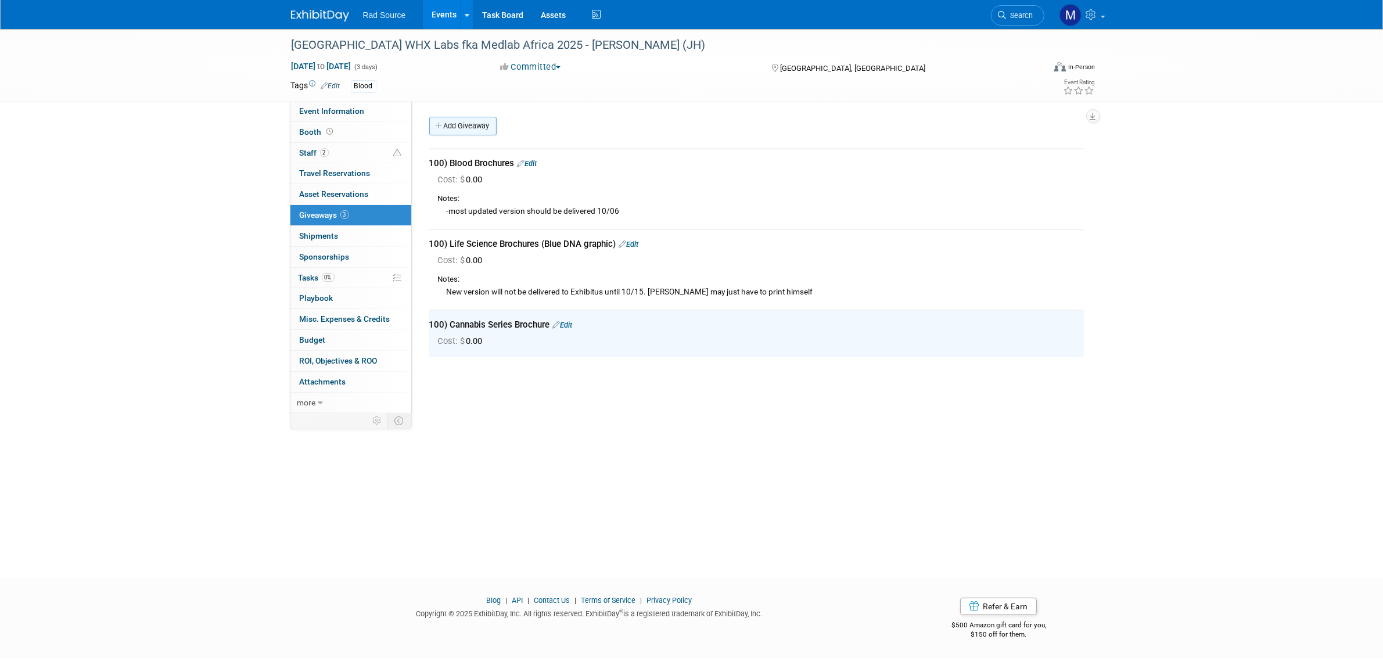
click at [472, 124] on link "Add Giveaway" at bounding box center [462, 126] width 67 height 19
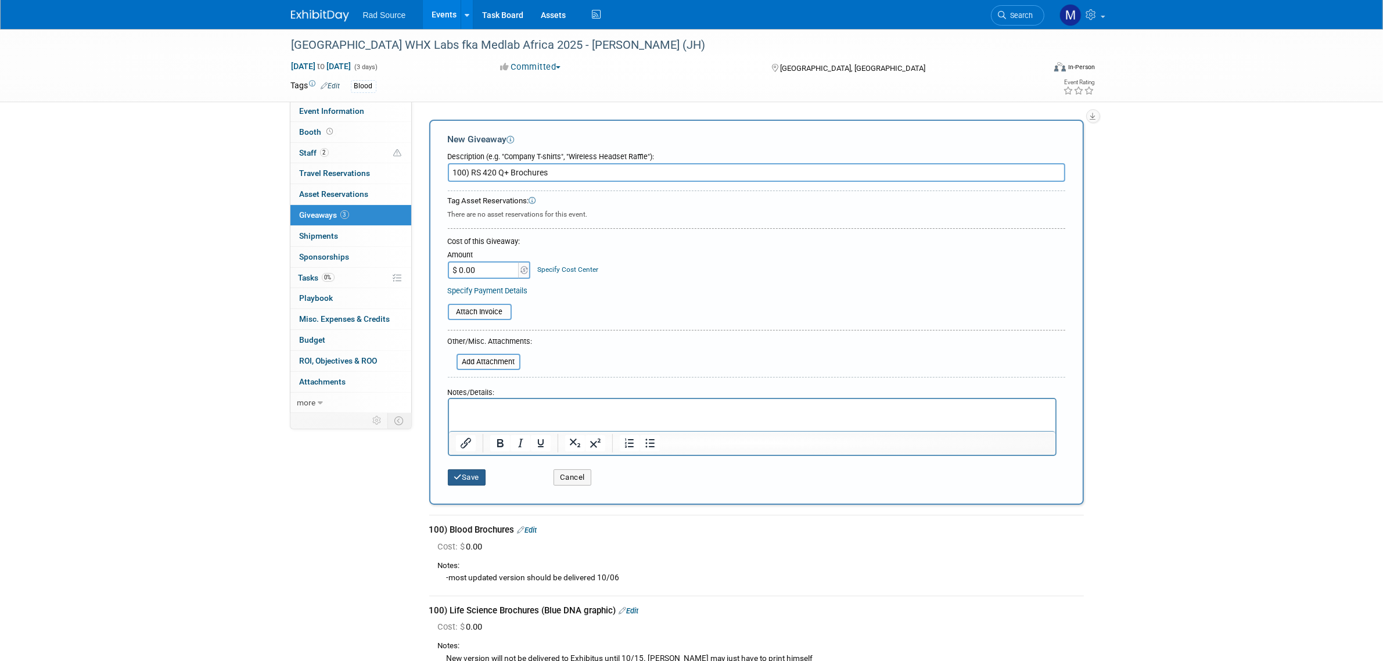
type input "100) RS 420 Q+ Brochures"
click at [477, 477] on button "Save" at bounding box center [467, 477] width 38 height 16
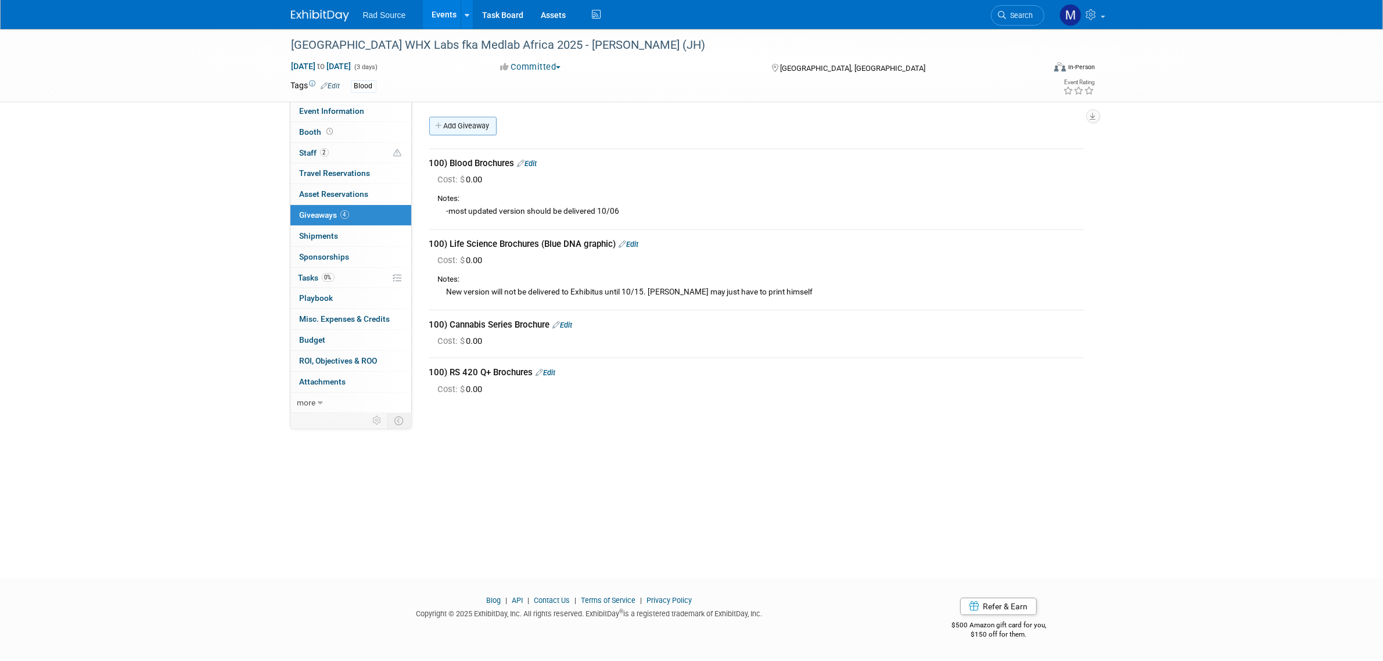
click at [463, 127] on link "Add Giveaway" at bounding box center [462, 126] width 67 height 19
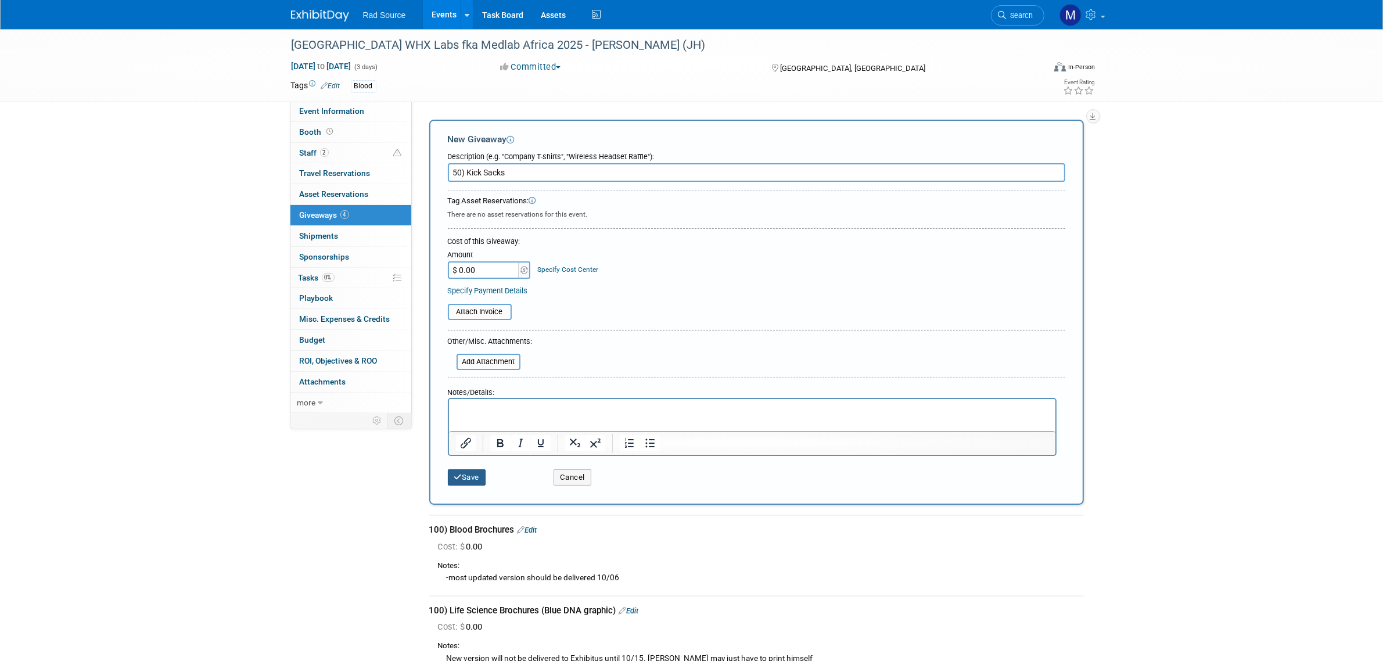
type input "50) Kick Sacks"
click at [470, 477] on button "Save" at bounding box center [467, 477] width 38 height 16
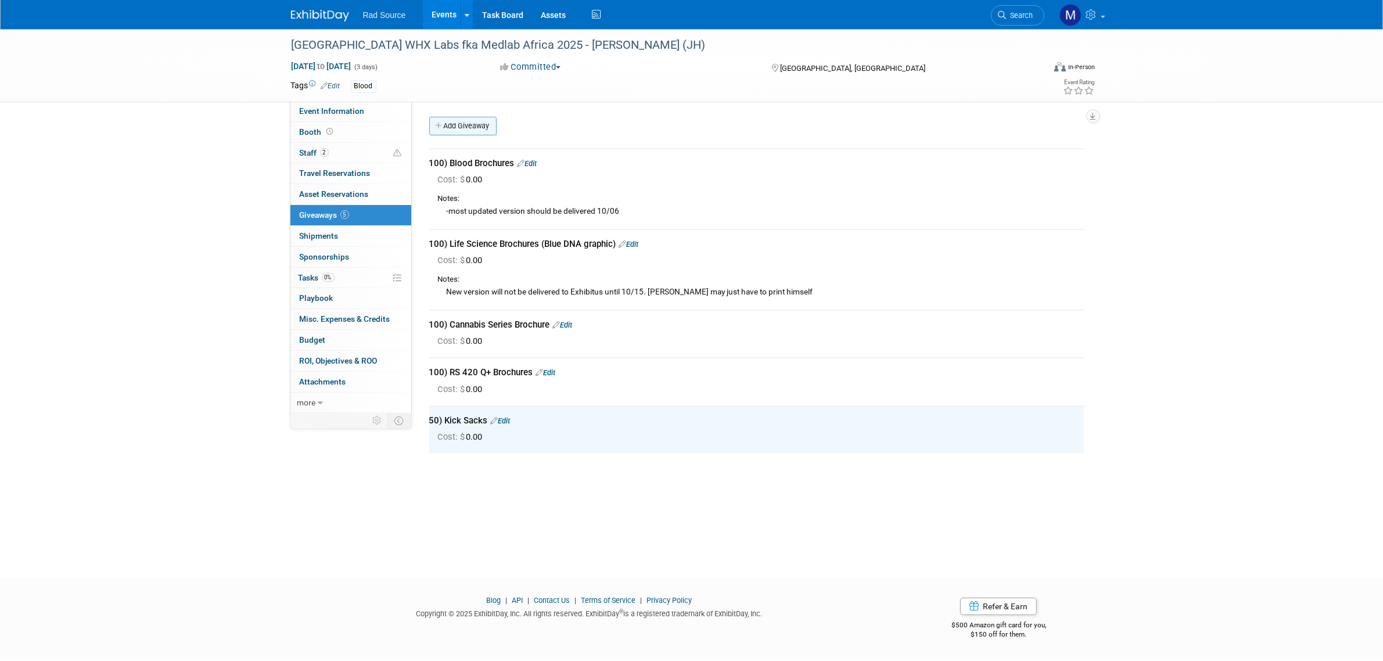
click at [482, 132] on link "Add Giveaway" at bounding box center [462, 126] width 67 height 19
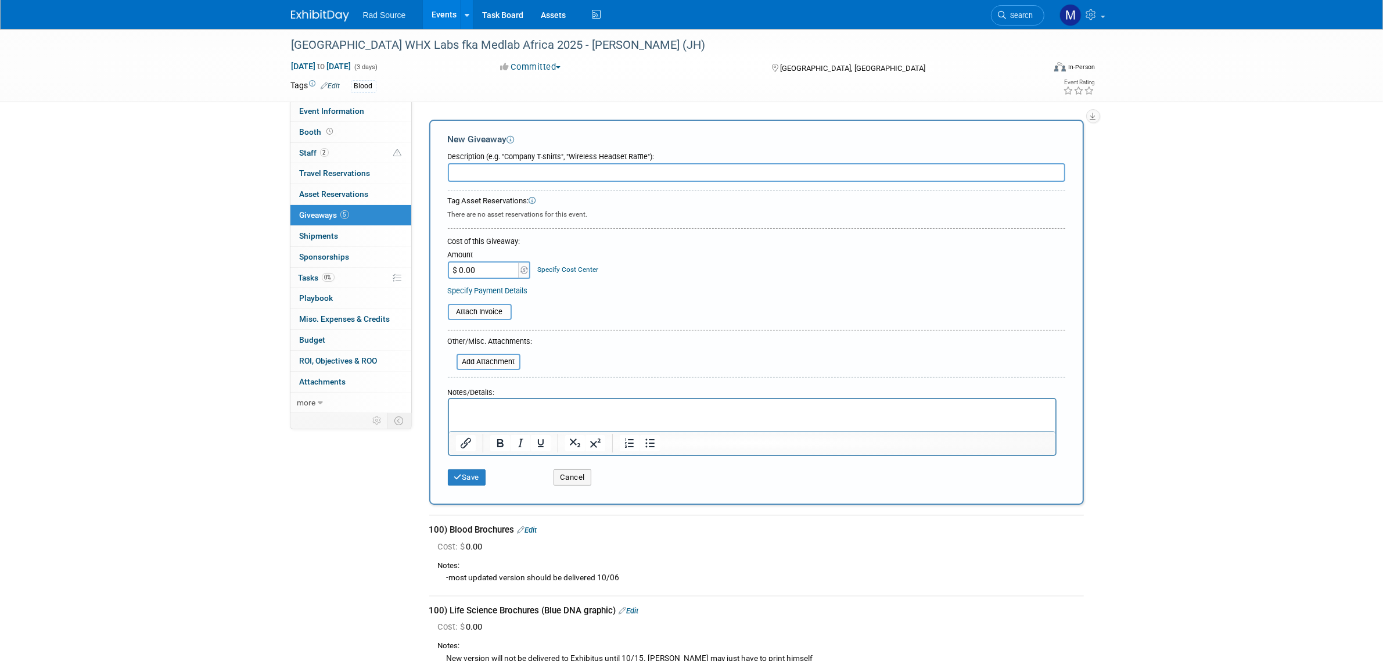
click at [526, 171] on input "text" at bounding box center [756, 172] width 617 height 19
type input "150) Blood Squishes"
click at [475, 478] on button "Save" at bounding box center [467, 477] width 38 height 16
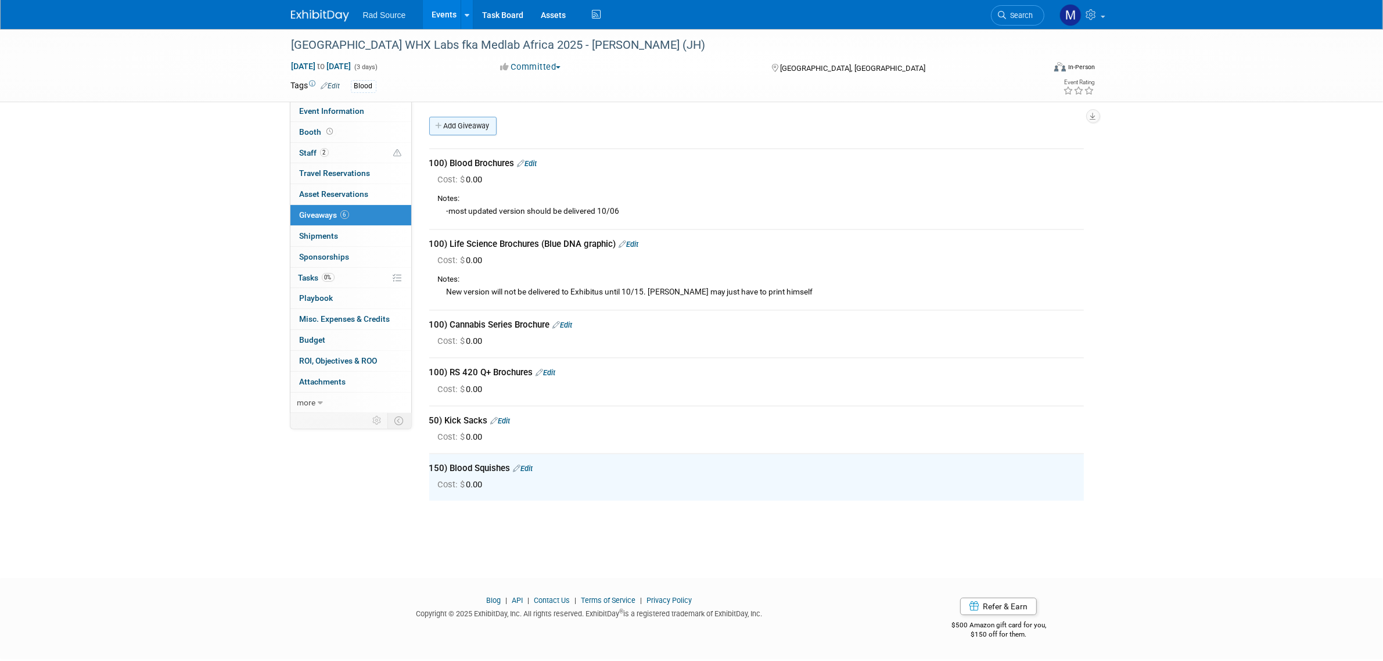
click at [475, 131] on link "Add Giveaway" at bounding box center [462, 126] width 67 height 19
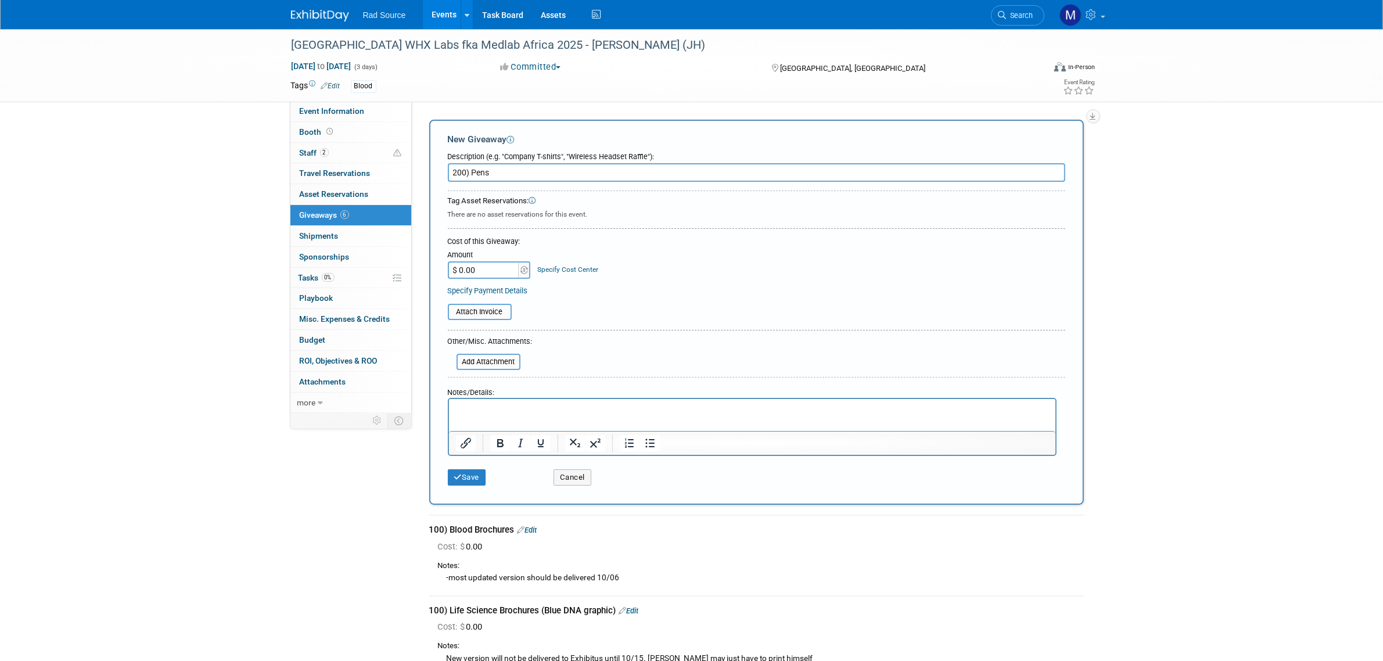
type input "200) Pens"
click at [514, 410] on p "Rich Text Area. Press ALT-0 for help." at bounding box center [751, 410] width 593 height 12
click at [607, 409] on p "Silver-Blue Logo Pens" at bounding box center [751, 410] width 593 height 12
click at [616, 408] on p "Silver-Blue Logo Pens (Part#225910343" at bounding box center [751, 410] width 593 height 12
click at [456, 483] on button "Save" at bounding box center [467, 477] width 38 height 16
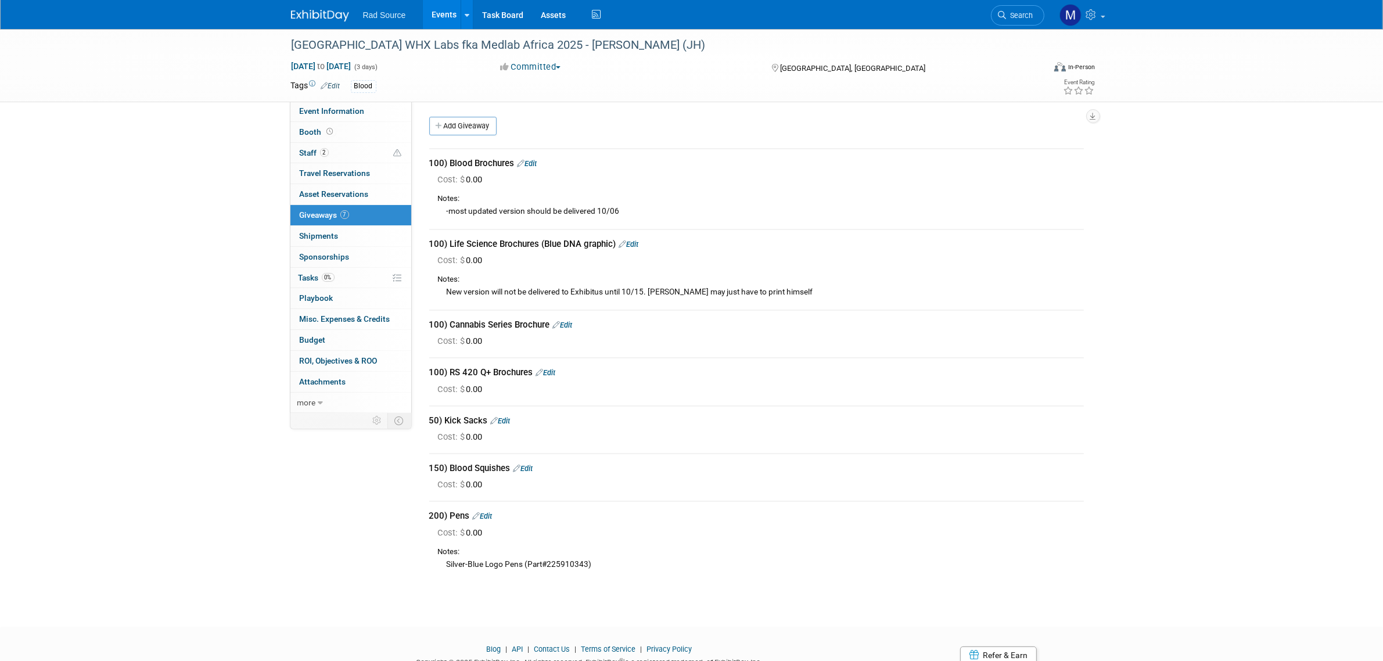
drag, startPoint x: 429, startPoint y: 164, endPoint x: 514, endPoint y: 158, distance: 85.6
click at [514, 158] on div "100) Blood Brochures Edit" at bounding box center [756, 163] width 654 height 12
copy div "100) Blood Brochures"
drag, startPoint x: 430, startPoint y: 322, endPoint x: 548, endPoint y: 321, distance: 117.3
click at [548, 321] on div "100) Cannabis Series Brochure Edit" at bounding box center [756, 325] width 654 height 12
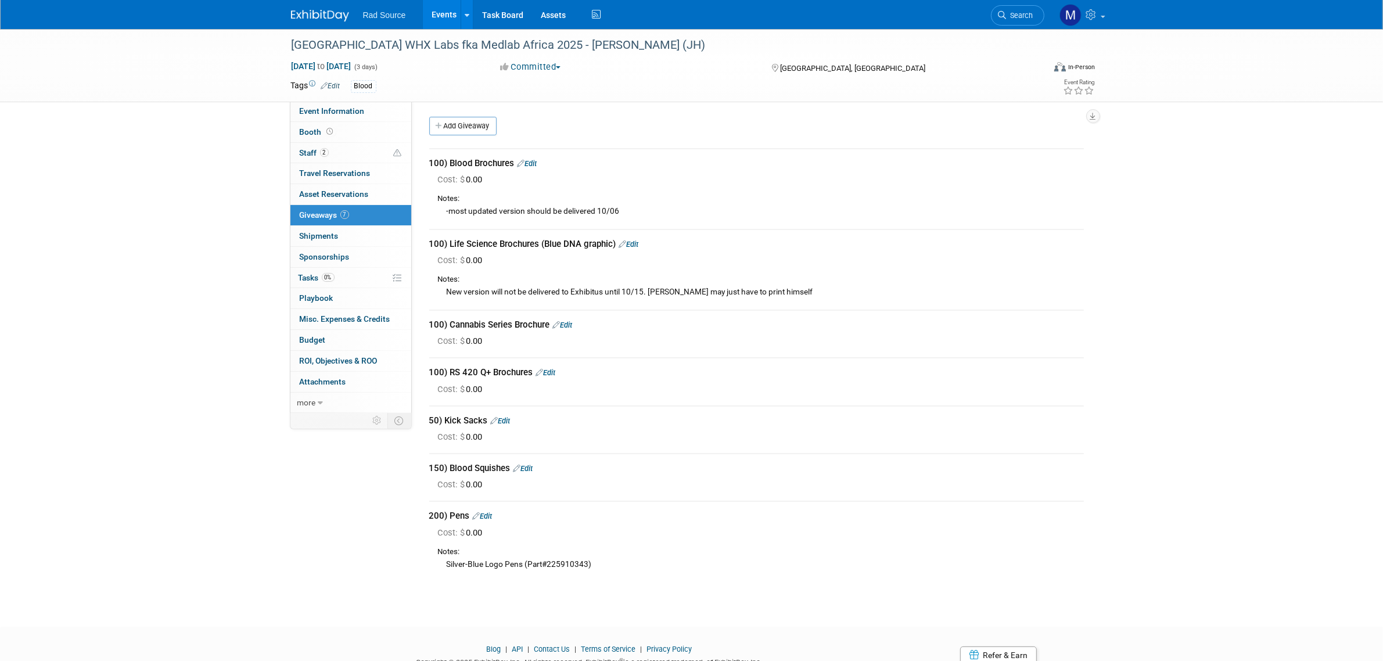
copy div "100) Cannabis Series Brochure"
drag, startPoint x: 429, startPoint y: 370, endPoint x: 532, endPoint y: 368, distance: 103.4
click at [532, 368] on div "100) RS 420 Q+ Brochures Edit" at bounding box center [756, 372] width 654 height 12
copy div "100) RS 420 Q+ Brochures"
drag, startPoint x: 427, startPoint y: 416, endPoint x: 485, endPoint y: 415, distance: 57.5
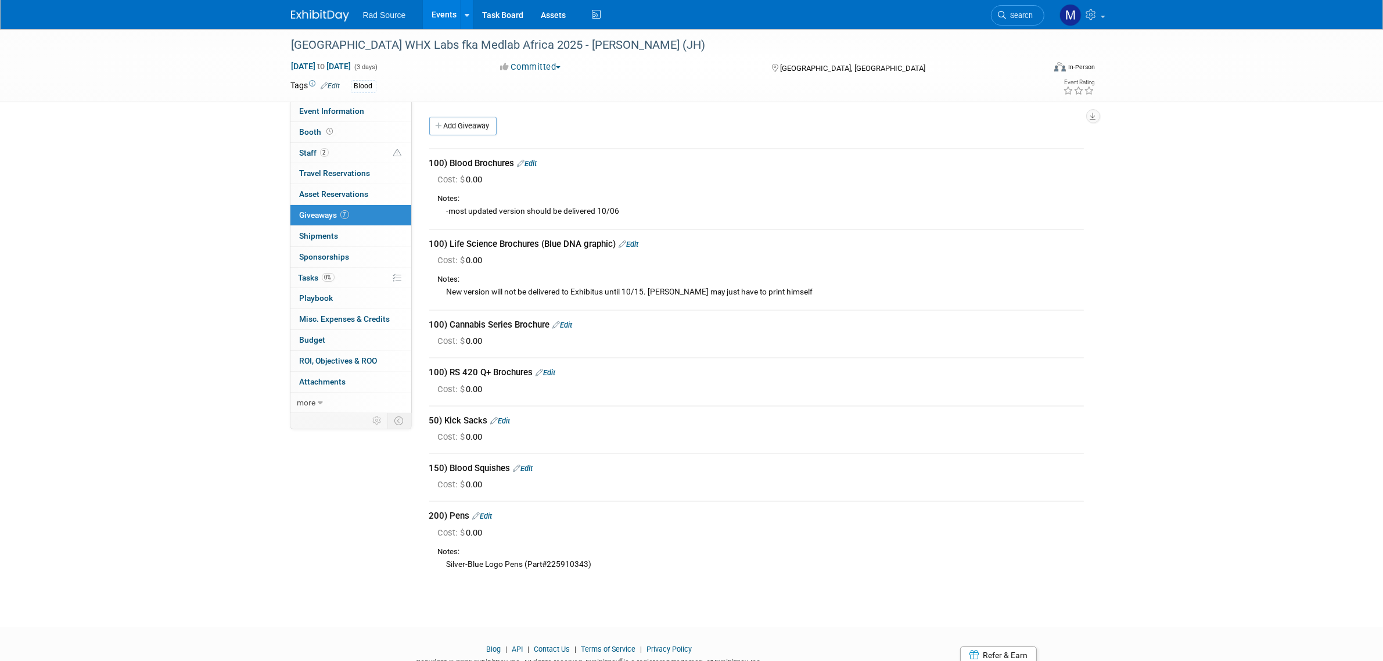
click at [485, 415] on div "100) Blood Brochures Edit Cost: $ 0.00 Edit Cost: $ 0.00 Edit" at bounding box center [756, 360] width 672 height 444
copy div "50) Kick Sacks"
drag, startPoint x: 430, startPoint y: 465, endPoint x: 510, endPoint y: 466, distance: 80.1
click at [510, 466] on div "150) Blood Squishes Edit" at bounding box center [756, 468] width 654 height 12
copy div "150) Blood Squishes"
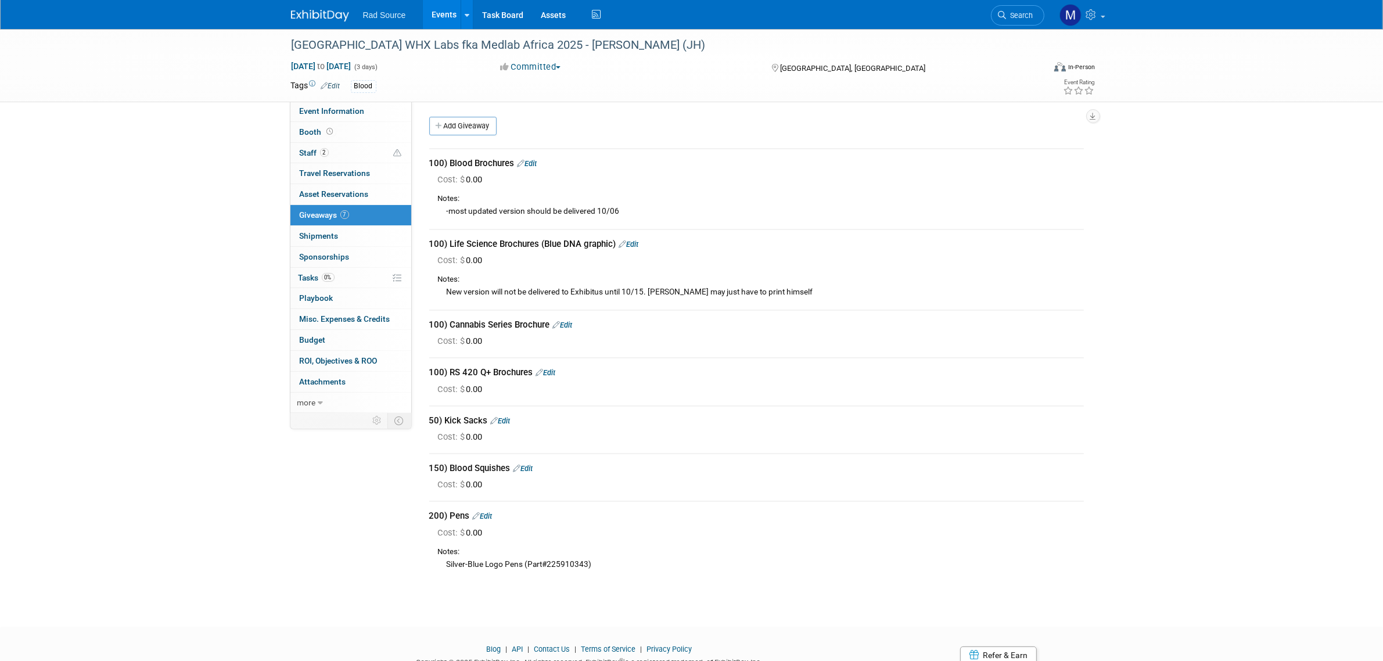
drag, startPoint x: 429, startPoint y: 512, endPoint x: 469, endPoint y: 509, distance: 40.2
click at [469, 510] on div "200) Pens Edit" at bounding box center [756, 516] width 654 height 12
copy div "200) Pens"
drag, startPoint x: 447, startPoint y: 561, endPoint x: 588, endPoint y: 557, distance: 141.1
click at [588, 557] on div "Silver-Blue Logo Pens (Part#225910343)" at bounding box center [761, 563] width 646 height 13
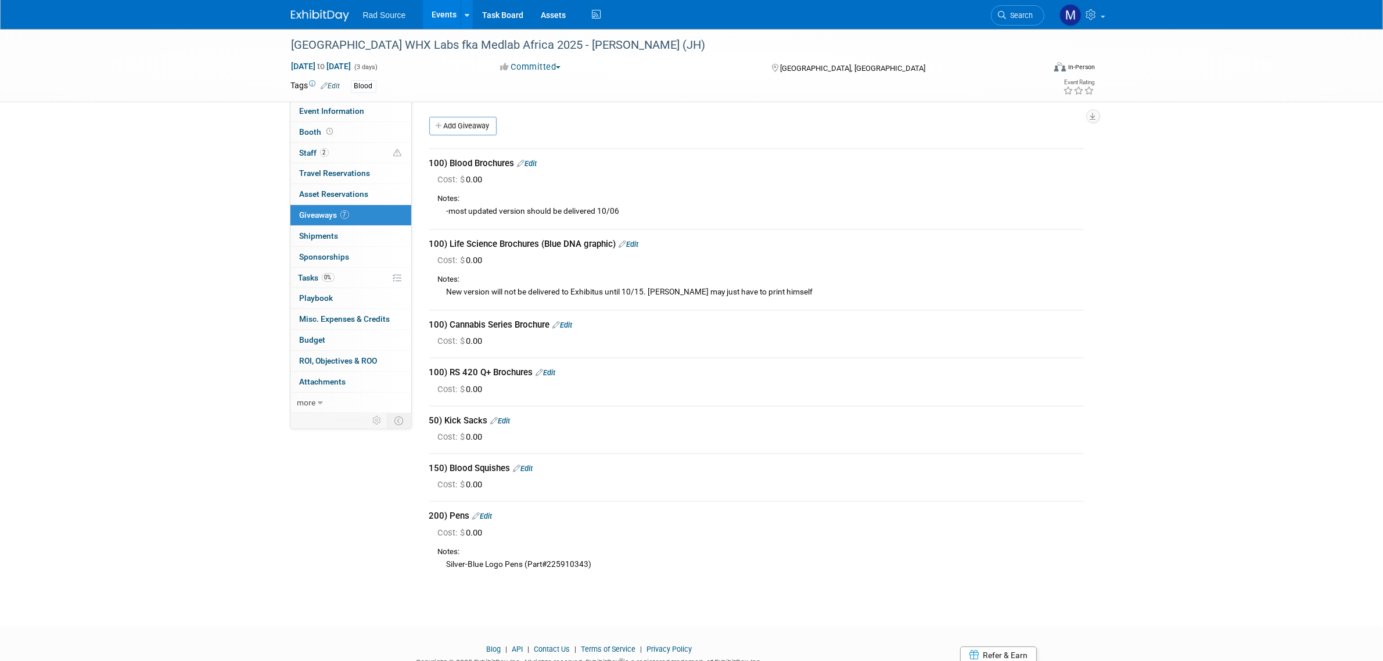
copy div "Silver-Blue Logo Pens (Part#225910343)"
click at [326, 21] on img at bounding box center [320, 16] width 58 height 12
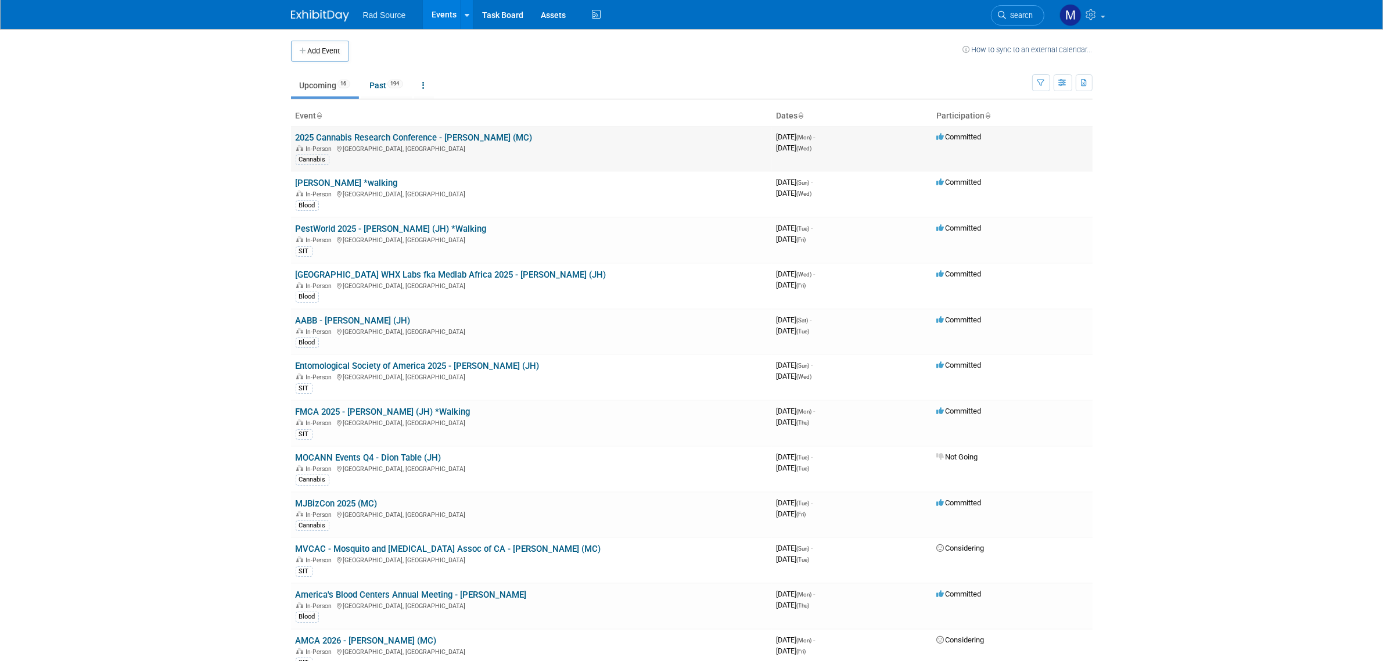
click at [440, 140] on link "2025 Cannabis Research Conference - [PERSON_NAME] (MC)" at bounding box center [414, 137] width 237 height 10
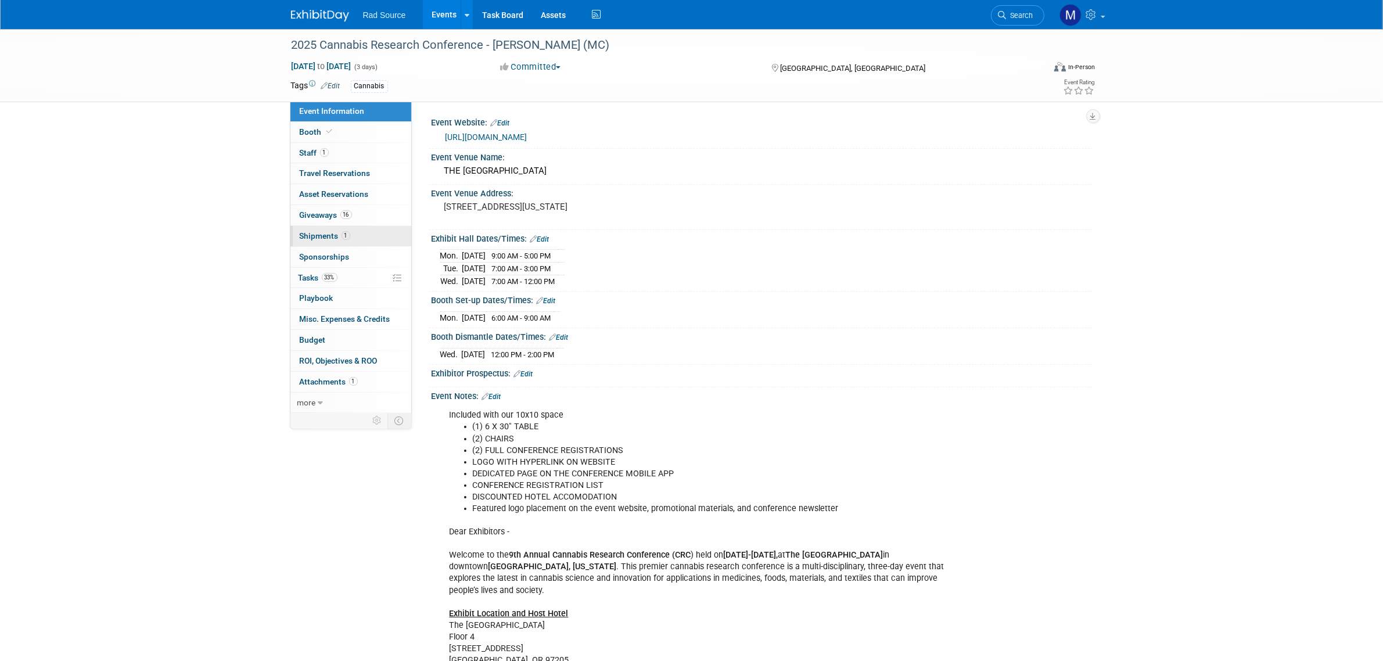
click at [376, 240] on link "1 Shipments 1" at bounding box center [350, 236] width 121 height 20
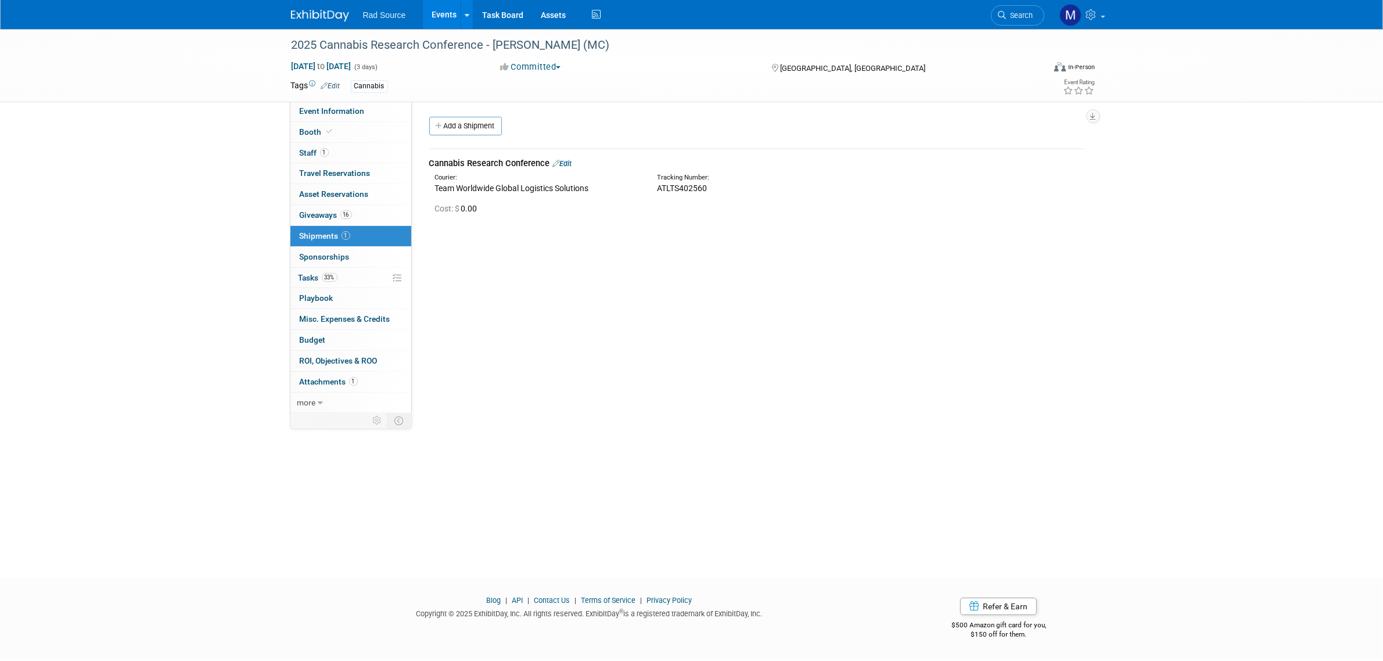
drag, startPoint x: 591, startPoint y: 189, endPoint x: 436, endPoint y: 190, distance: 155.0
click at [436, 190] on div "Team Worldwide Global Logistics Solutions" at bounding box center [537, 188] width 204 height 12
copy div "Team Worldwide Global Logistics Solutions"
drag, startPoint x: 709, startPoint y: 186, endPoint x: 654, endPoint y: 192, distance: 54.9
click at [654, 192] on div "Tracking Number: ATLTS402560" at bounding box center [787, 183] width 278 height 21
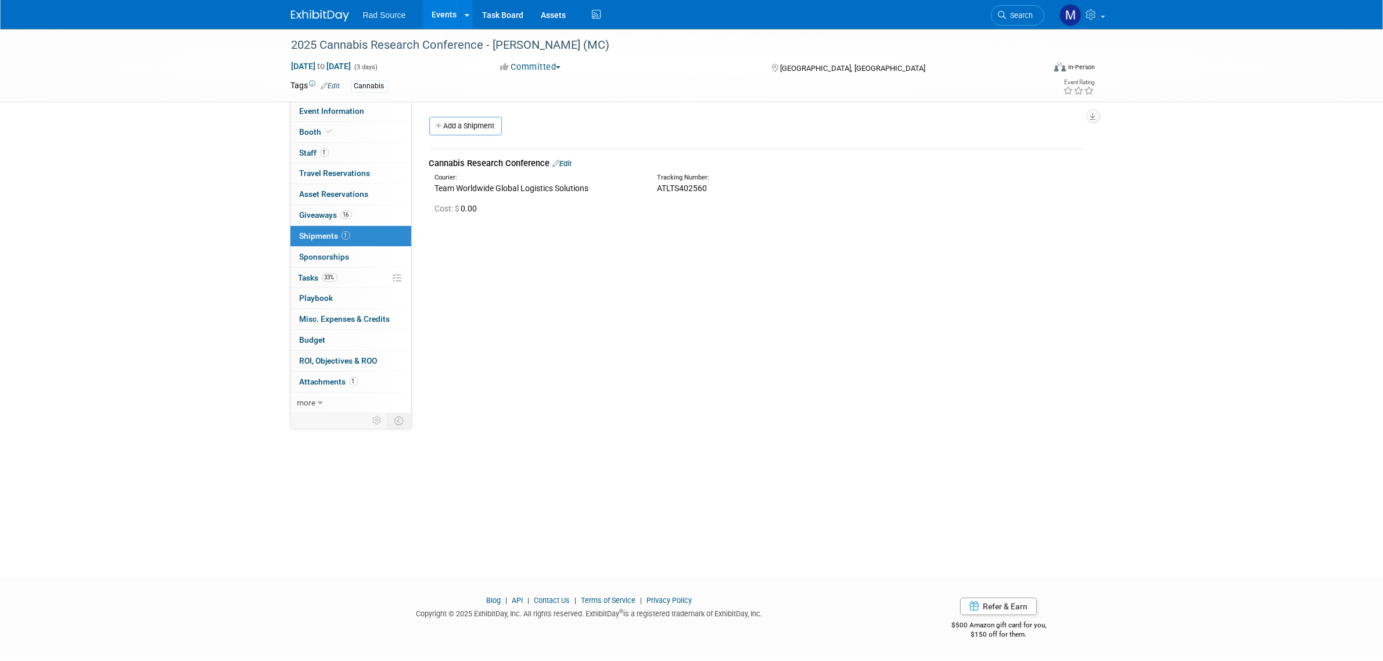
copy span "ATLTS402560"
click at [880, 364] on div "Event Website: Edit https://www.cannabisresearchconference.net/ Event Venue Nam…" at bounding box center [752, 258] width 681 height 314
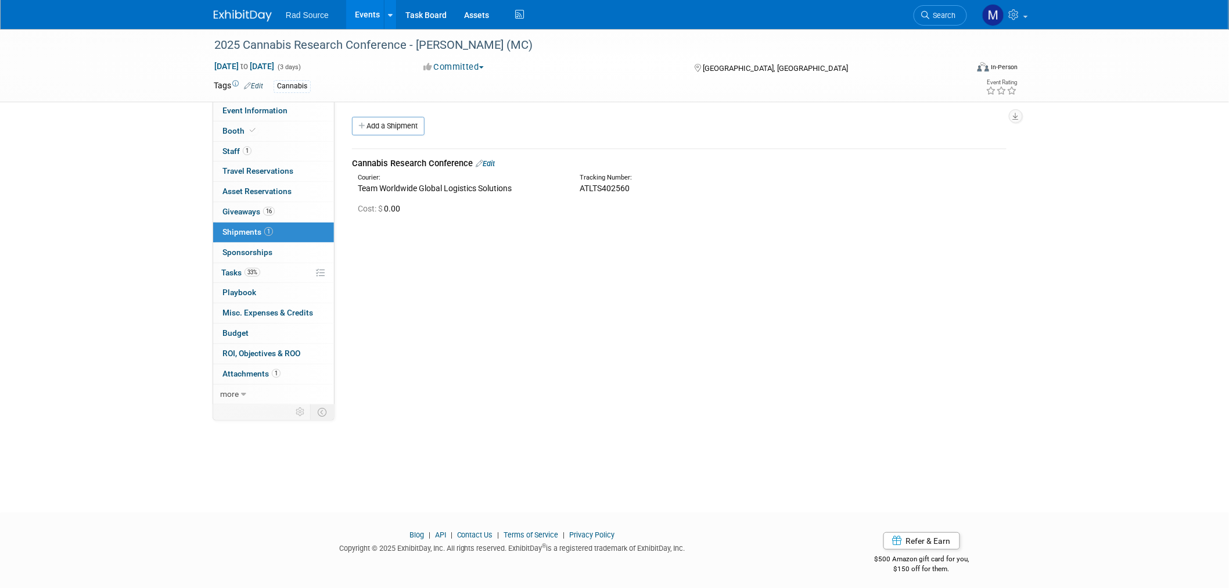
drag, startPoint x: 1388, startPoint y: 73, endPoint x: 883, endPoint y: 369, distance: 586.1
click at [883, 369] on div "Event Website: Edit https://www.cannabisresearchconference.net/ Event Venue Nam…" at bounding box center [674, 253] width 681 height 304
click at [253, 12] on img at bounding box center [243, 16] width 58 height 12
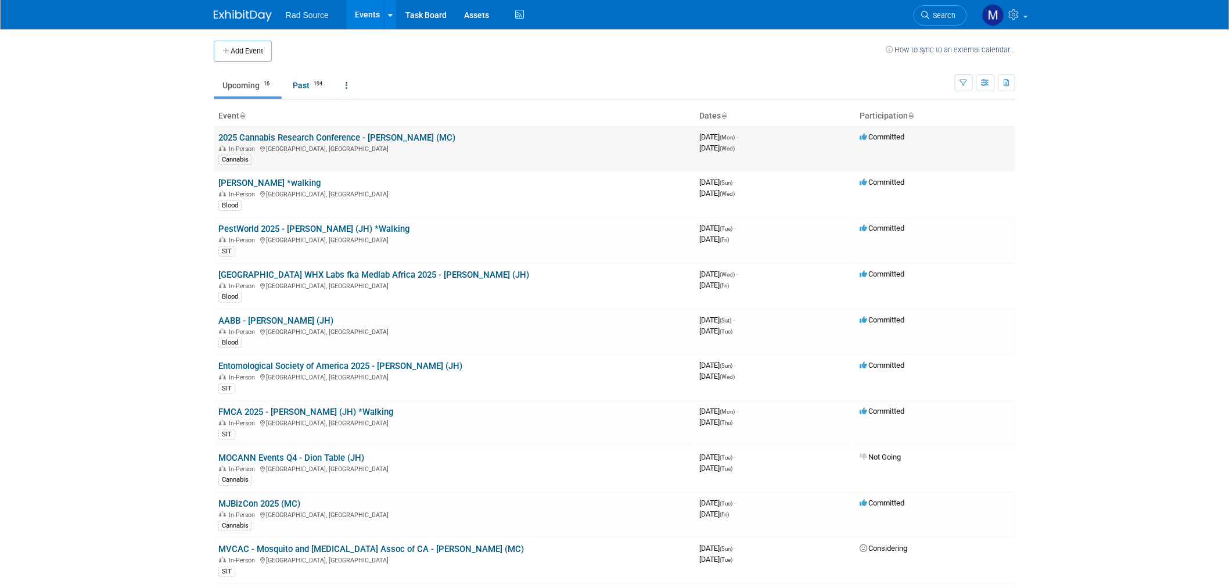
click at [317, 134] on link "2025 Cannabis Research Conference - [PERSON_NAME] (MC)" at bounding box center [336, 137] width 237 height 10
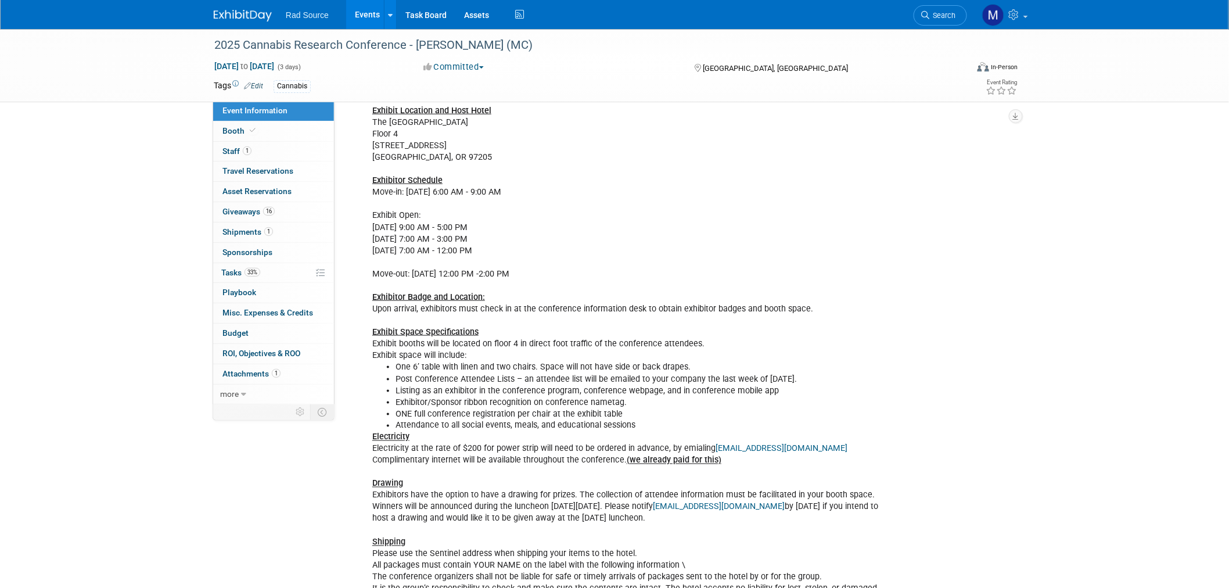
scroll to position [525, 0]
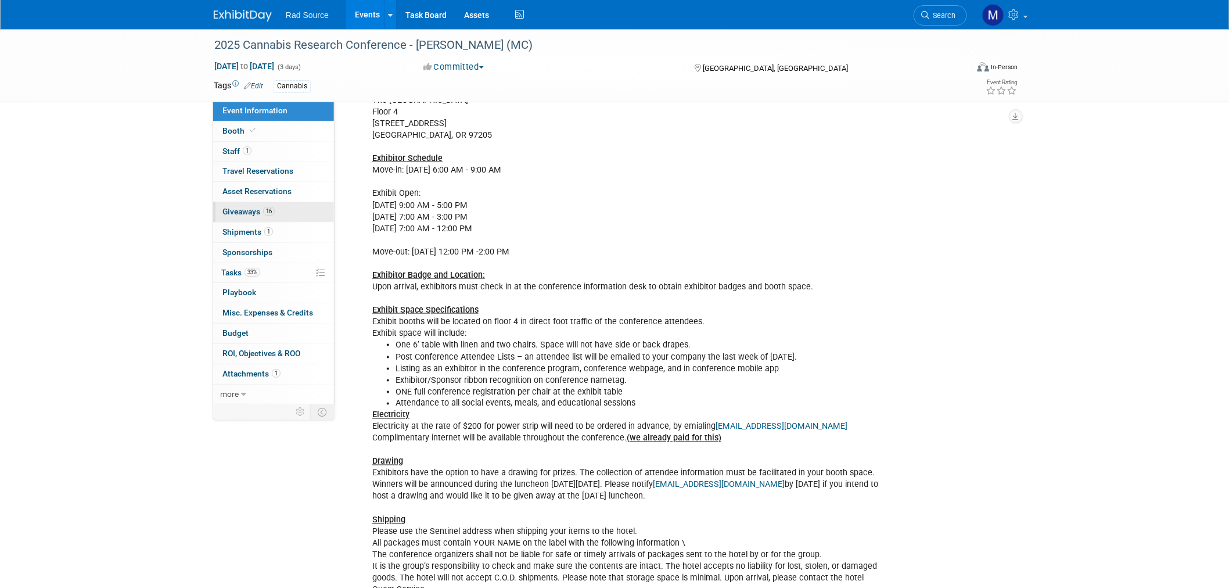
click at [300, 215] on link "16 Giveaways 16" at bounding box center [273, 212] width 121 height 20
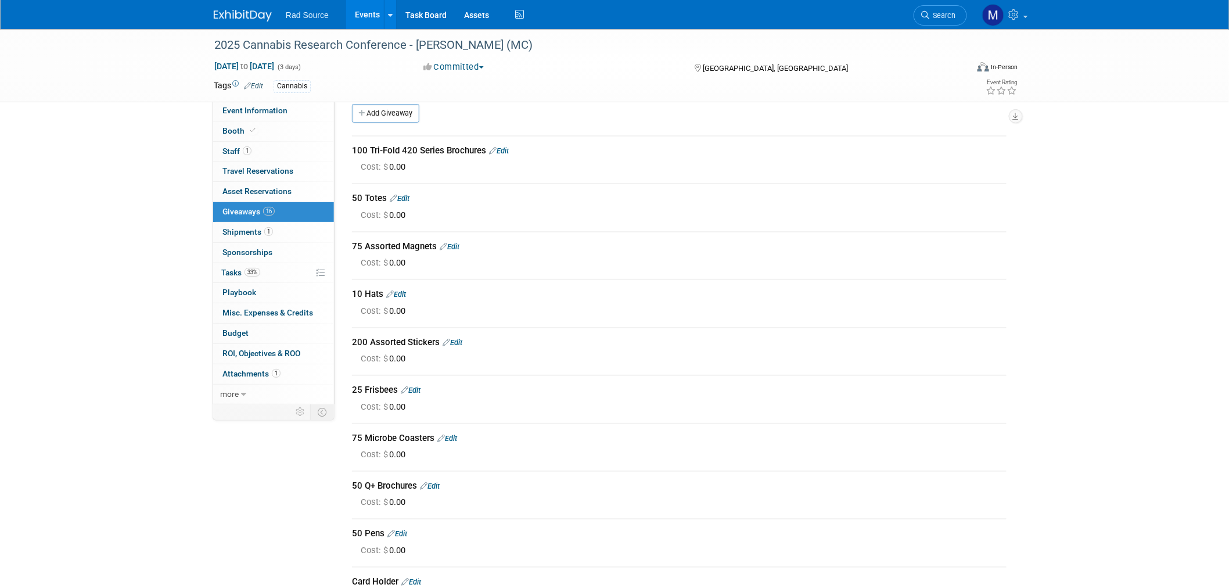
scroll to position [0, 0]
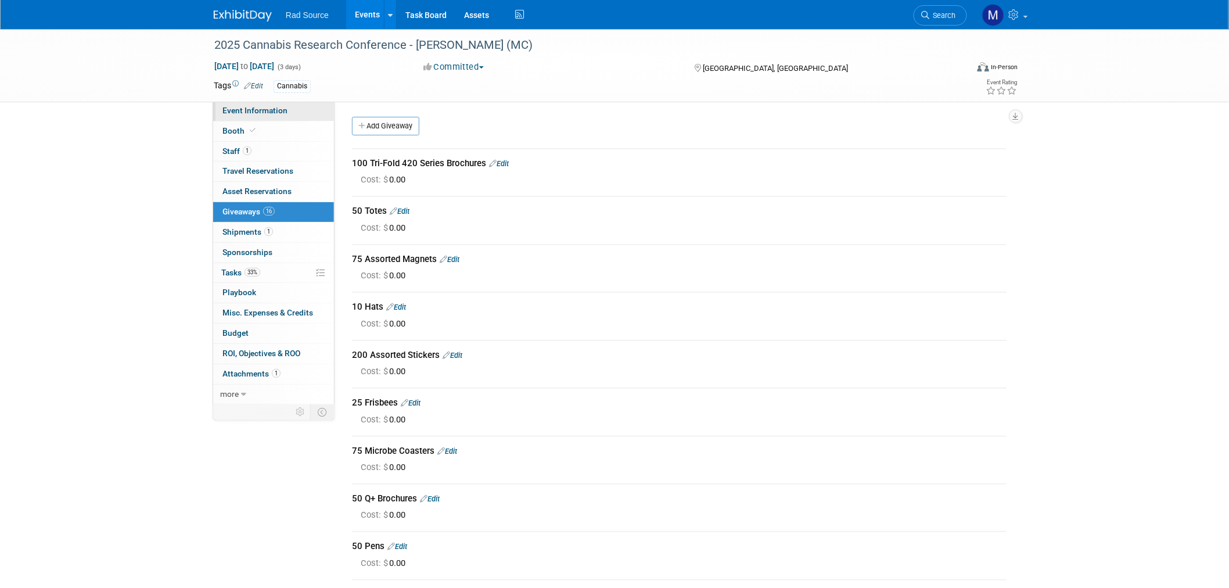
click at [305, 111] on link "Event Information" at bounding box center [273, 111] width 121 height 20
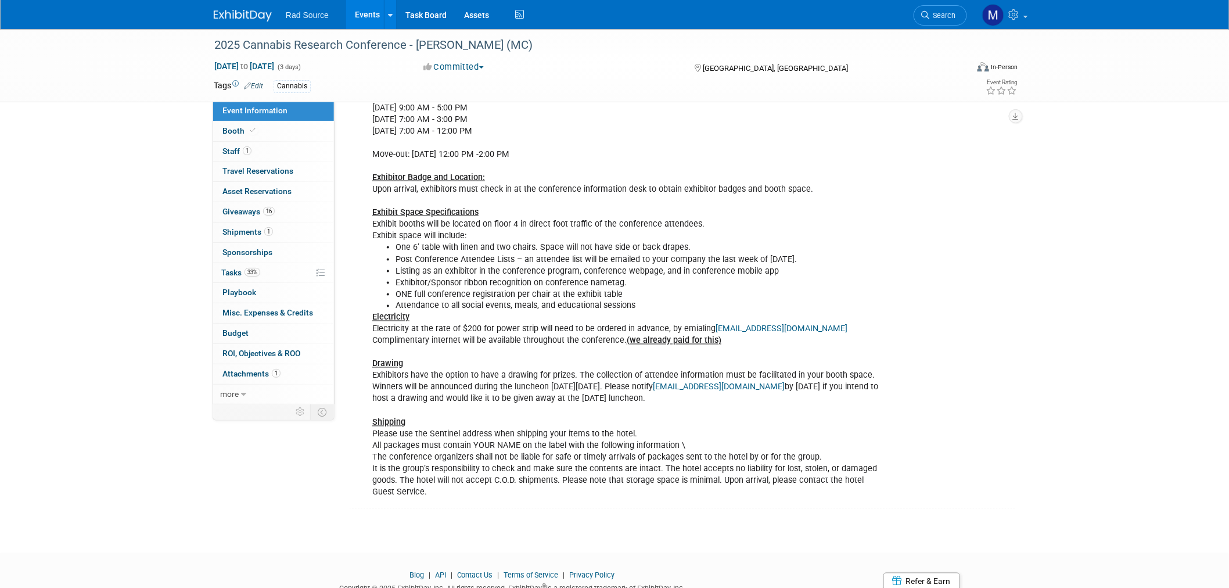
scroll to position [645, 0]
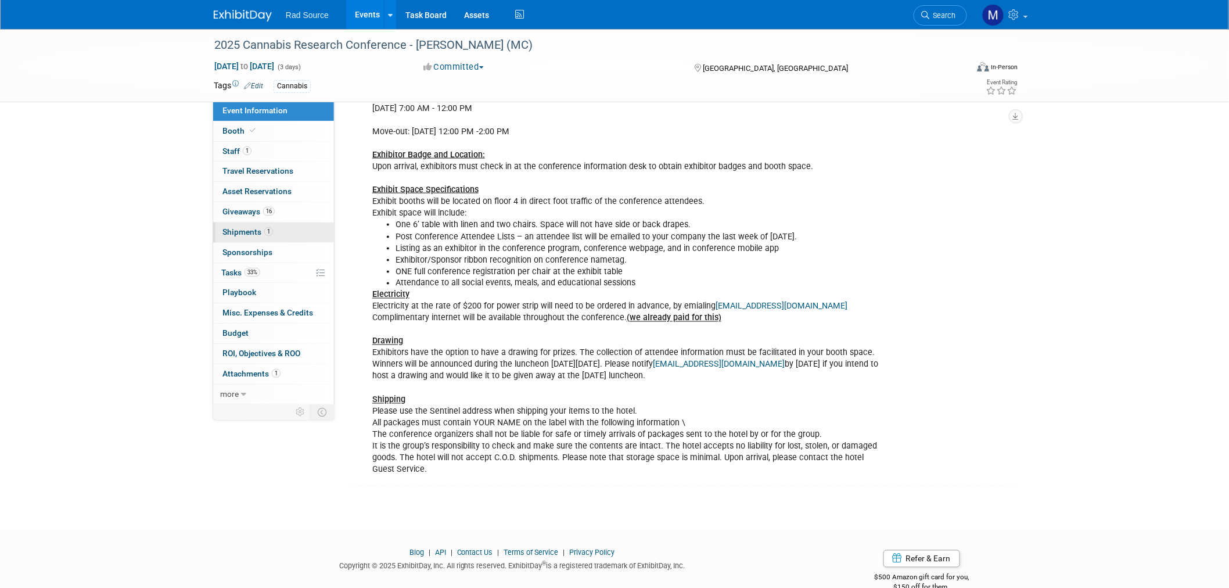
click at [247, 233] on span "Shipments 1" at bounding box center [247, 231] width 51 height 9
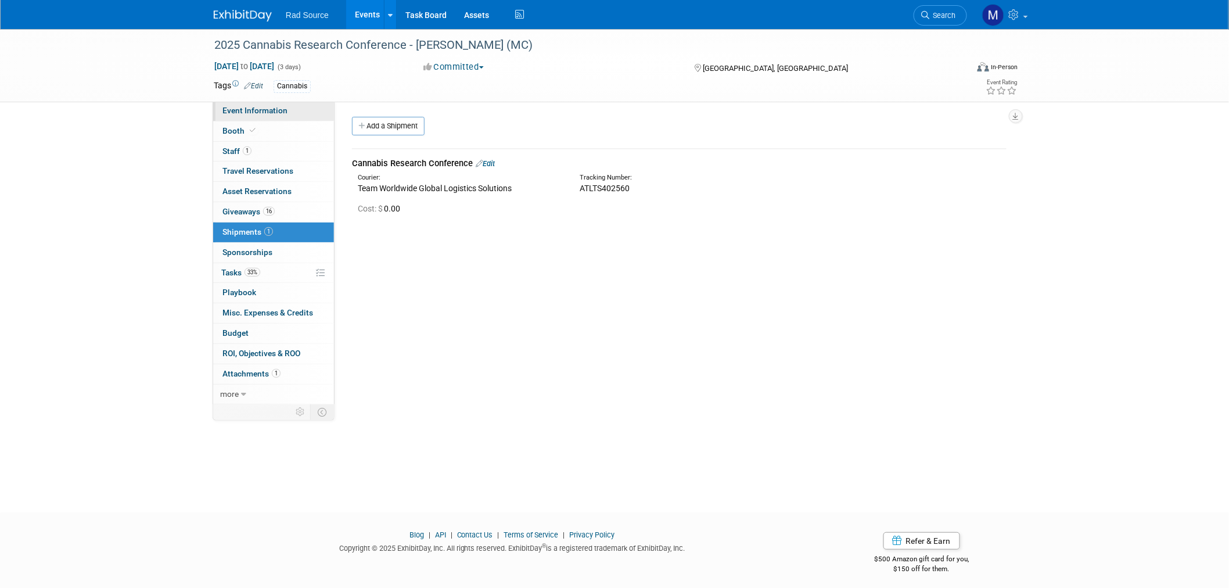
click at [305, 117] on link "Event Information" at bounding box center [273, 111] width 121 height 20
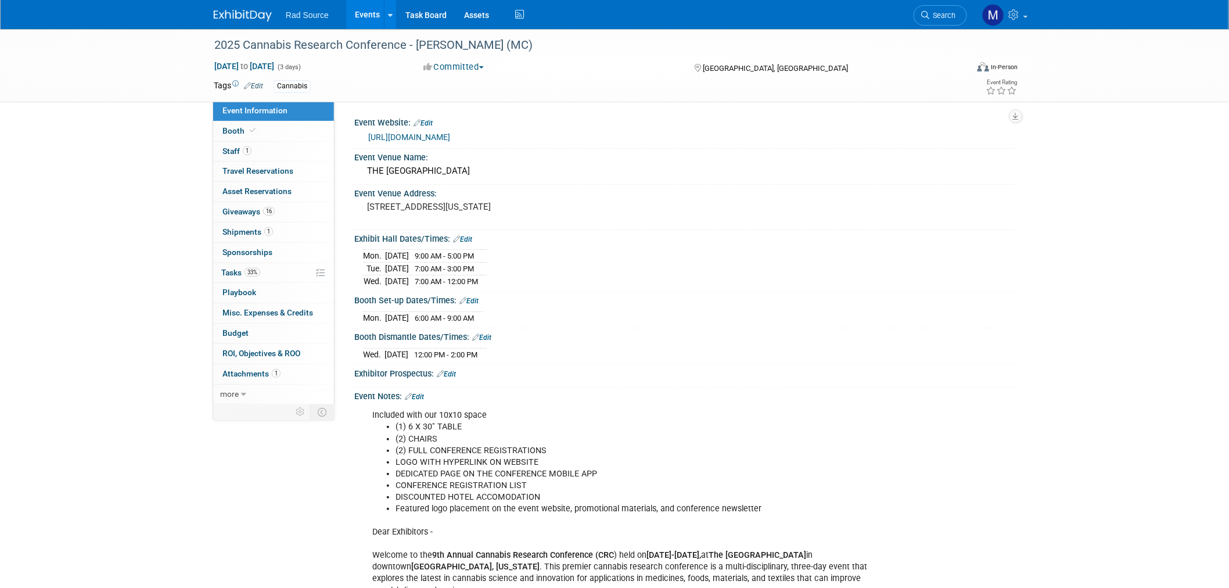
click at [241, 12] on img at bounding box center [243, 16] width 58 height 12
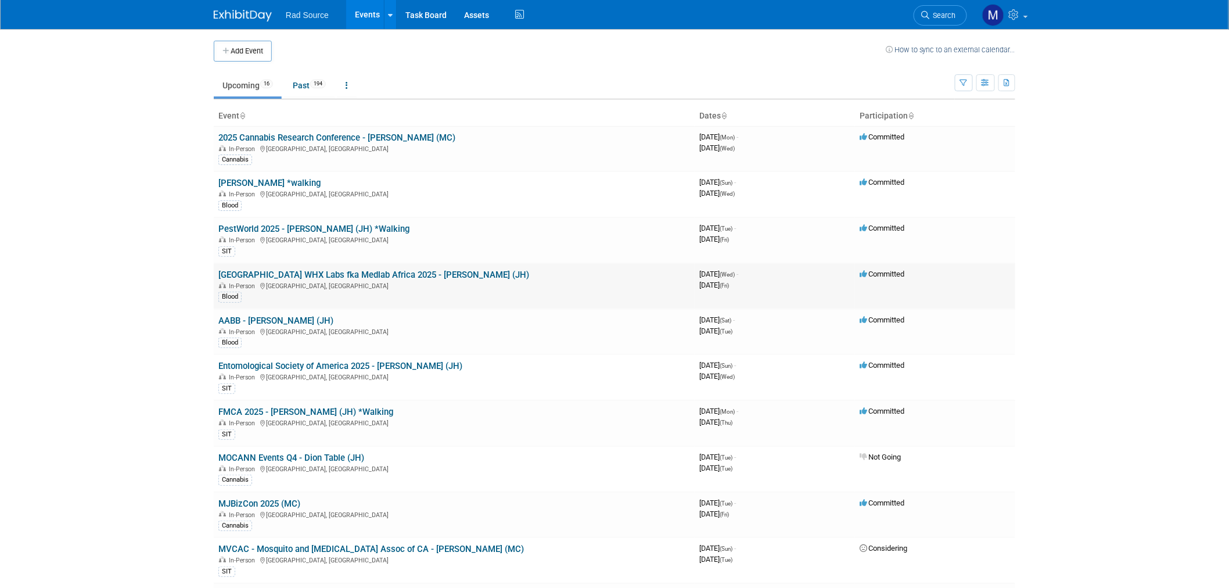
click at [327, 271] on link "[GEOGRAPHIC_DATA] WHX Labs fka Medlab Africa 2025 - [PERSON_NAME] (JH)" at bounding box center [373, 274] width 311 height 10
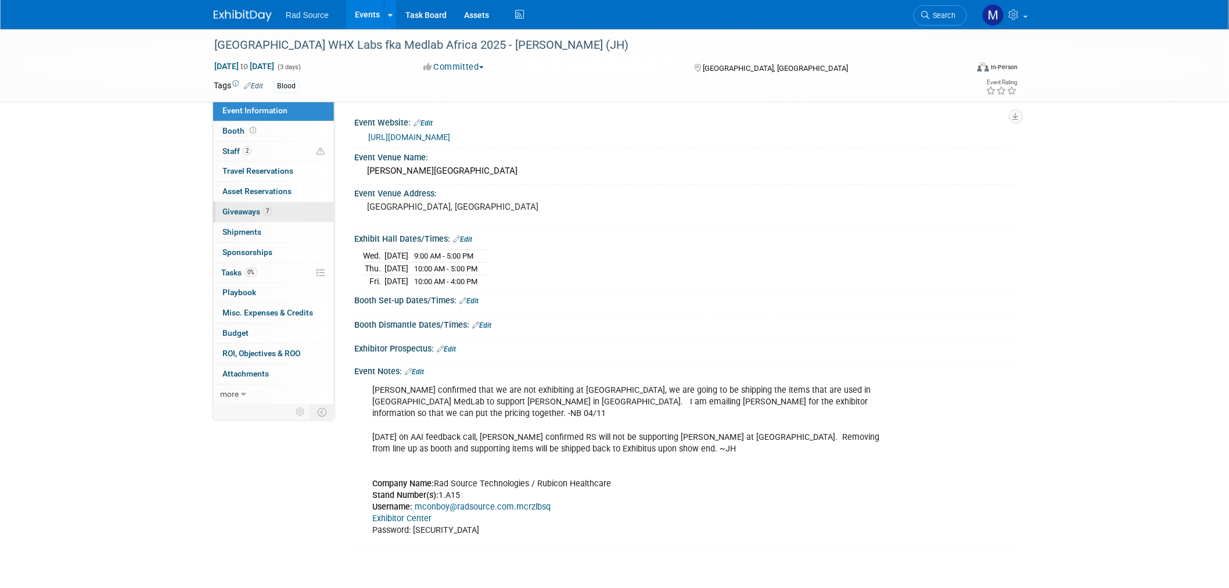
click at [285, 217] on link "7 Giveaways 7" at bounding box center [273, 212] width 121 height 20
